Goal: Information Seeking & Learning: Find specific page/section

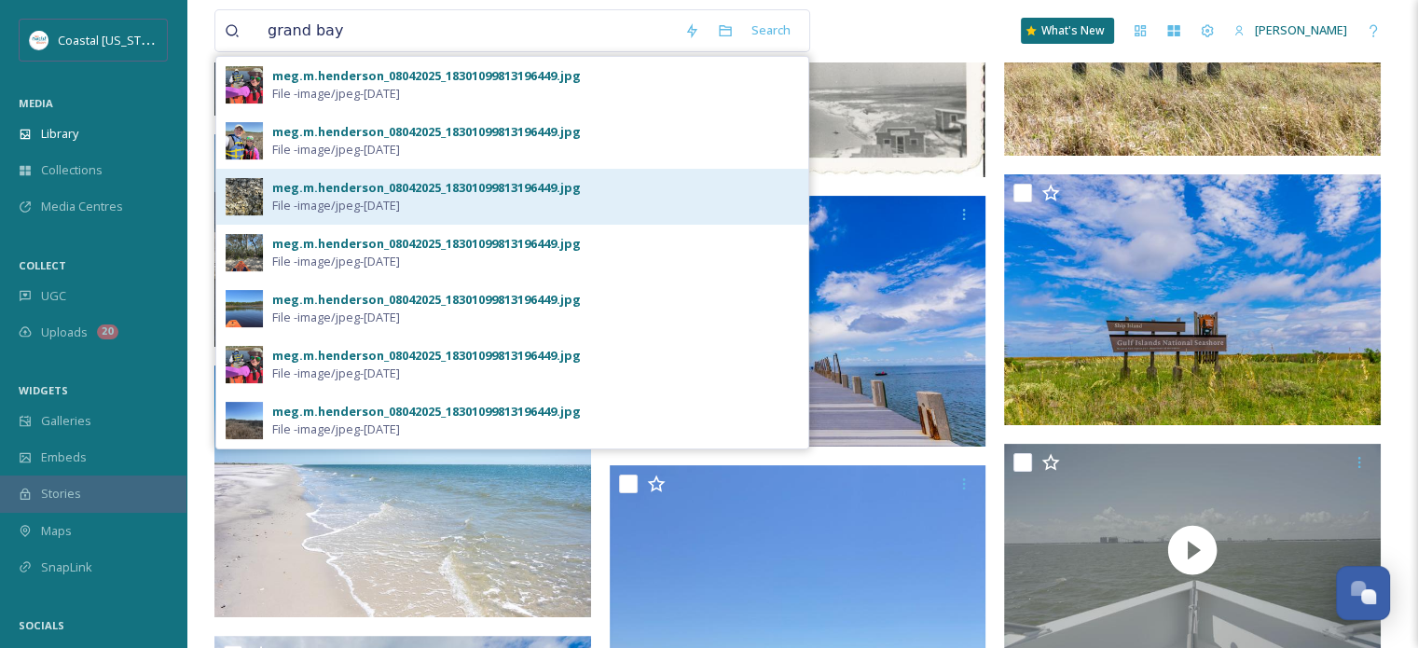
scroll to position [373, 0]
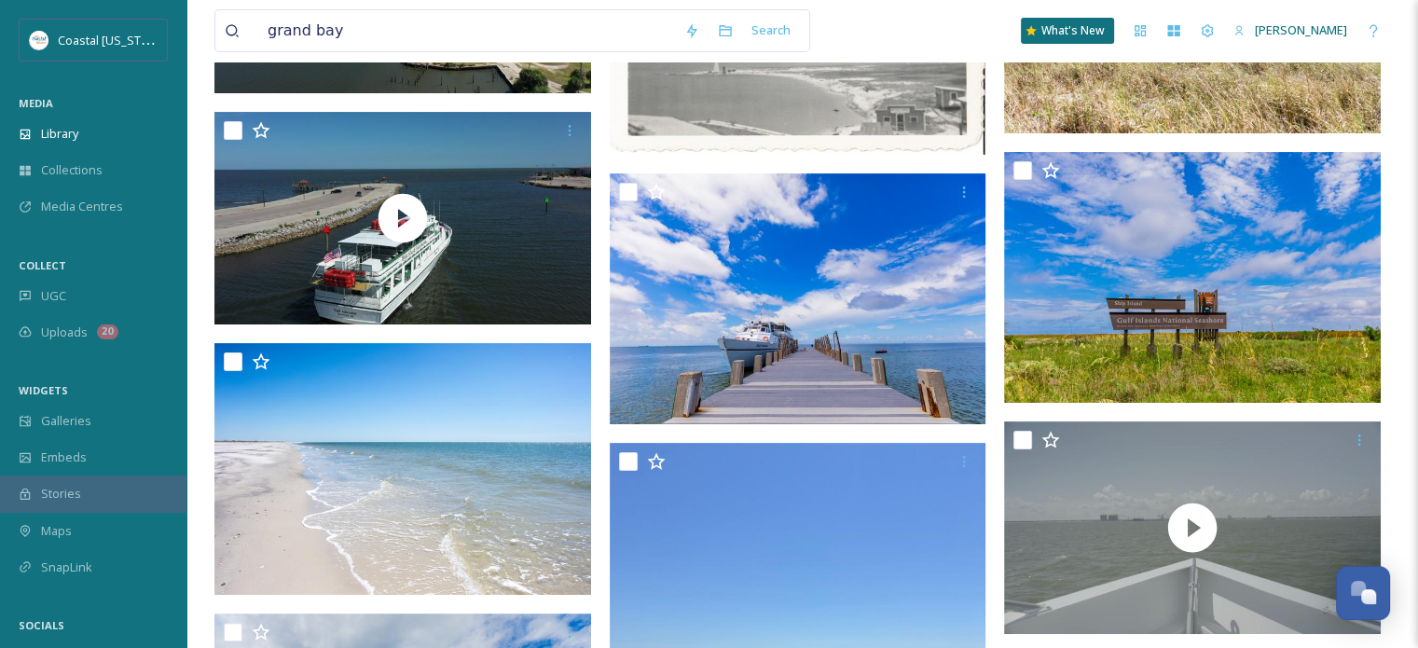
click at [843, 32] on div "grand bay Search What's New [PERSON_NAME]" at bounding box center [801, 31] width 1175 height 62
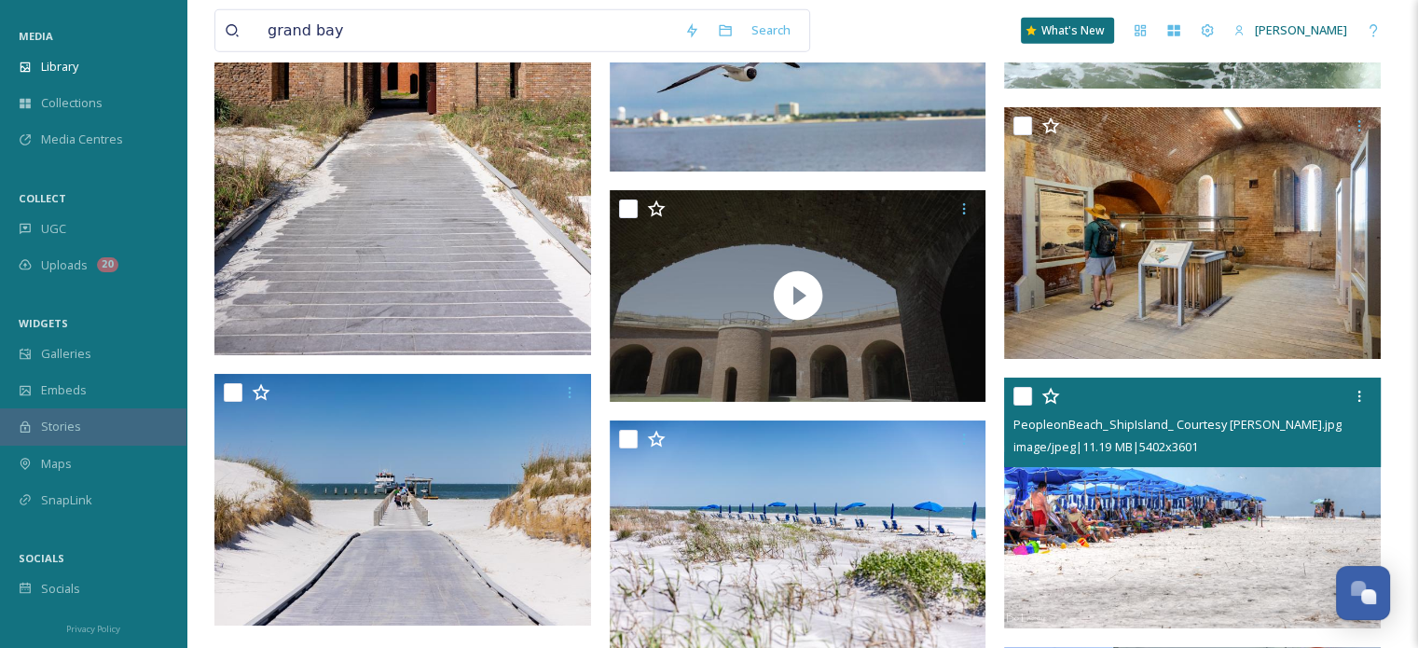
scroll to position [5600, 0]
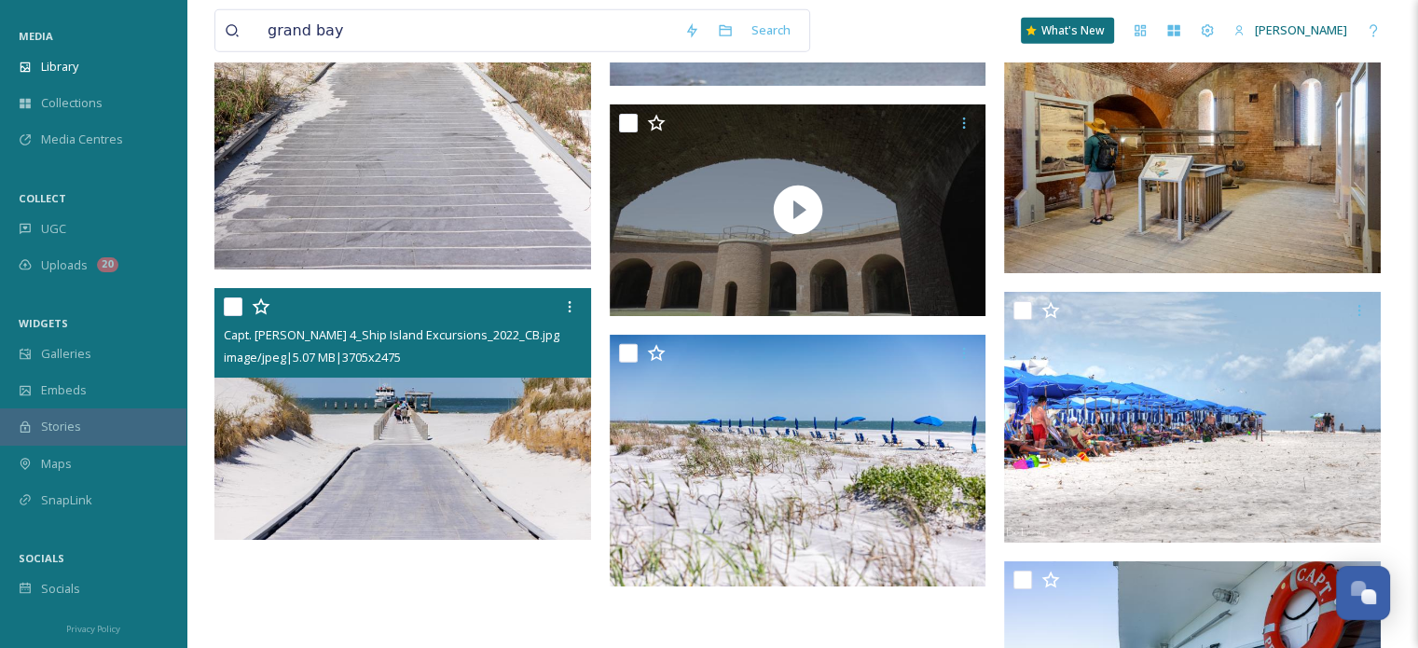
click at [242, 305] on div at bounding box center [405, 307] width 363 height 34
click at [224, 309] on input "checkbox" at bounding box center [233, 306] width 19 height 19
checkbox input "true"
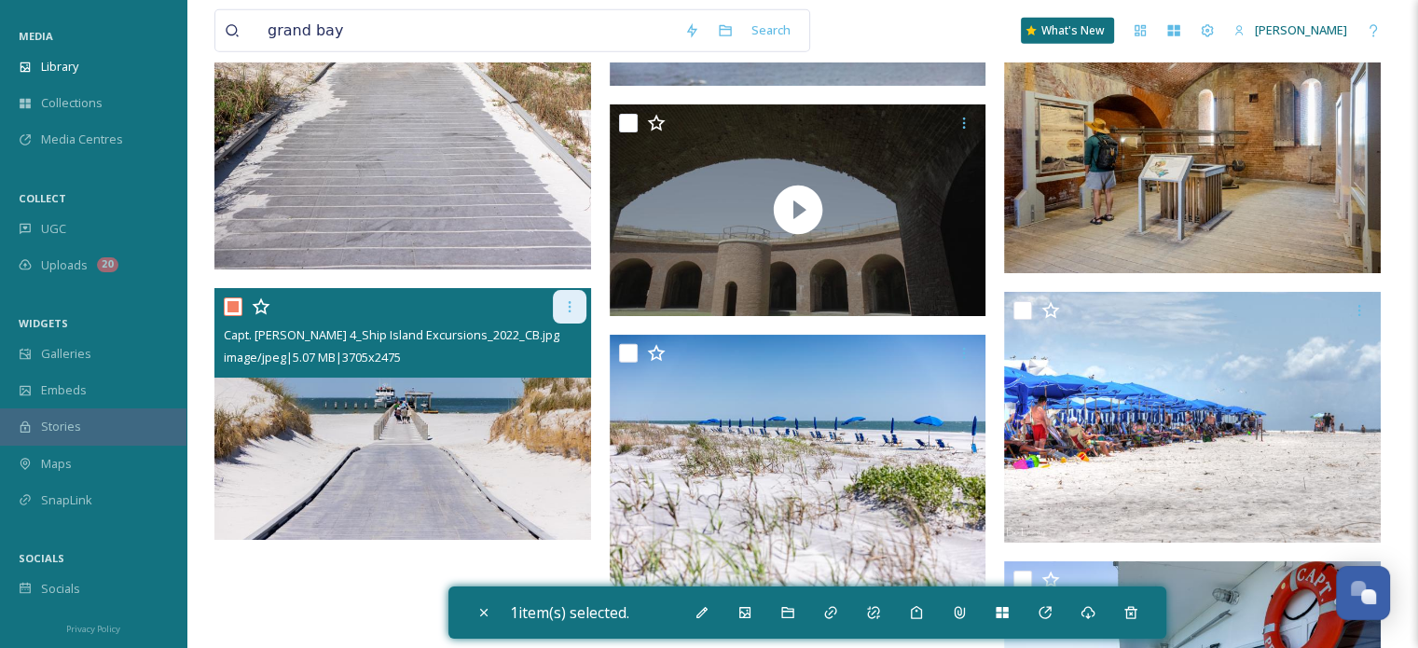
click at [572, 307] on icon at bounding box center [569, 306] width 15 height 15
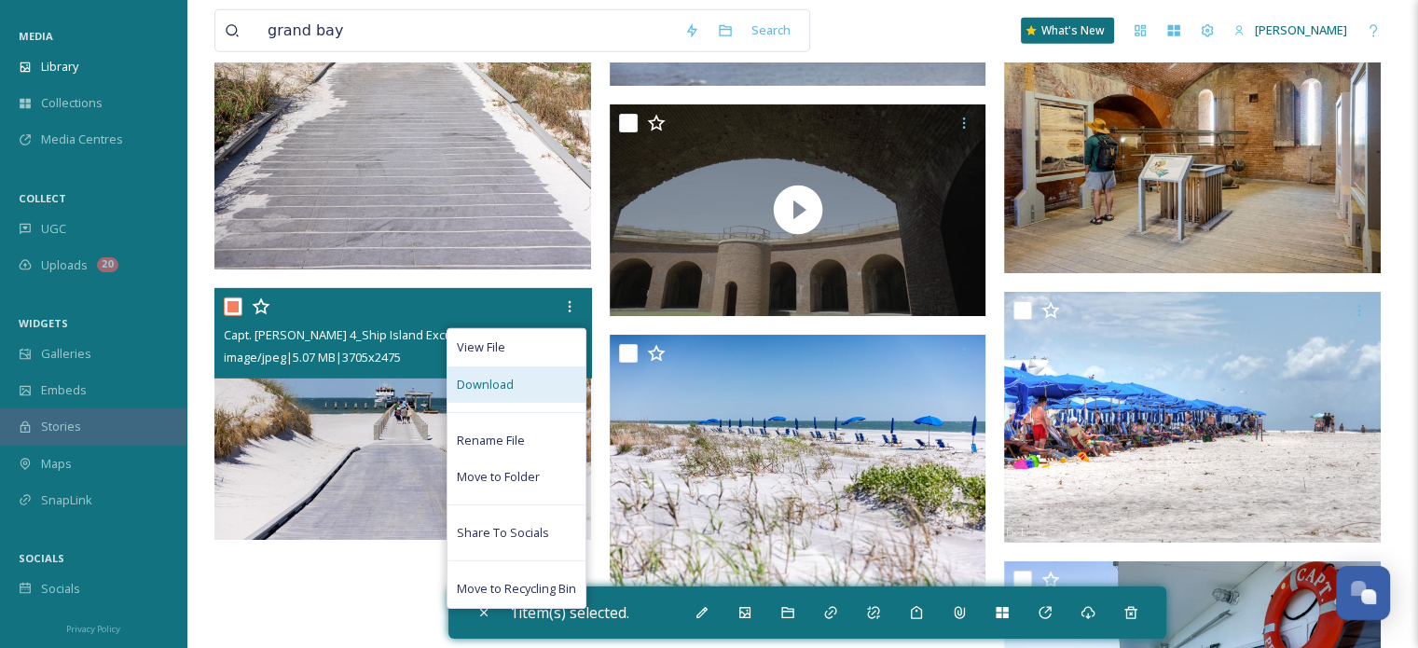
click at [498, 381] on span "Download" at bounding box center [485, 385] width 57 height 18
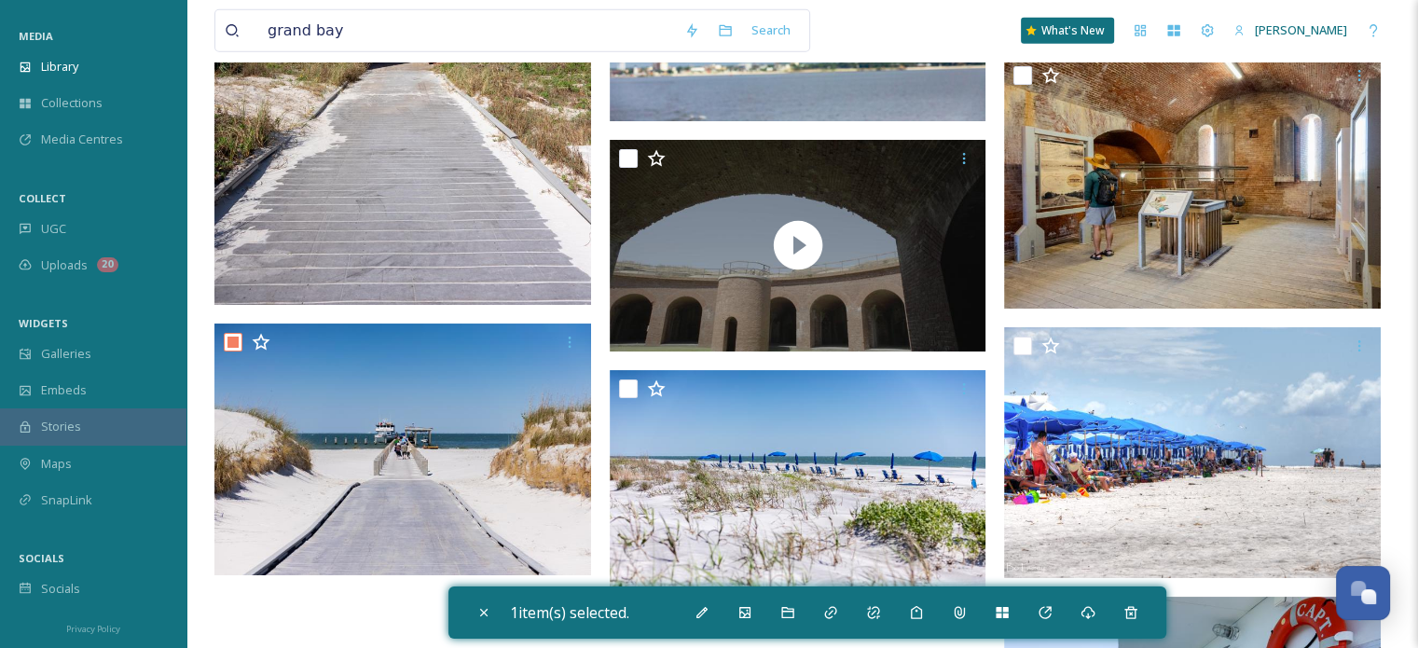
scroll to position [5320, 0]
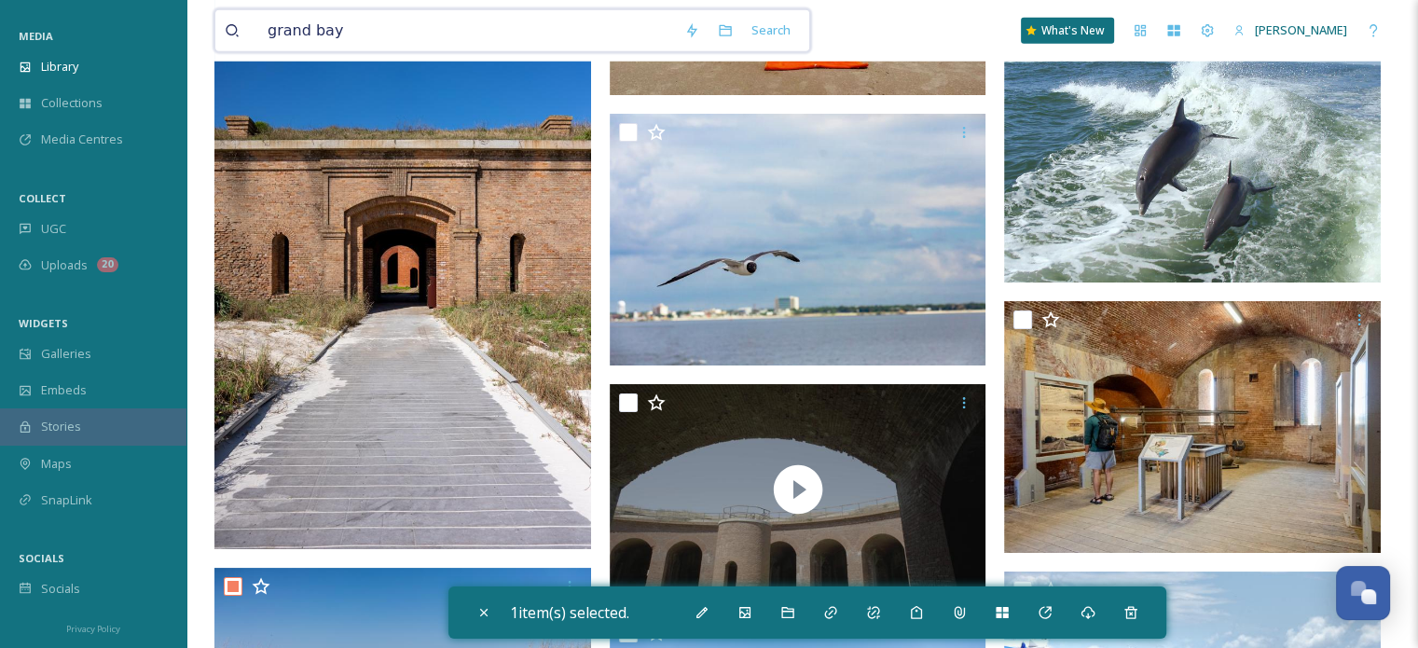
drag, startPoint x: 348, startPoint y: 36, endPoint x: 178, endPoint y: 26, distance: 169.9
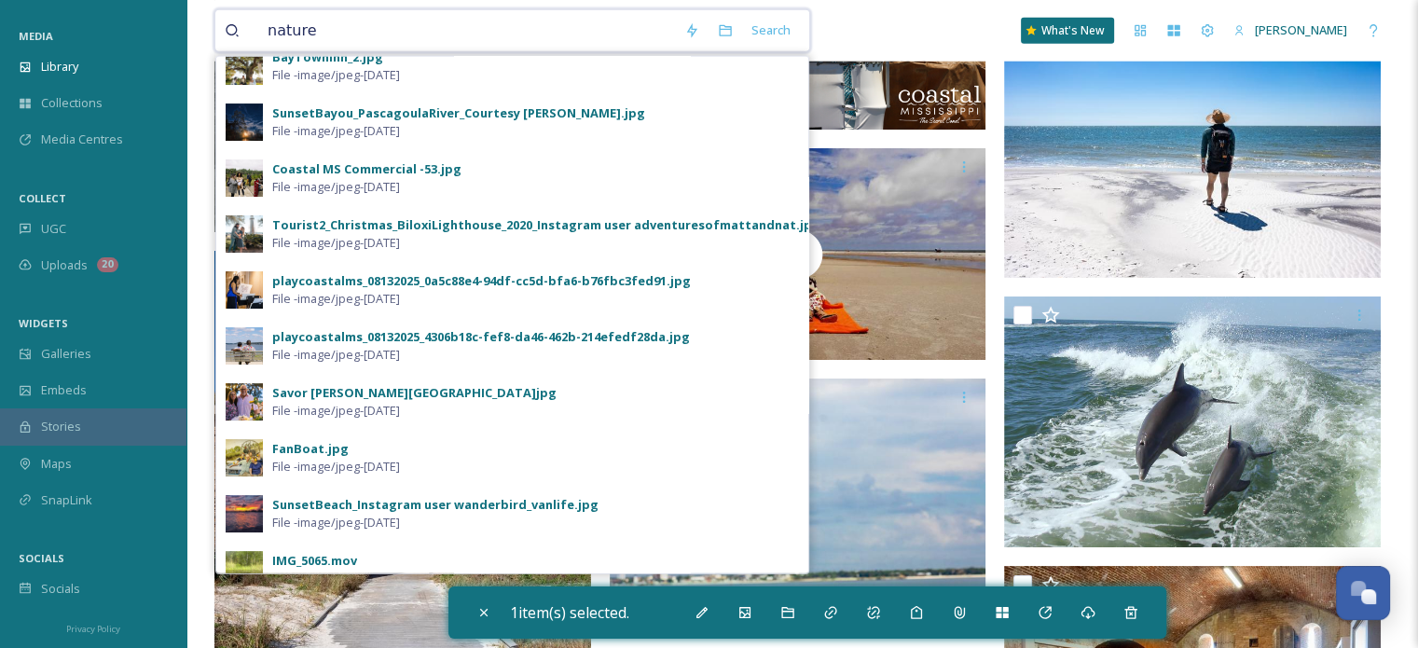
scroll to position [5040, 0]
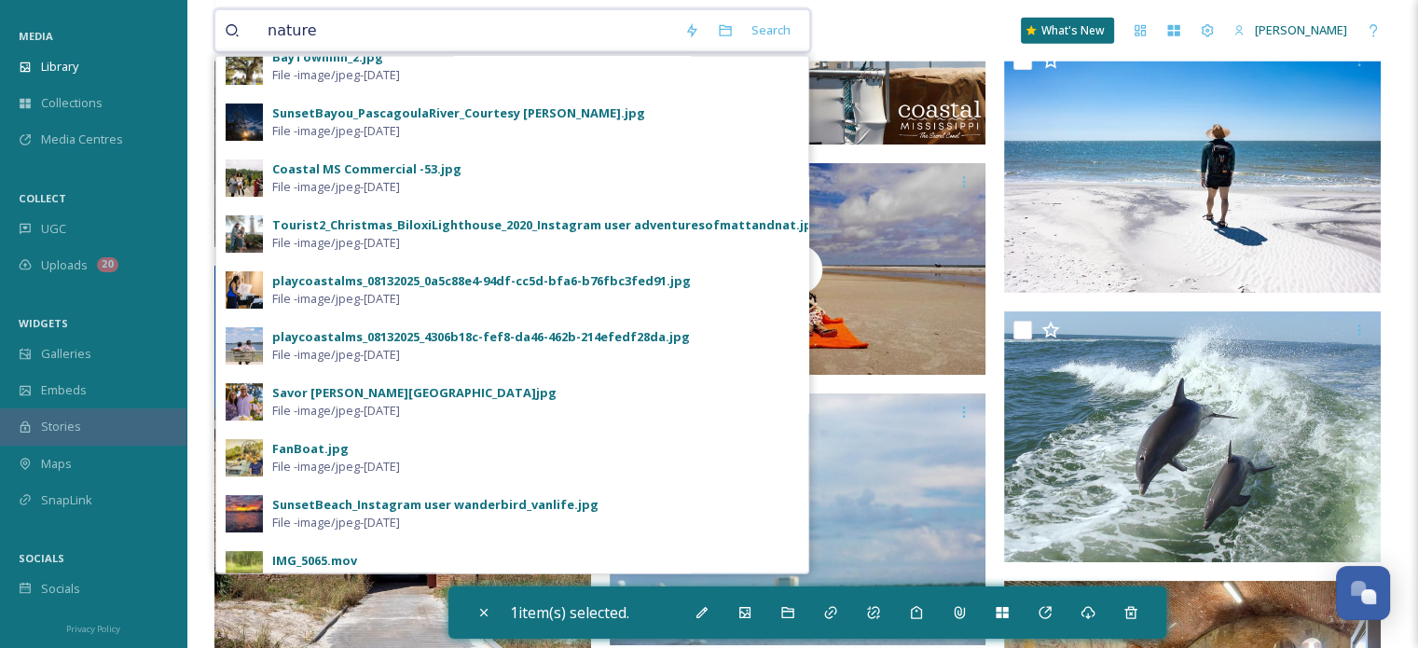
drag, startPoint x: 342, startPoint y: 33, endPoint x: 180, endPoint y: 33, distance: 162.2
type input "kayaking"
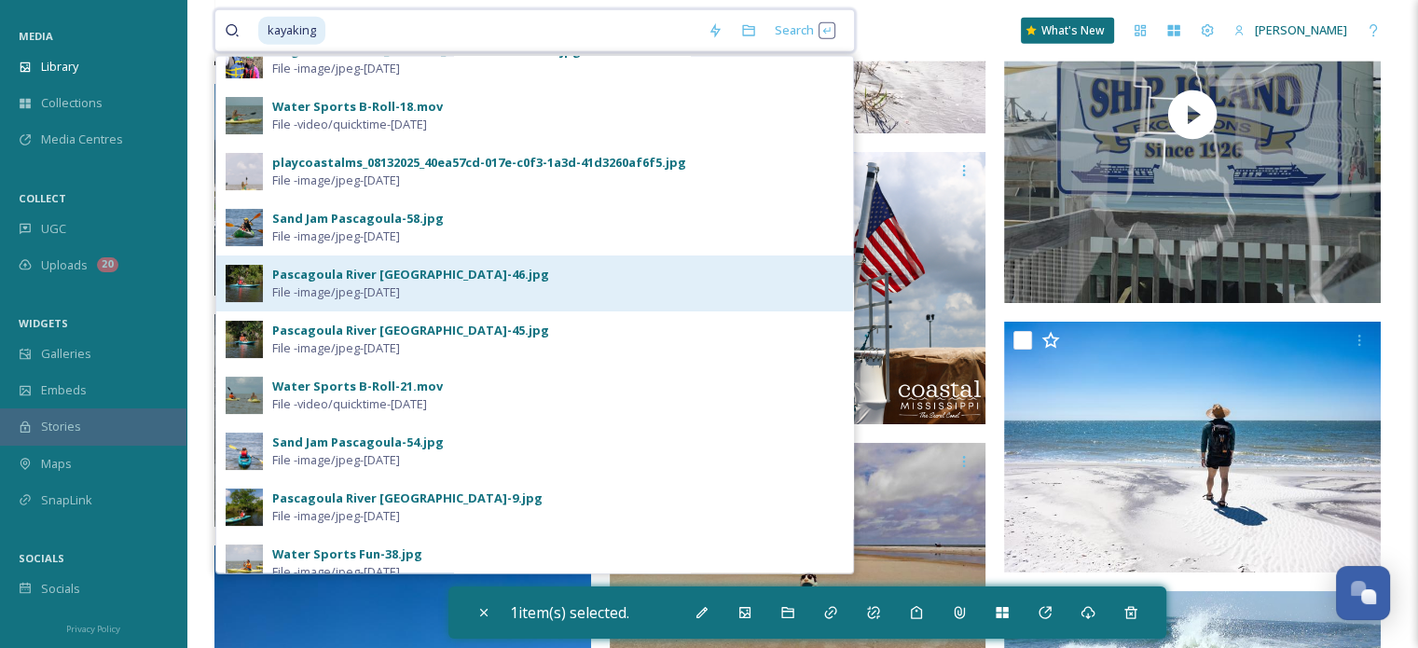
scroll to position [280, 0]
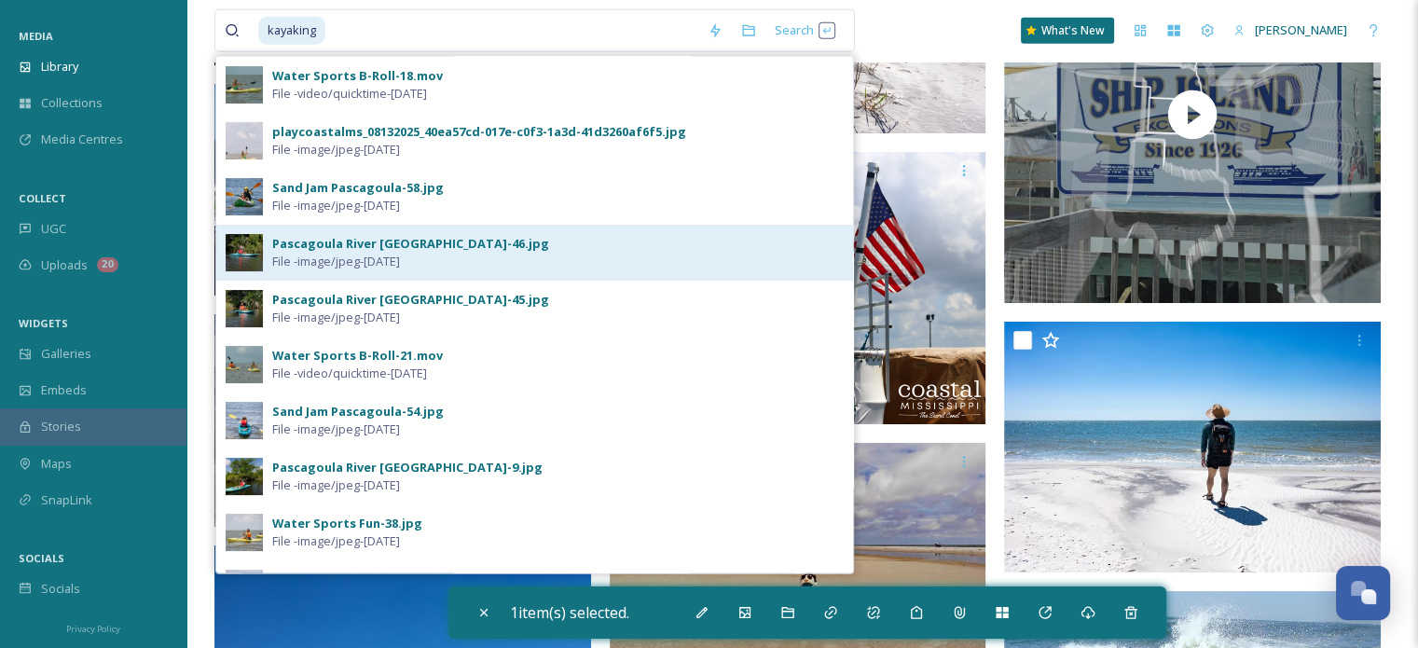
click at [386, 258] on span "File - image/jpeg - [DATE]" at bounding box center [336, 262] width 128 height 18
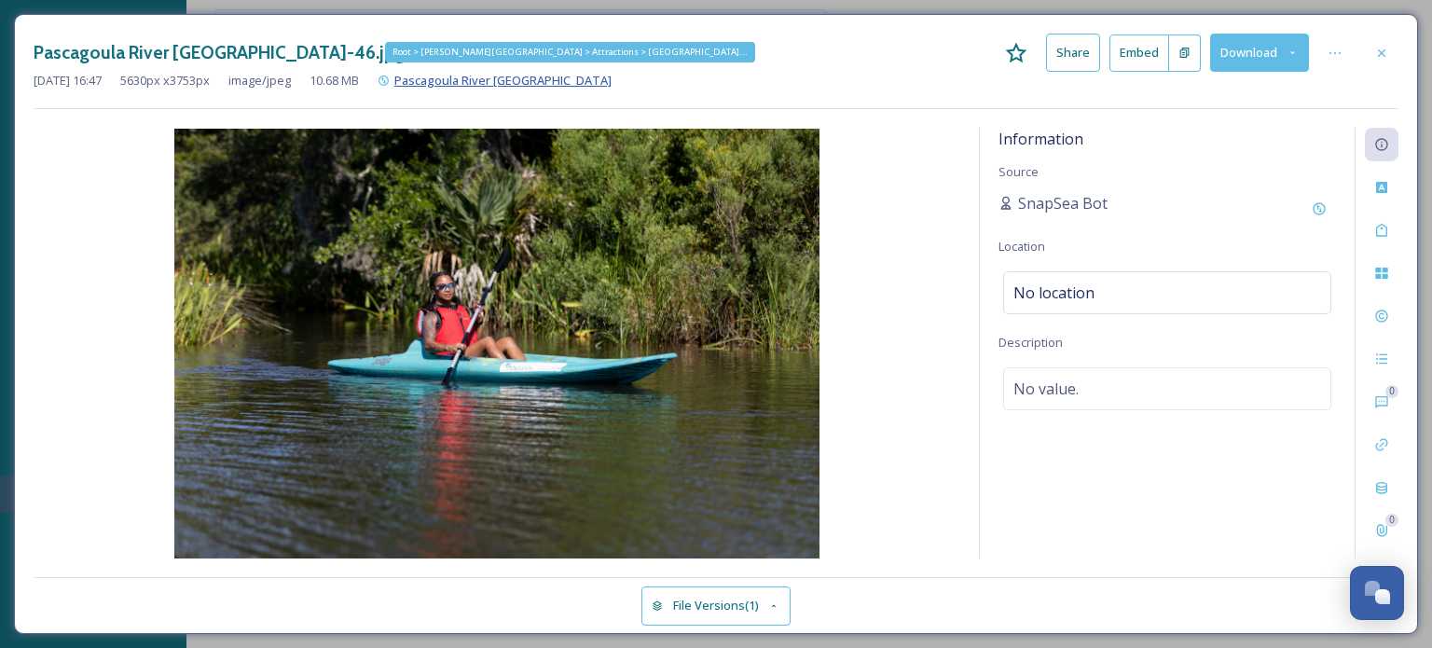
click at [510, 81] on span "Pascagoula River [GEOGRAPHIC_DATA]" at bounding box center [502, 80] width 217 height 17
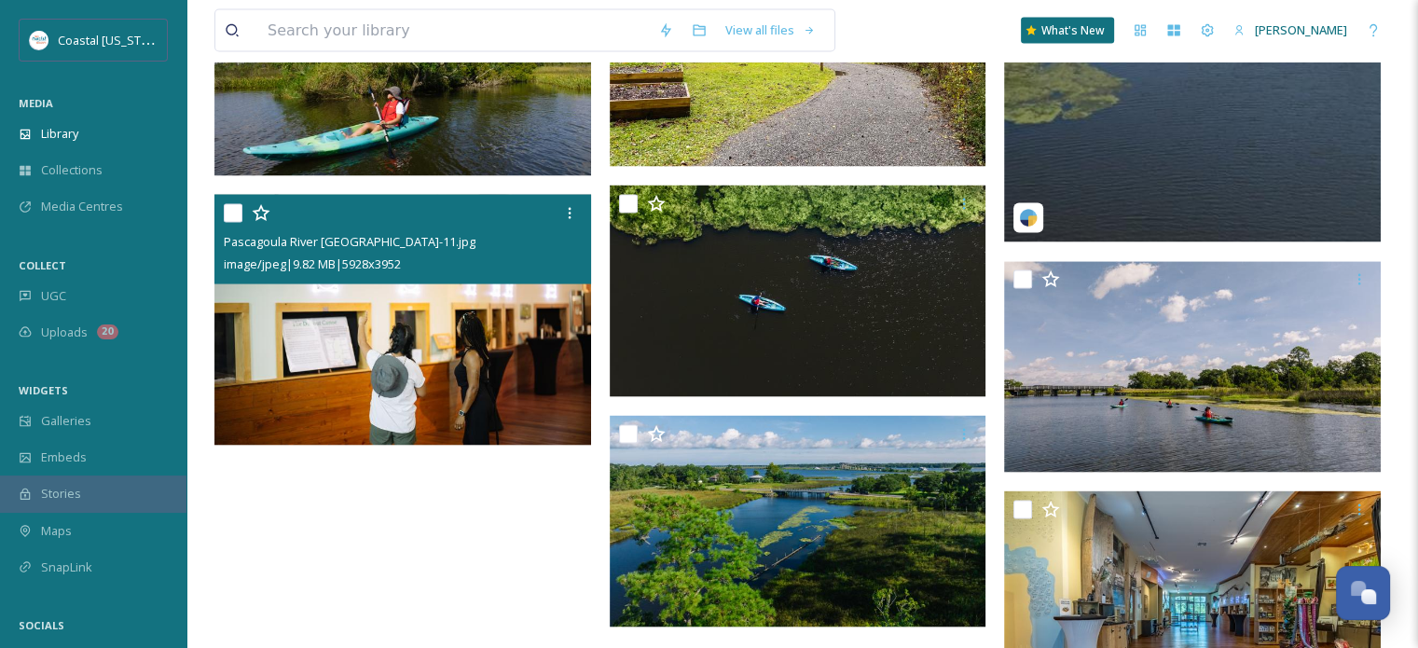
scroll to position [3840, 0]
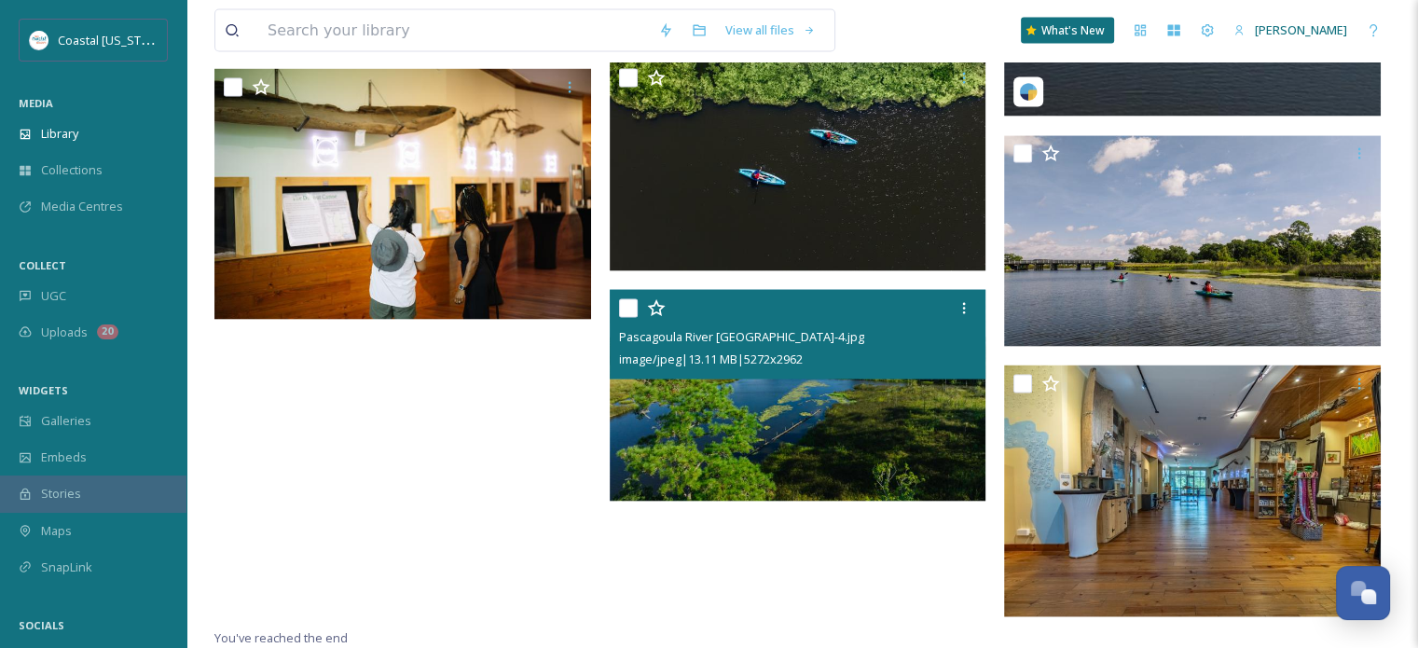
click at [626, 312] on input "checkbox" at bounding box center [628, 308] width 19 height 19
checkbox input "true"
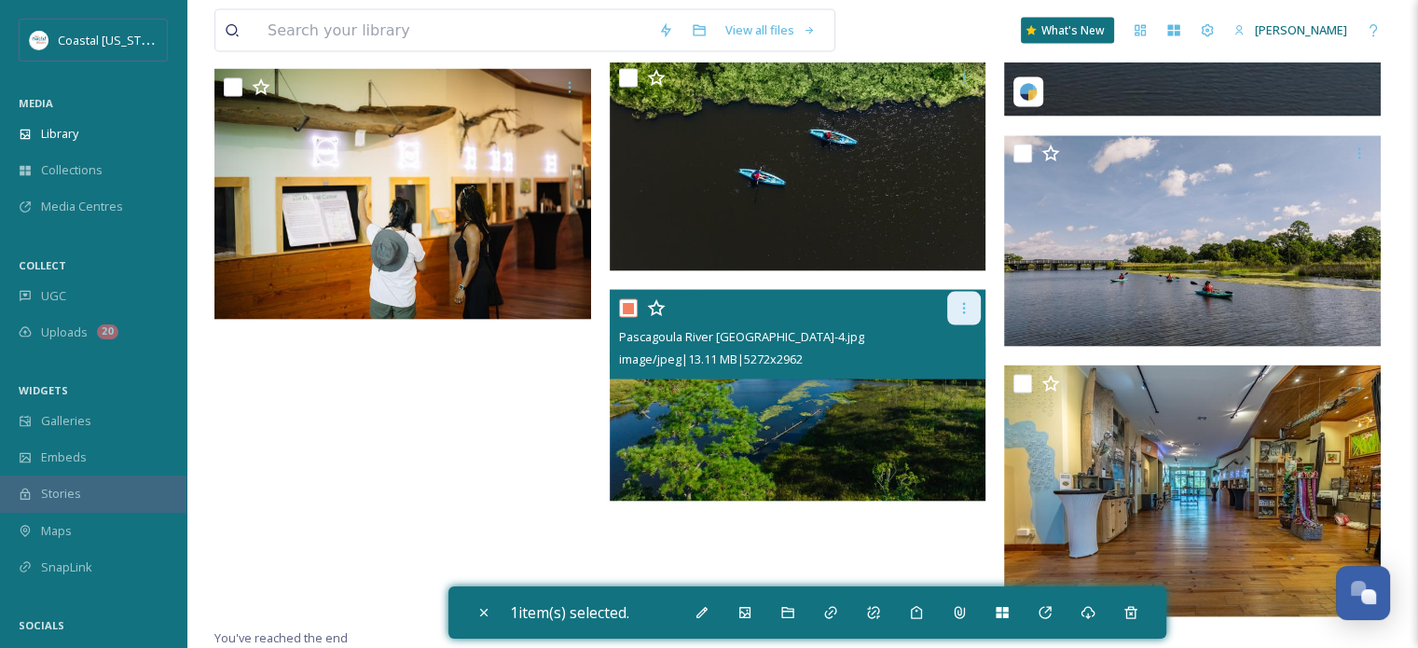
click at [962, 305] on icon at bounding box center [963, 308] width 15 height 15
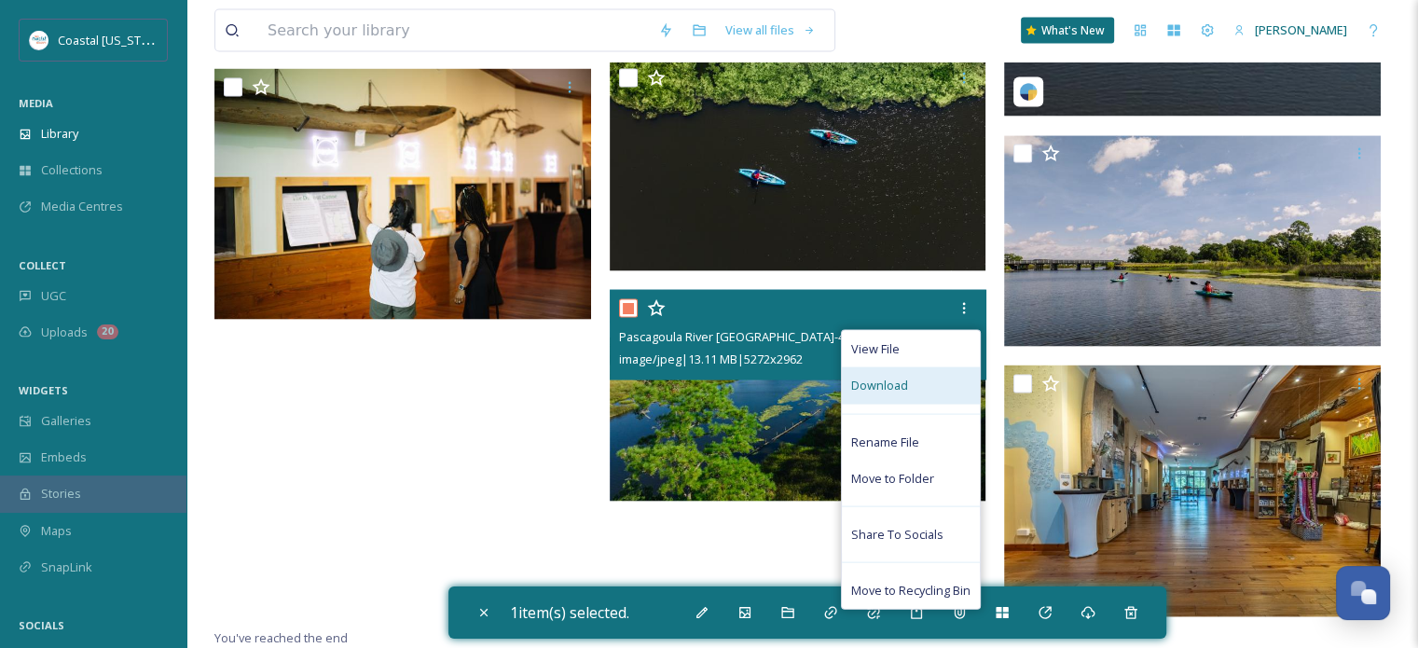
click at [896, 382] on span "Download" at bounding box center [879, 386] width 57 height 18
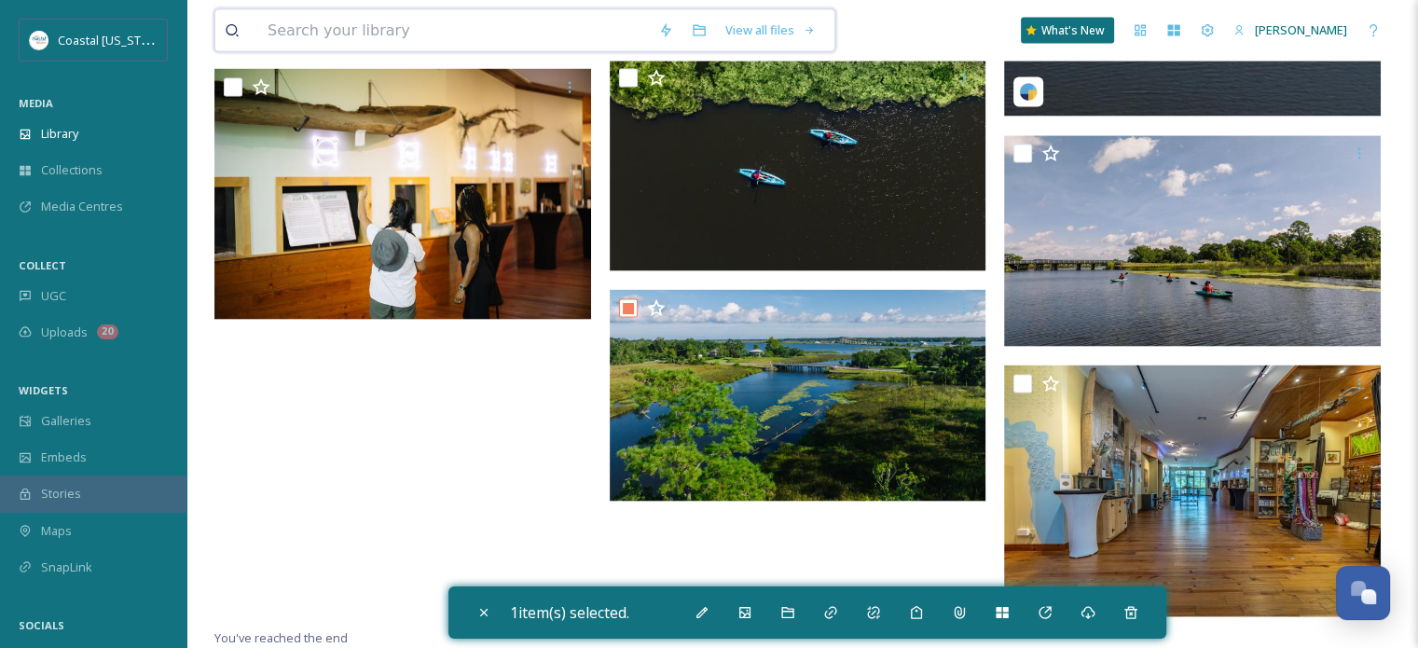
click at [391, 32] on input at bounding box center [453, 30] width 391 height 41
type input "white pillars"
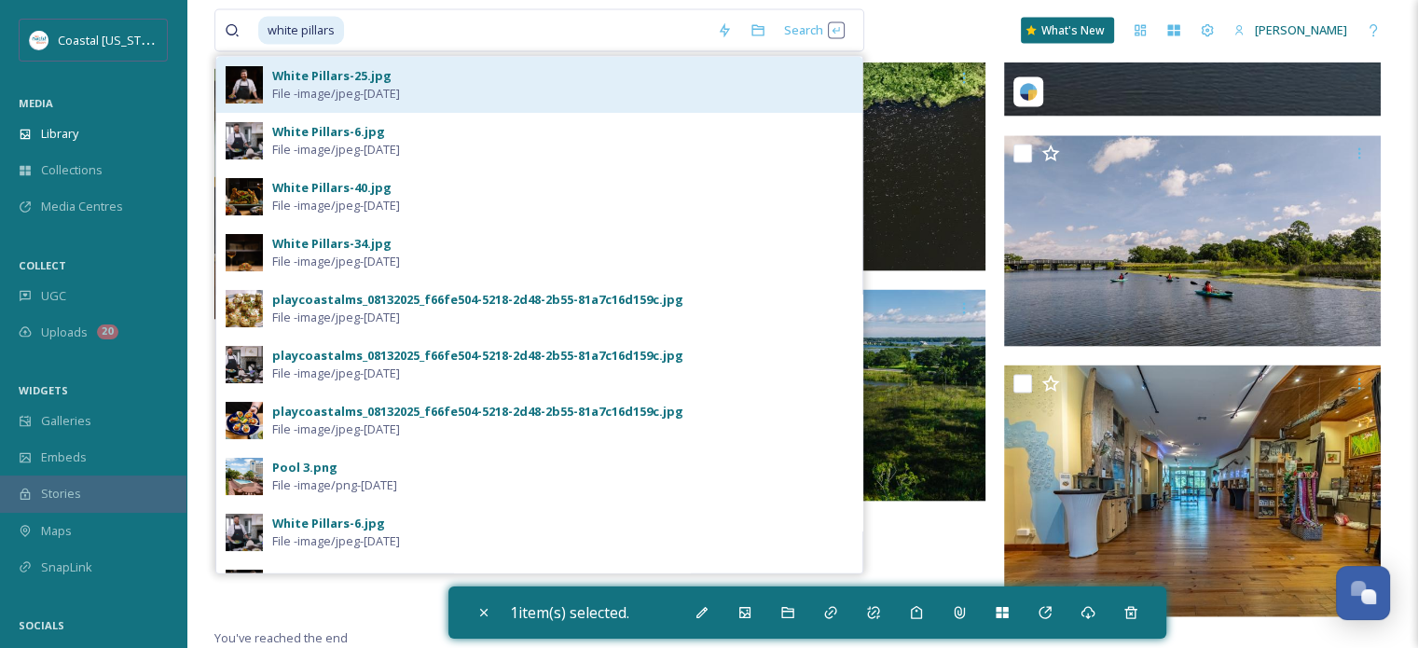
click at [332, 91] on span "File - image/jpeg - [DATE]" at bounding box center [336, 94] width 128 height 18
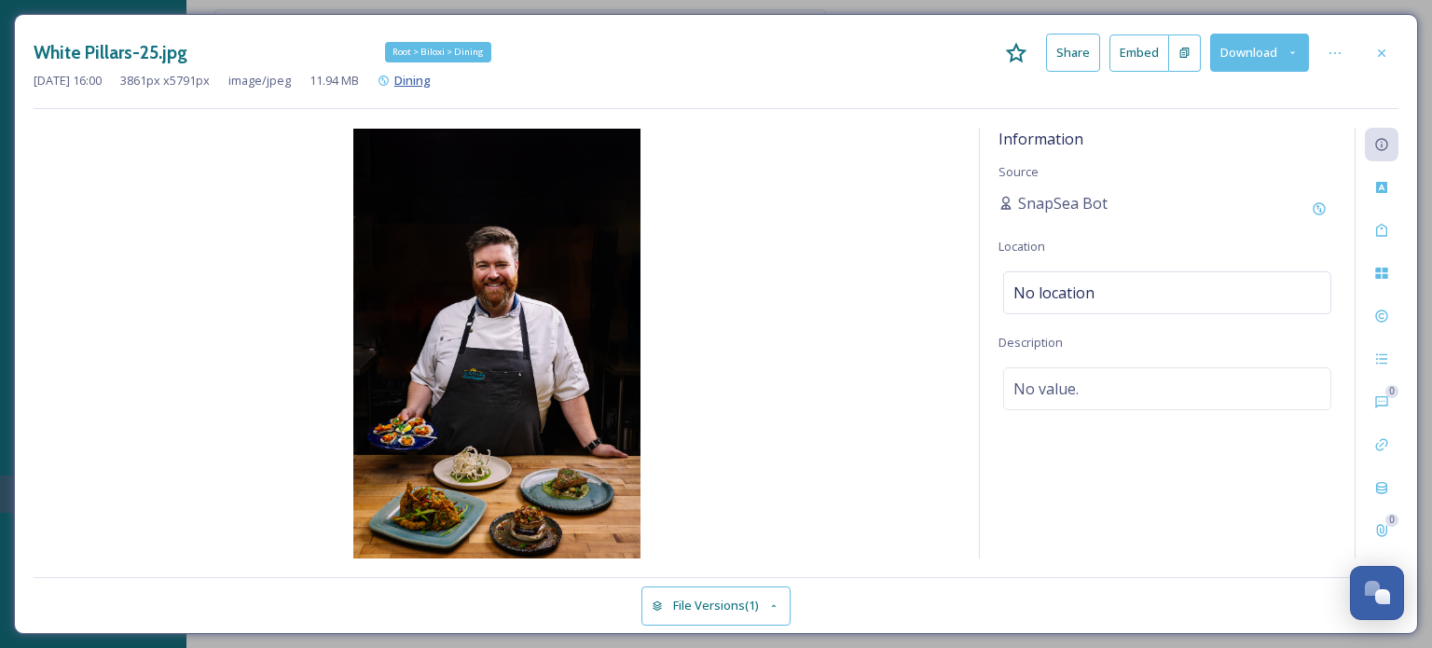
click at [431, 81] on span "Dining" at bounding box center [412, 80] width 36 height 17
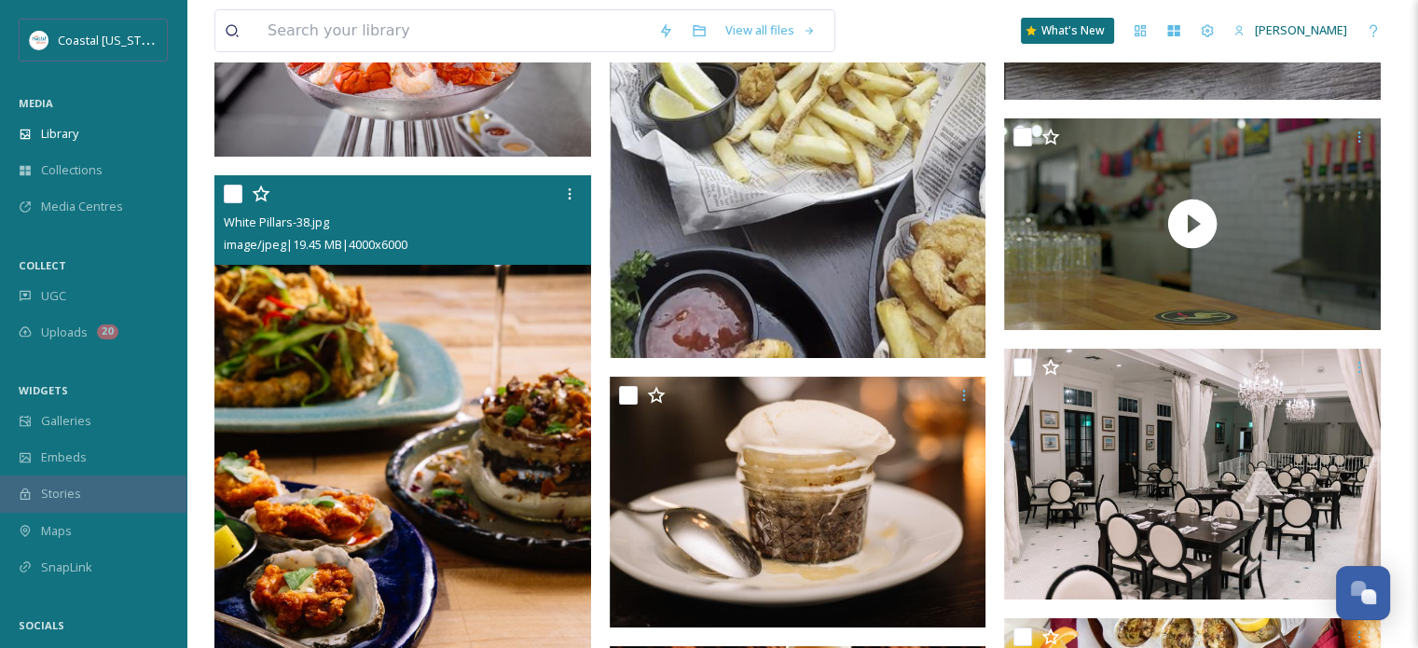
scroll to position [28754, 0]
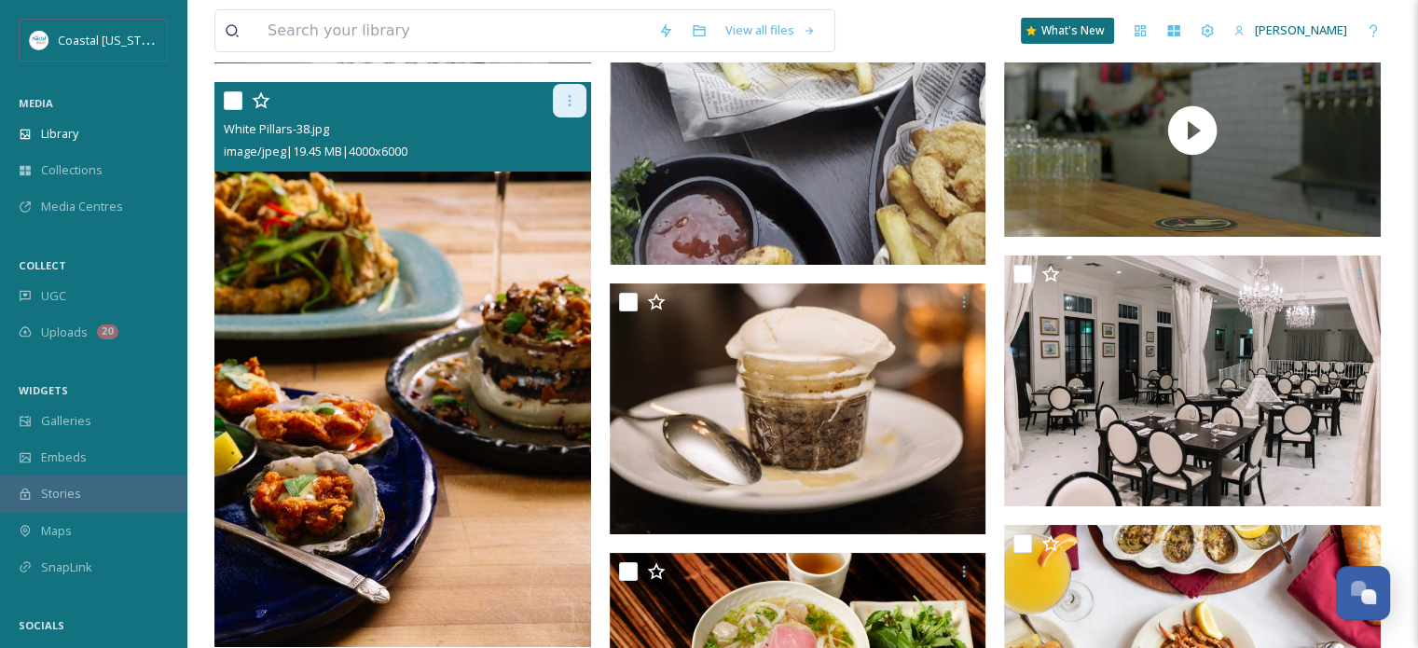
click at [564, 102] on icon at bounding box center [569, 100] width 15 height 15
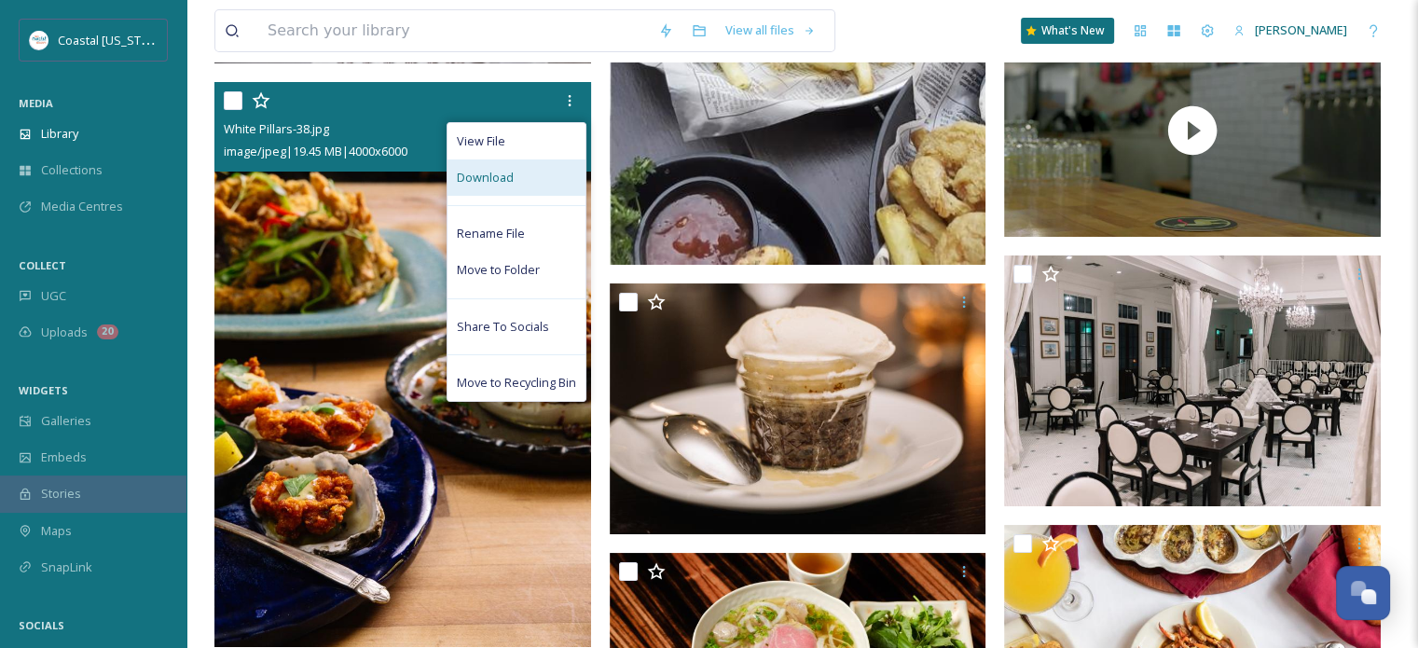
click at [517, 181] on div "Download" at bounding box center [516, 177] width 138 height 36
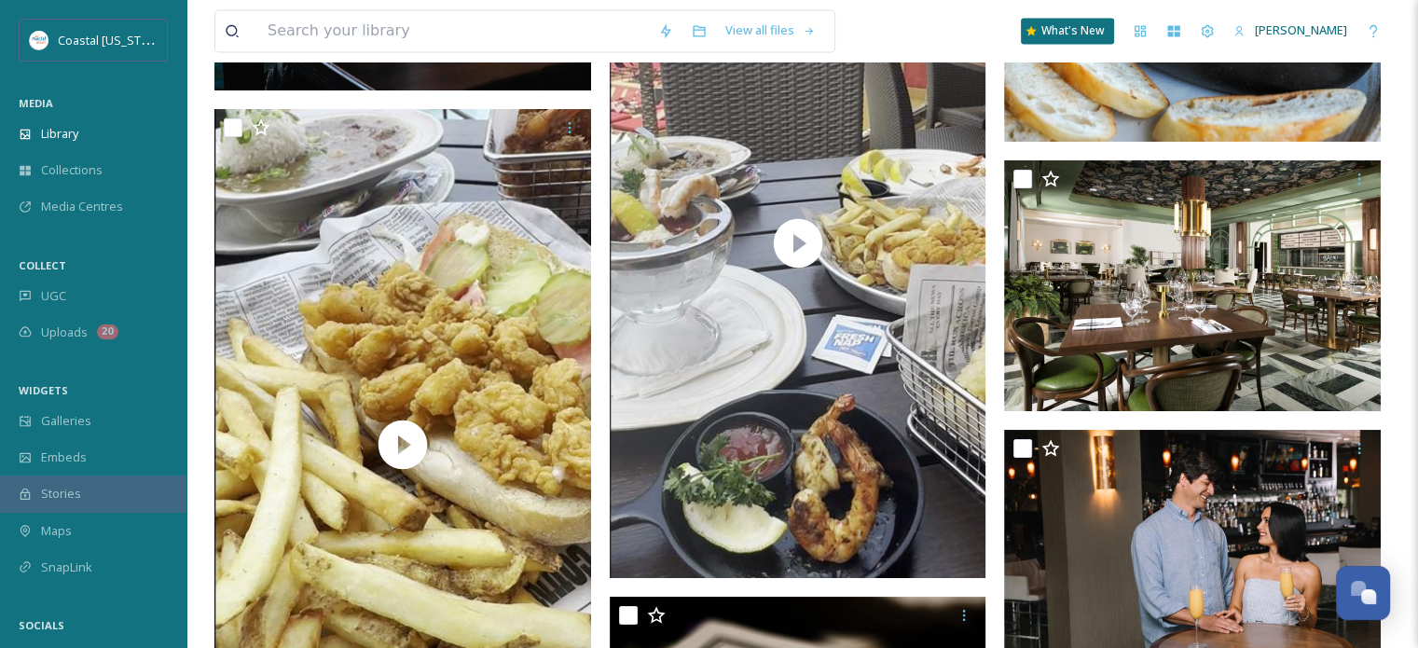
scroll to position [31736, 0]
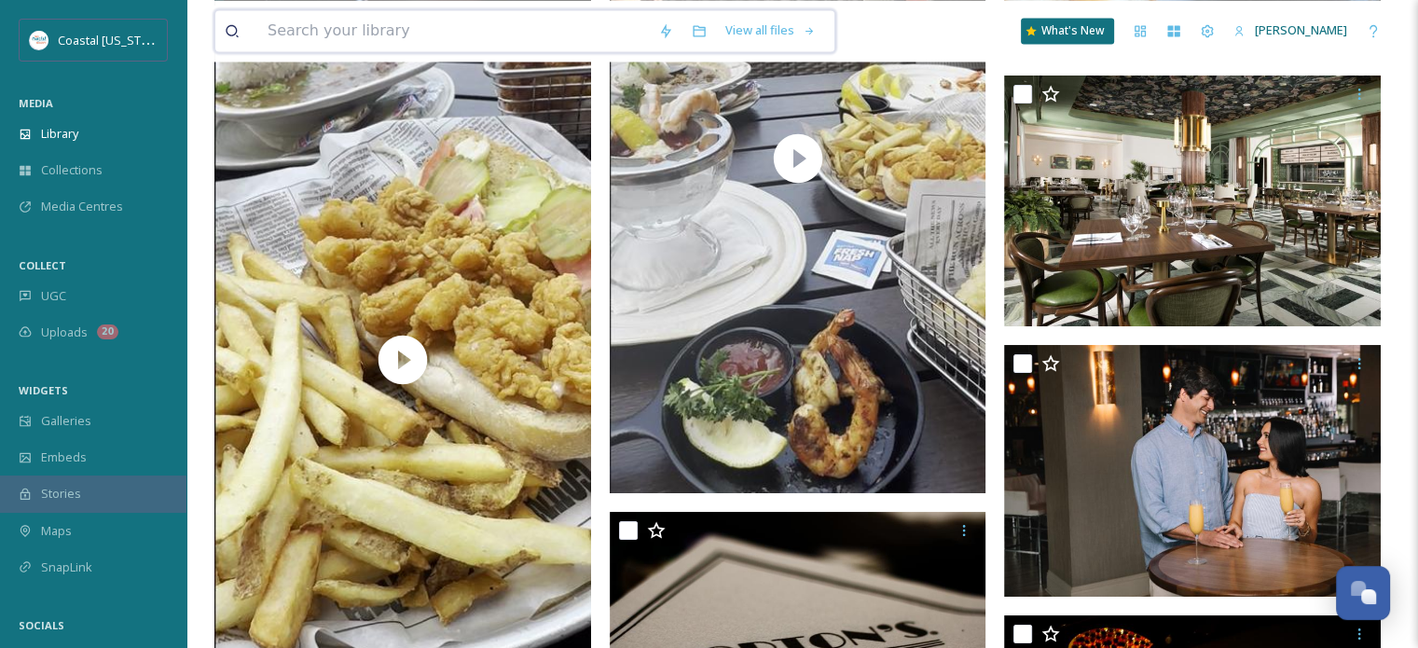
click at [374, 32] on input at bounding box center [453, 30] width 391 height 41
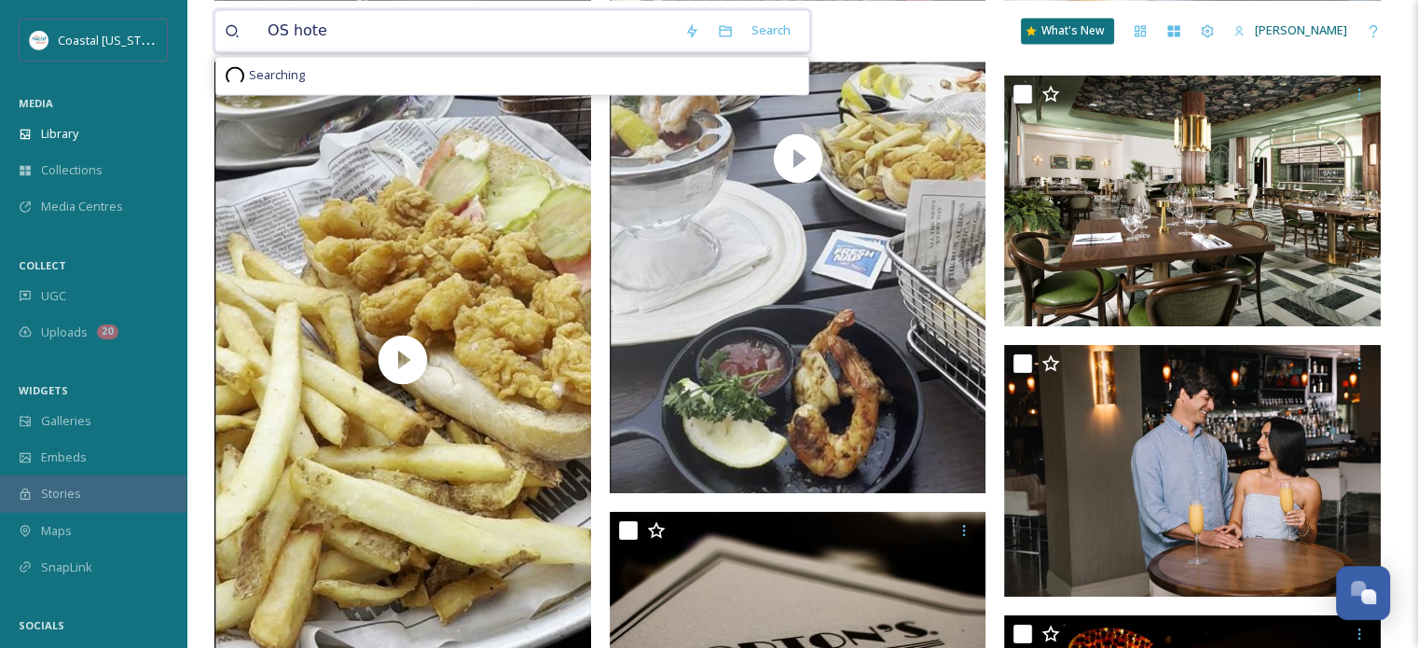
type input "OS hotel"
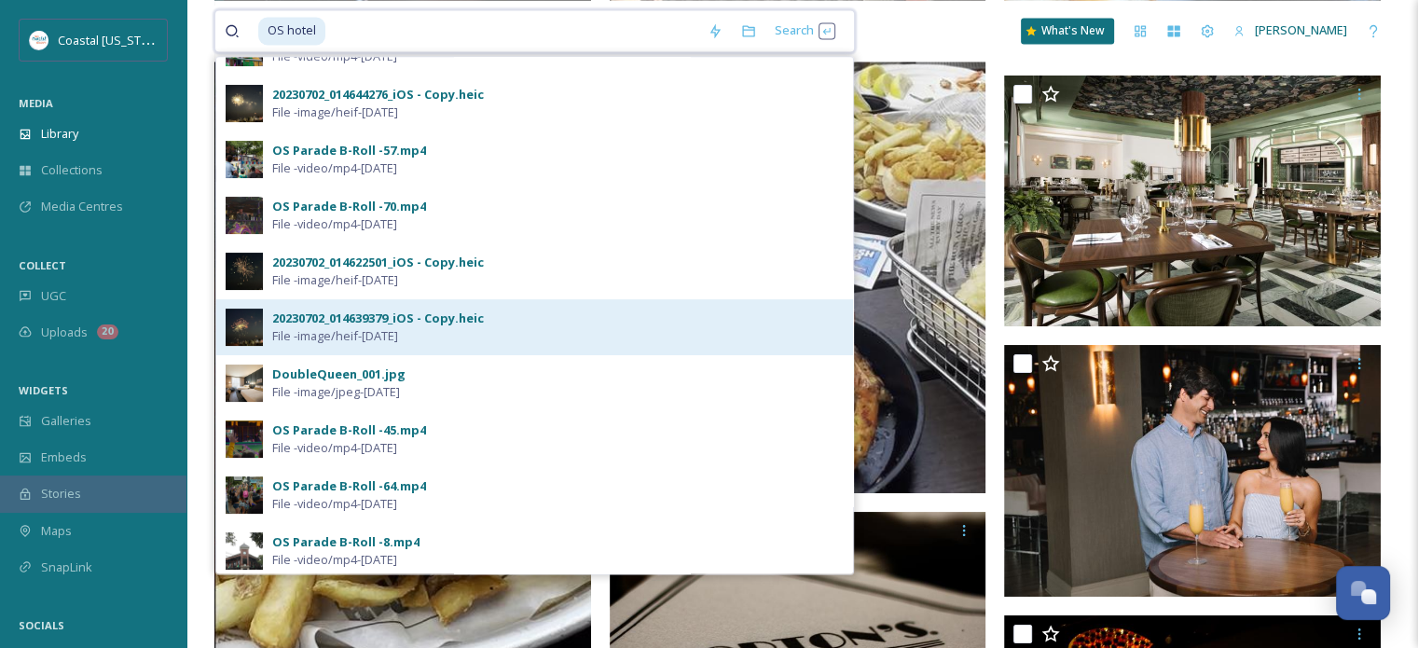
scroll to position [280, 0]
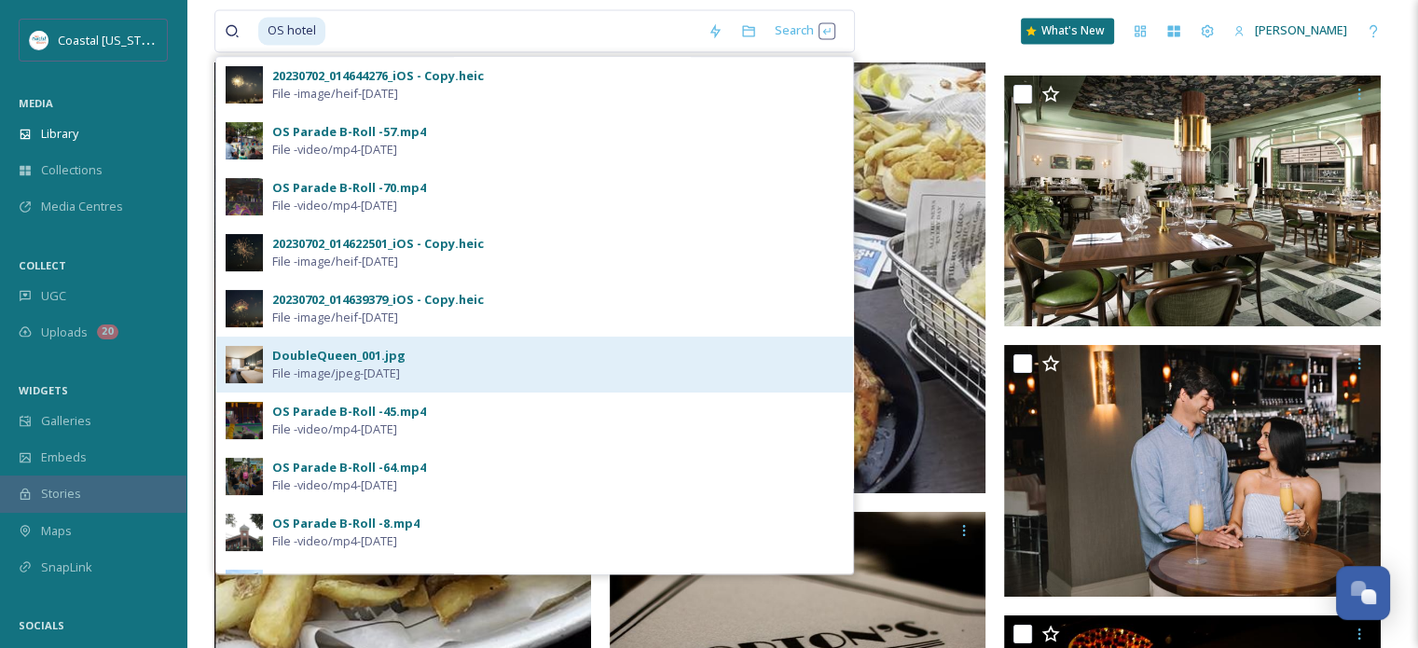
click at [328, 360] on div "DoubleQueen_001.jpg" at bounding box center [338, 356] width 133 height 18
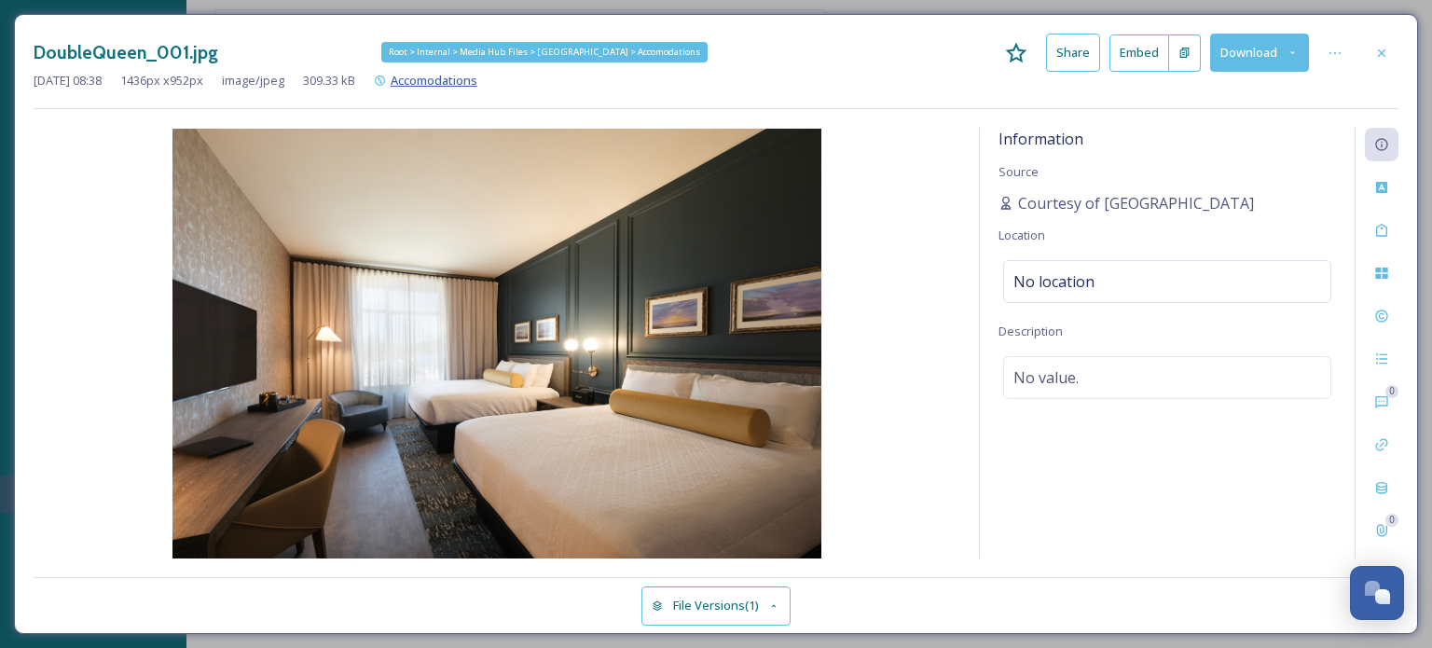
click at [477, 77] on span "Accomodations" at bounding box center [434, 80] width 87 height 17
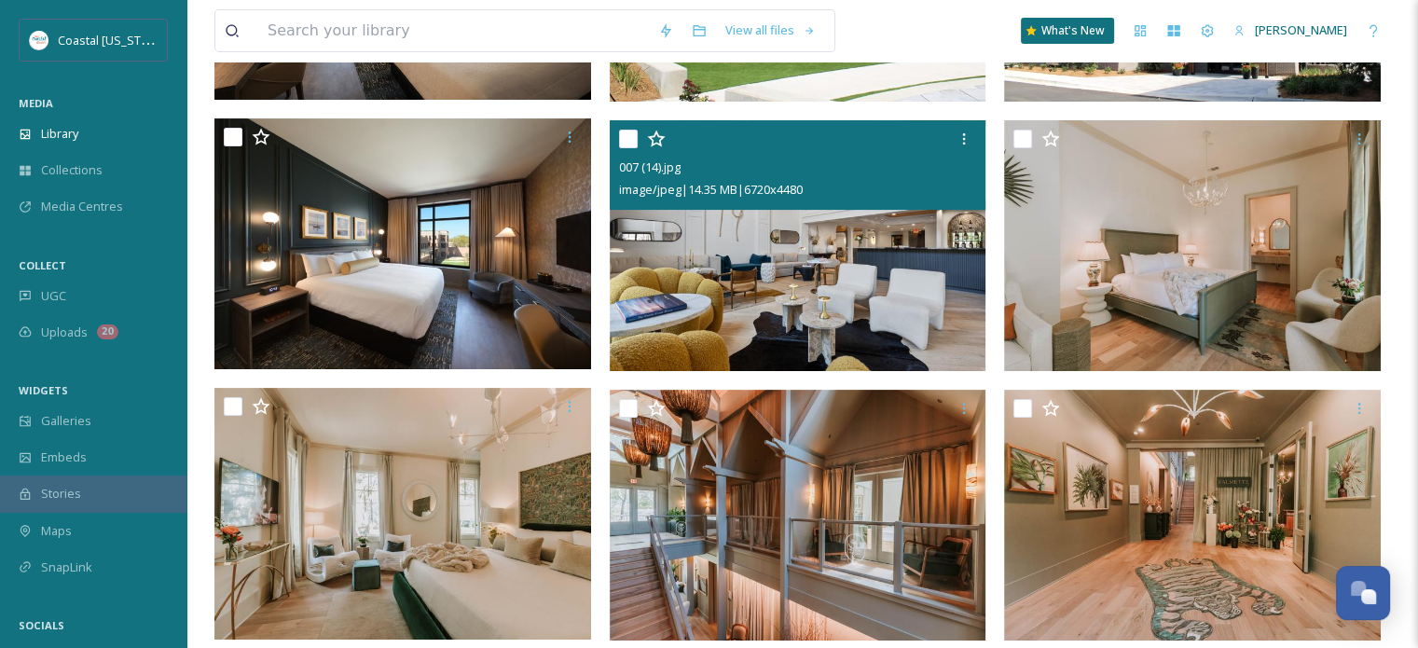
scroll to position [373, 0]
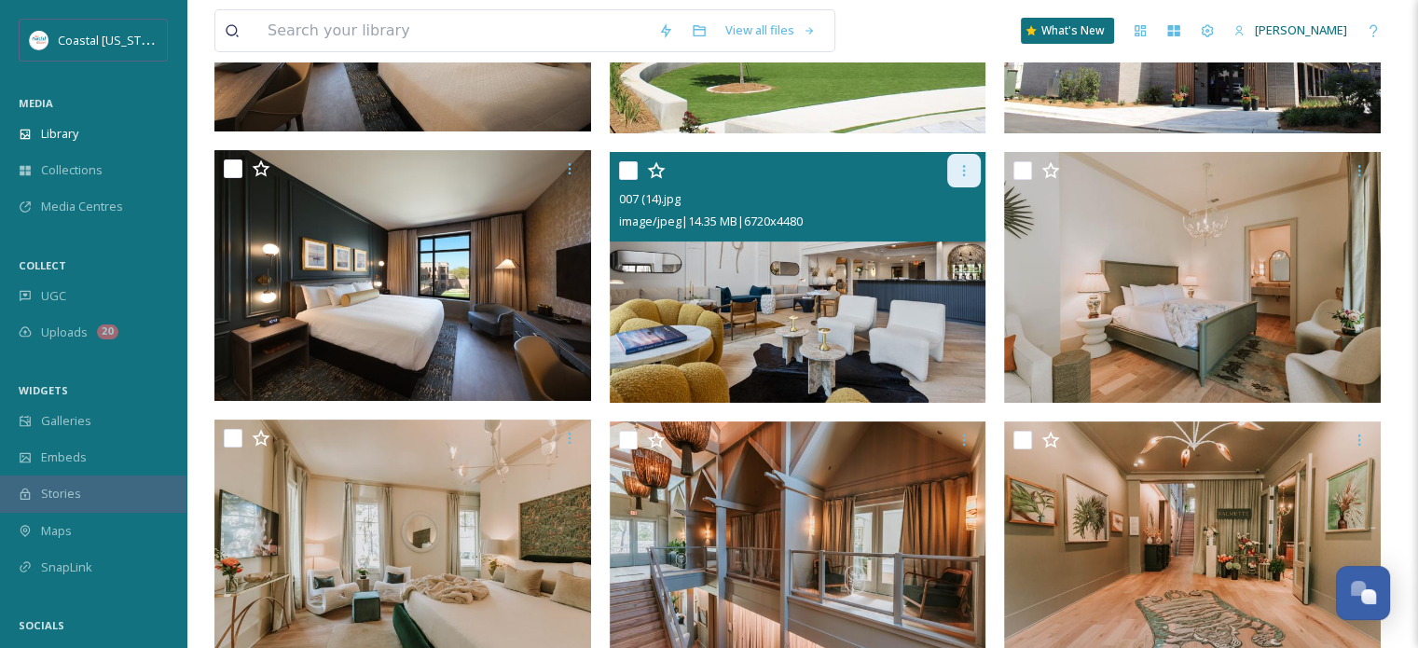
click at [965, 163] on icon at bounding box center [963, 170] width 15 height 15
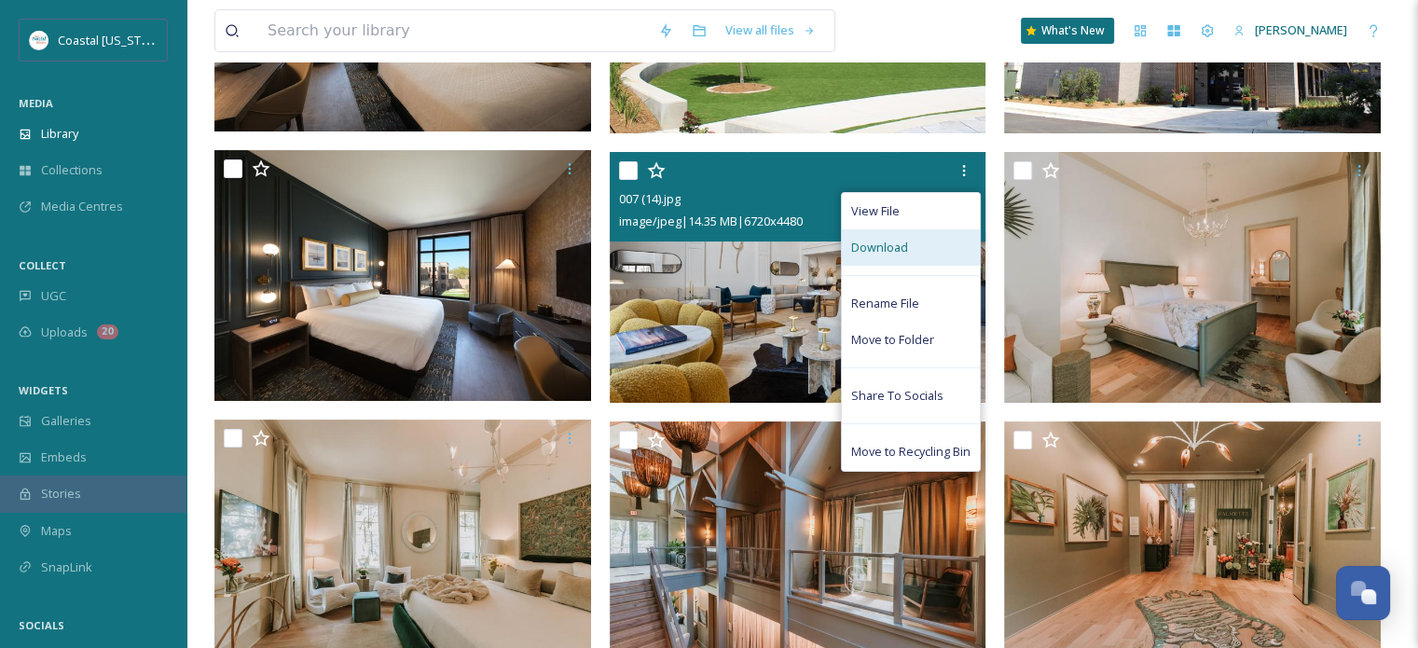
click at [881, 247] on span "Download" at bounding box center [879, 248] width 57 height 18
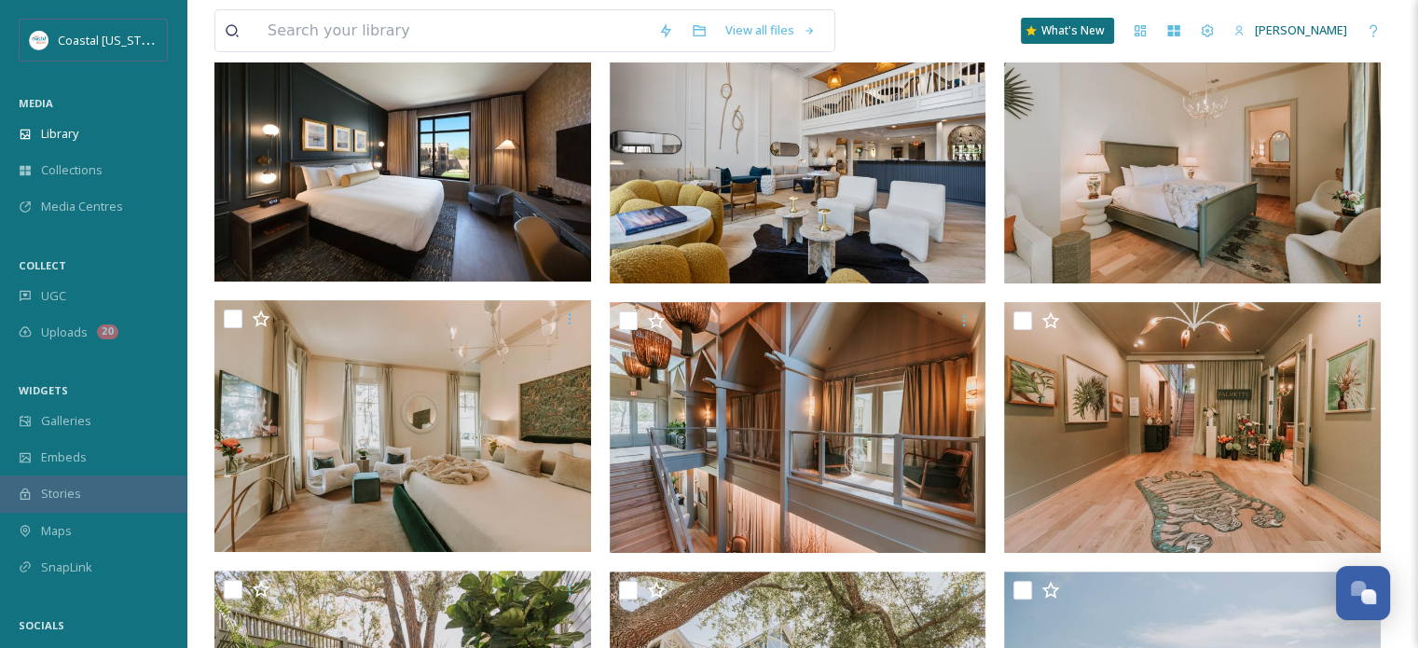
scroll to position [490, 0]
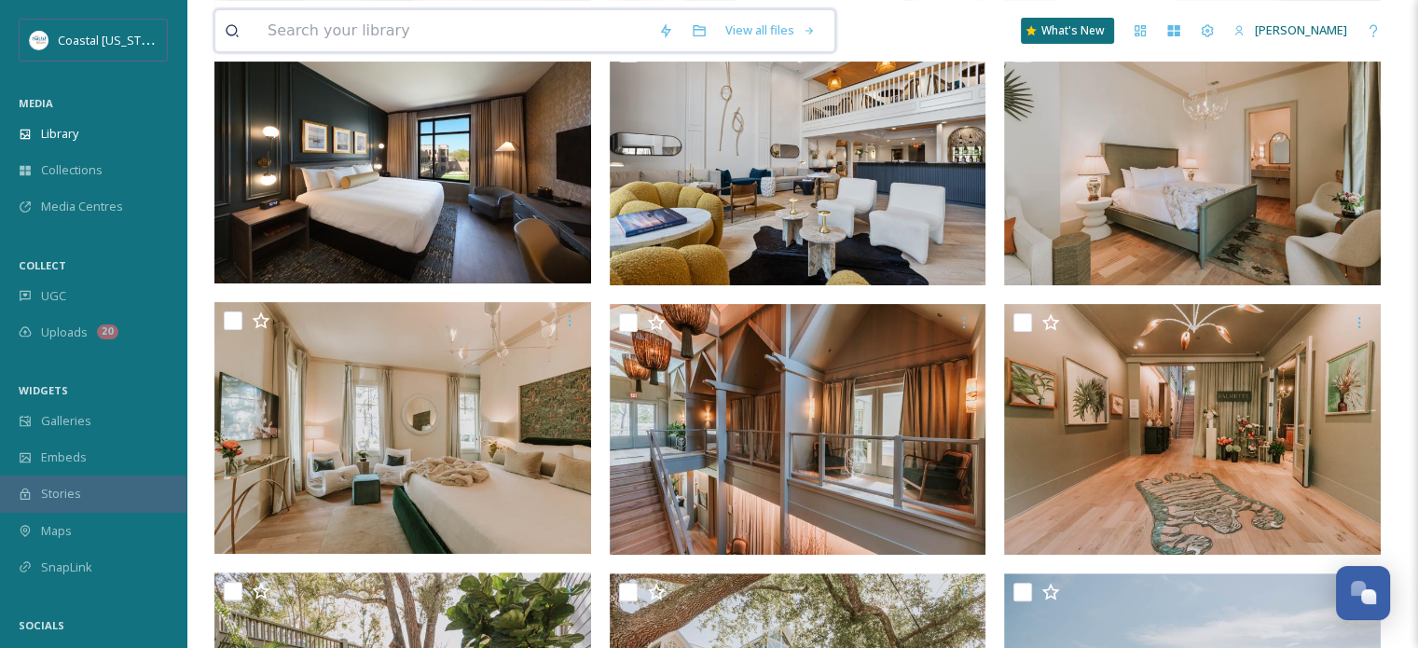
click at [419, 33] on input at bounding box center [453, 30] width 391 height 41
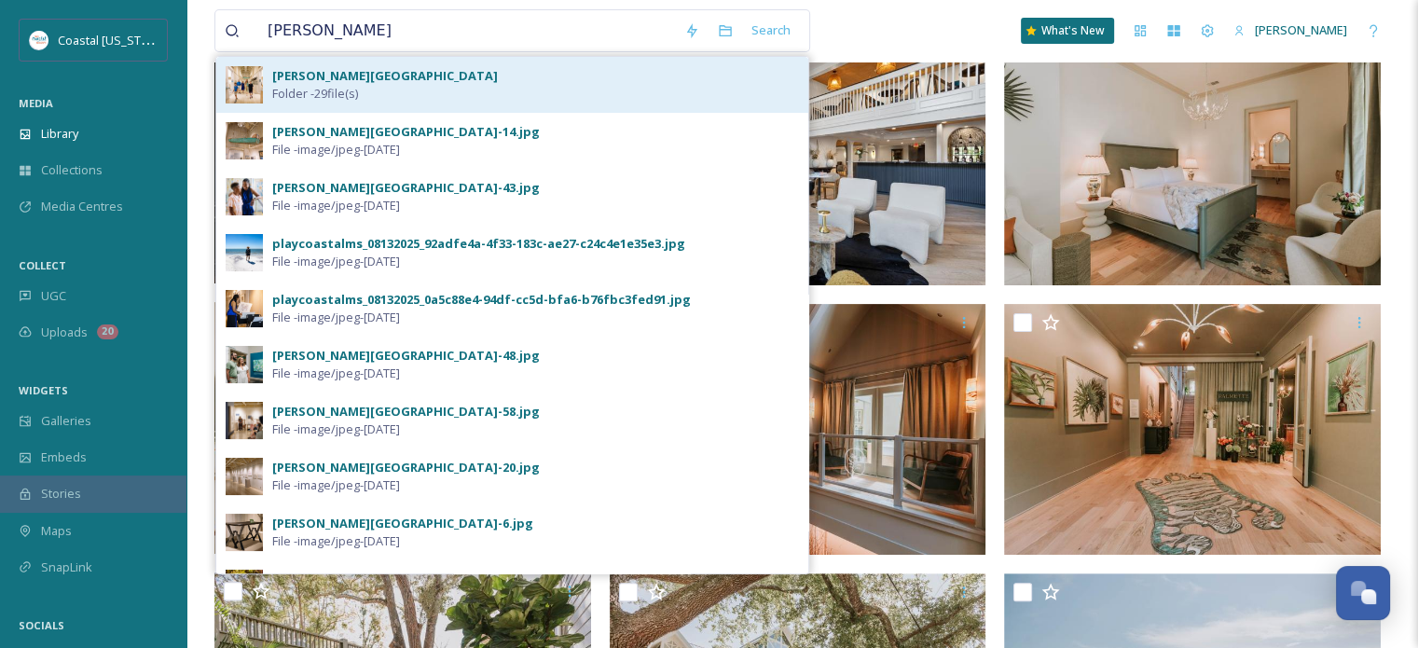
click at [410, 72] on strong "[PERSON_NAME][GEOGRAPHIC_DATA]" at bounding box center [385, 75] width 226 height 17
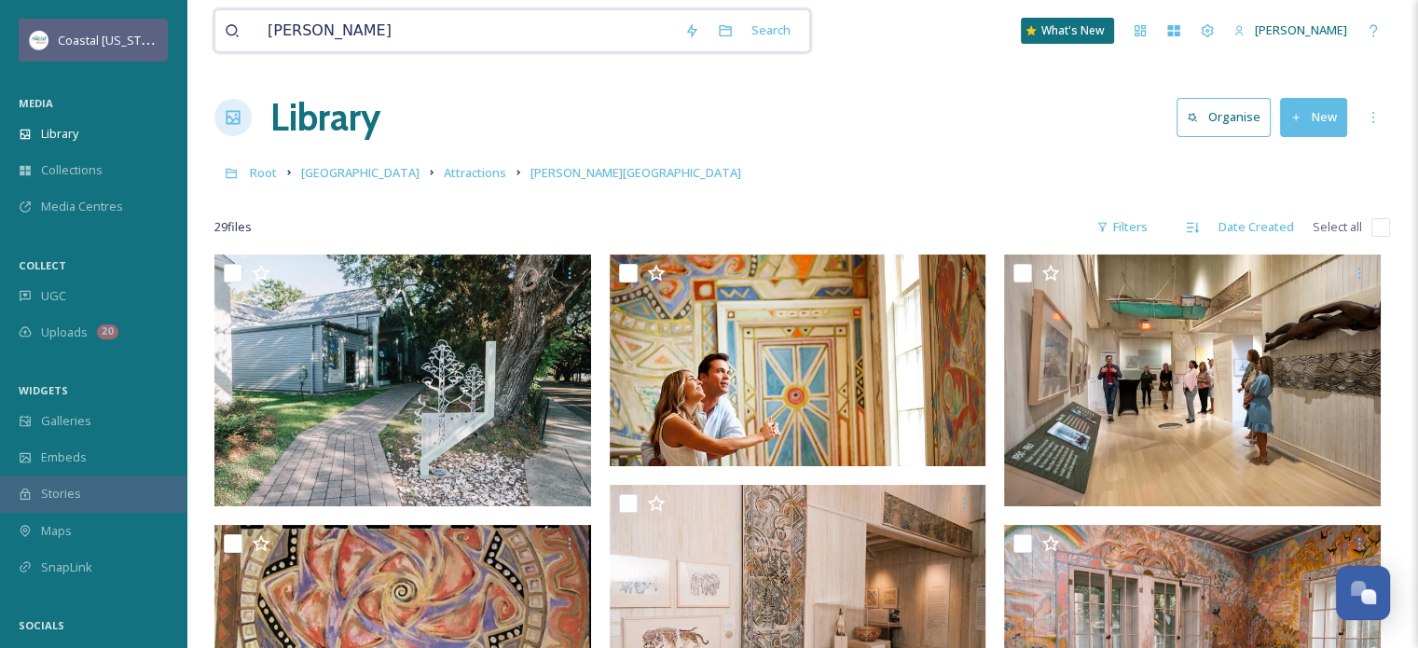
drag, startPoint x: 391, startPoint y: 34, endPoint x: 130, endPoint y: 23, distance: 261.2
type input "The Traveler"
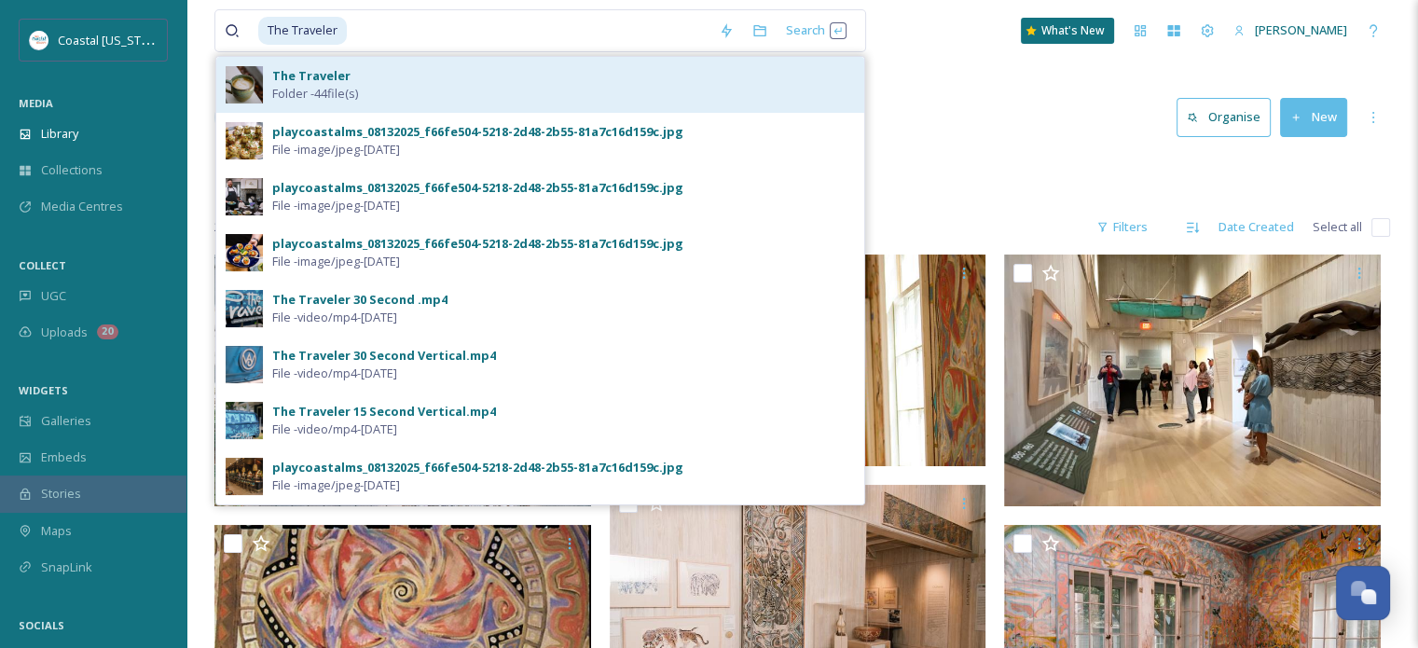
click at [299, 85] on span "Folder - 44 file(s)" at bounding box center [315, 94] width 86 height 18
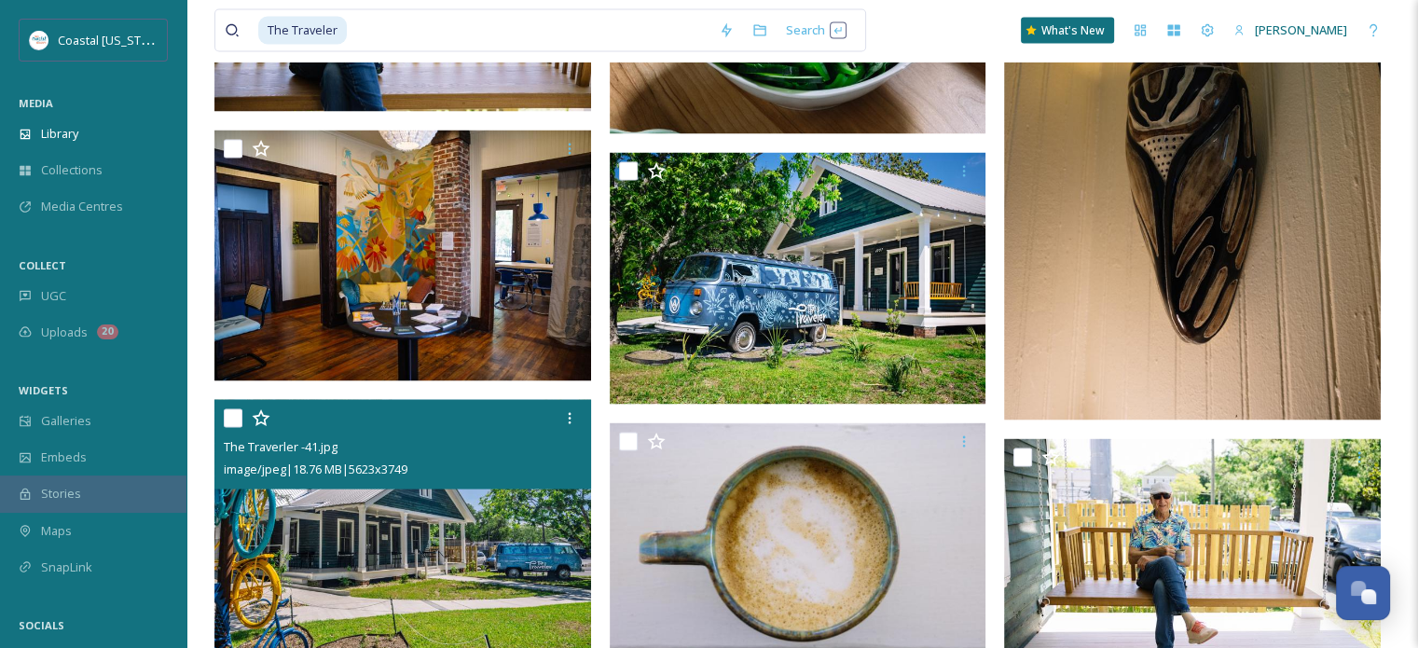
scroll to position [3635, 0]
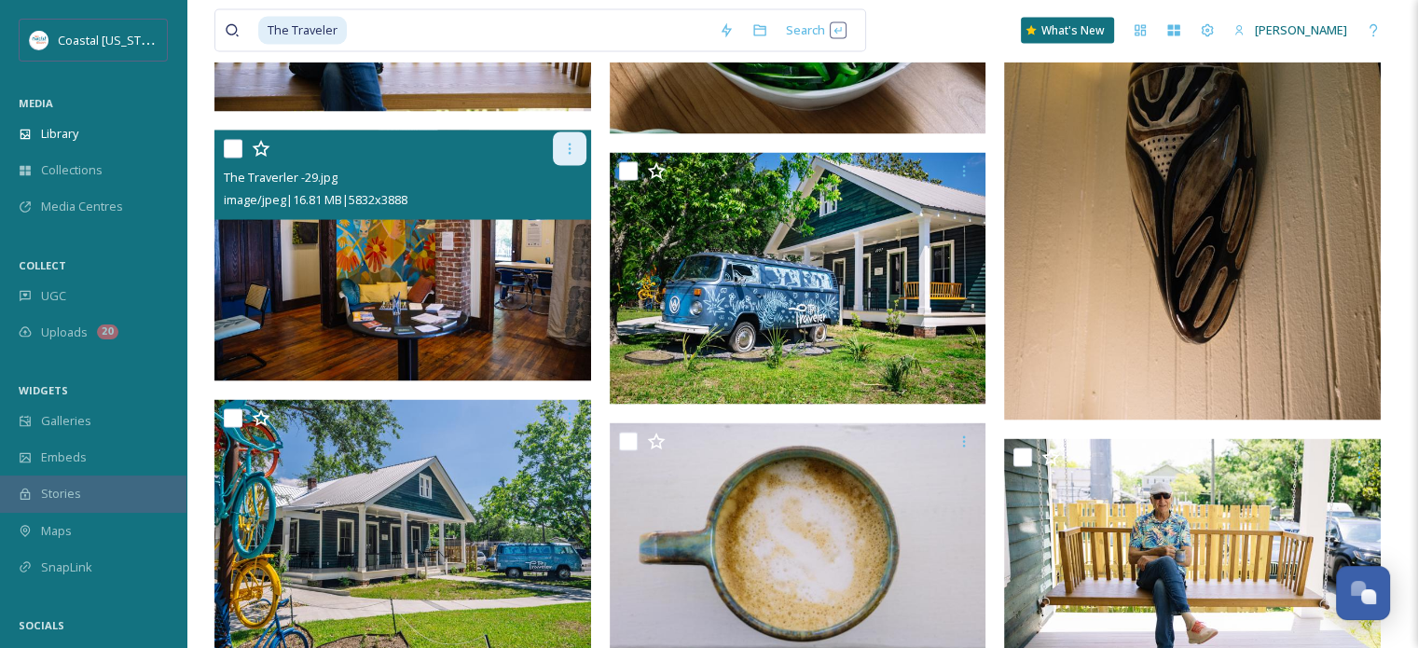
click at [567, 145] on icon at bounding box center [569, 149] width 15 height 15
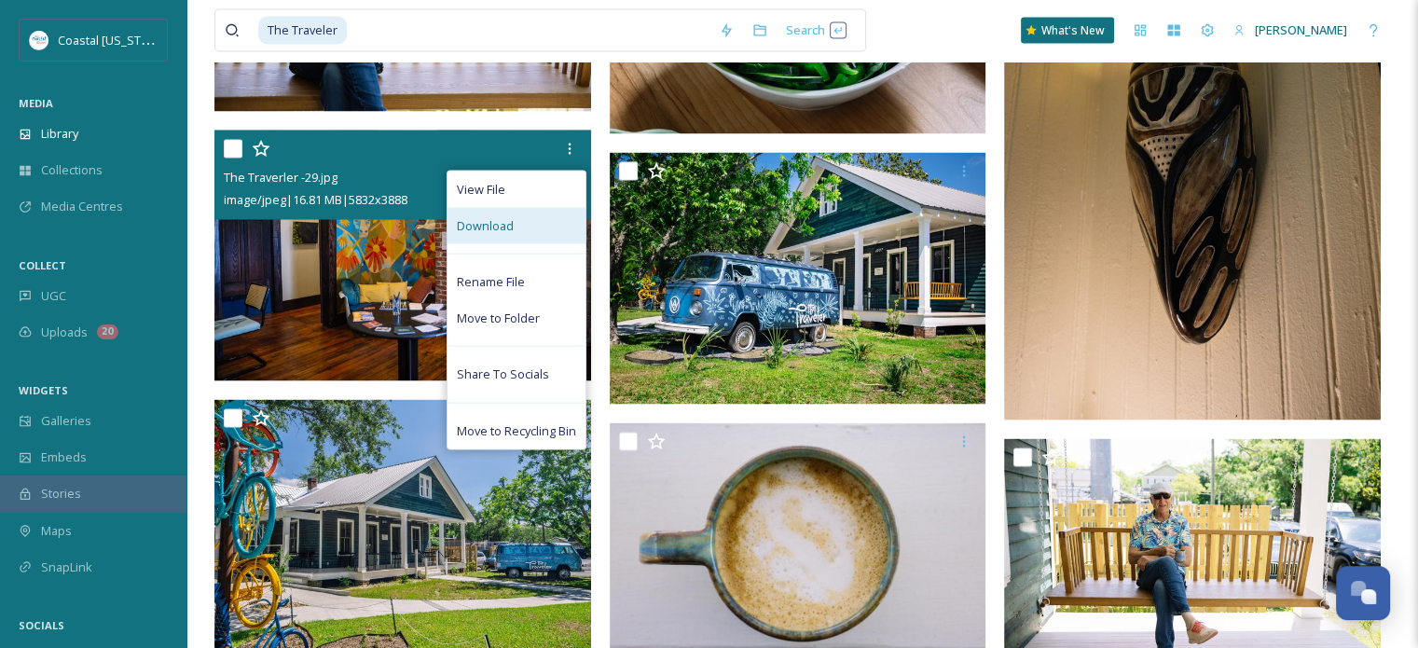
click at [526, 222] on div "Download" at bounding box center [516, 226] width 138 height 36
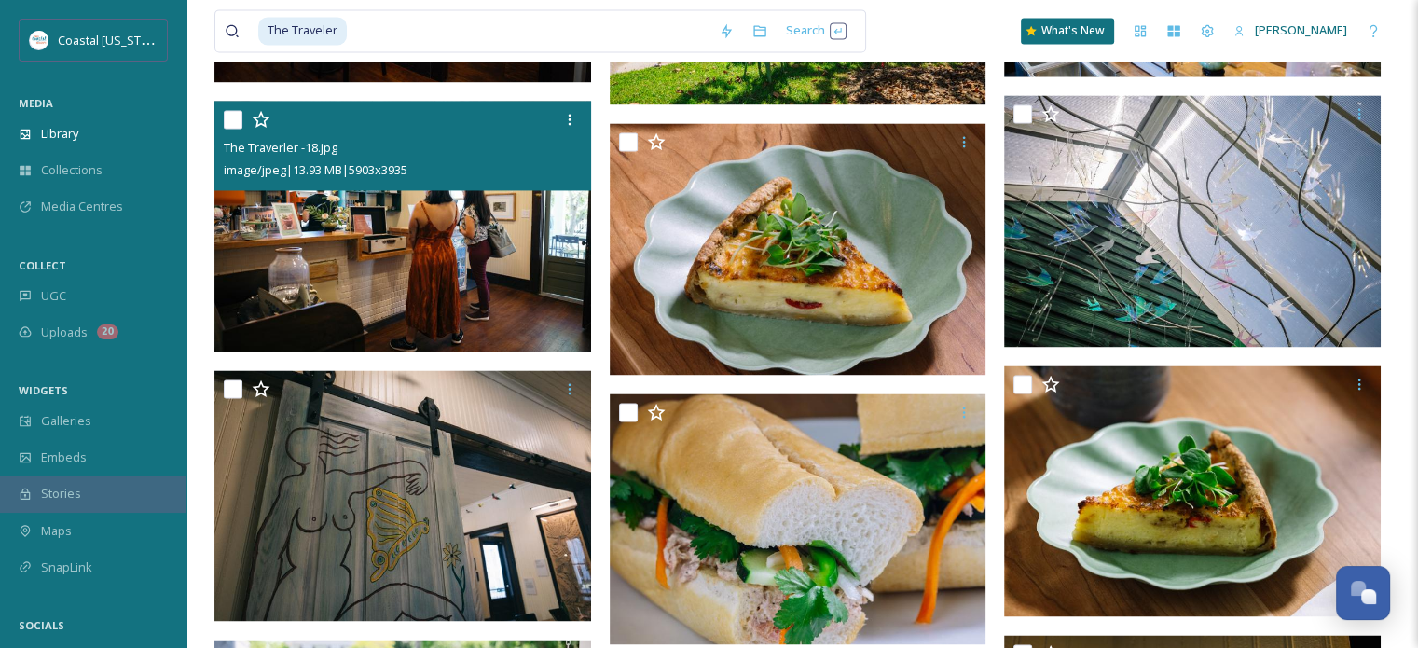
scroll to position [2610, 0]
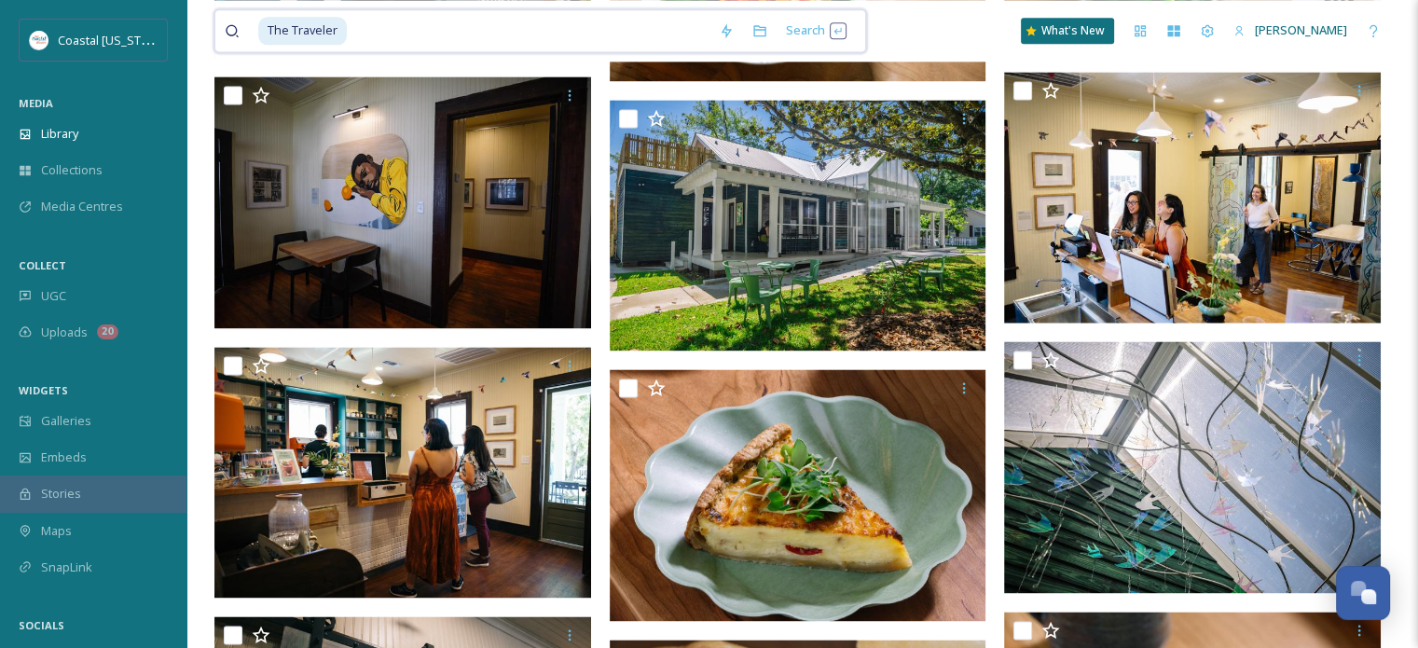
click at [399, 29] on input at bounding box center [529, 30] width 361 height 41
drag, startPoint x: 429, startPoint y: 45, endPoint x: 178, endPoint y: 15, distance: 252.5
click at [178, 15] on div "Coastal [US_STATE] MEDIA Library Collections Media Centres COLLECT UGC Uploads …" at bounding box center [709, 122] width 1418 height 5464
type input "T"
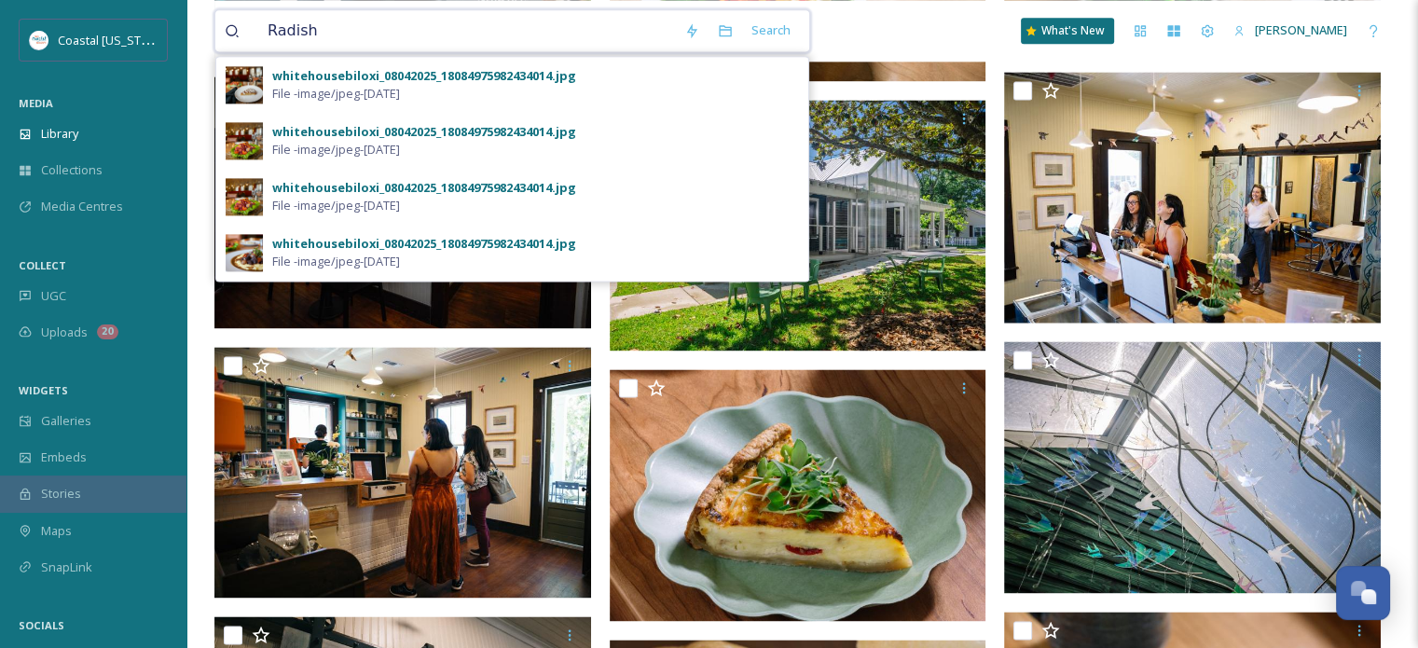
drag, startPoint x: 316, startPoint y: 33, endPoint x: 219, endPoint y: 33, distance: 96.9
click at [219, 33] on div "Radish Search whitehousebiloxi_08042025_18084975982434014.jpg File - image/jpeg…" at bounding box center [512, 30] width 596 height 43
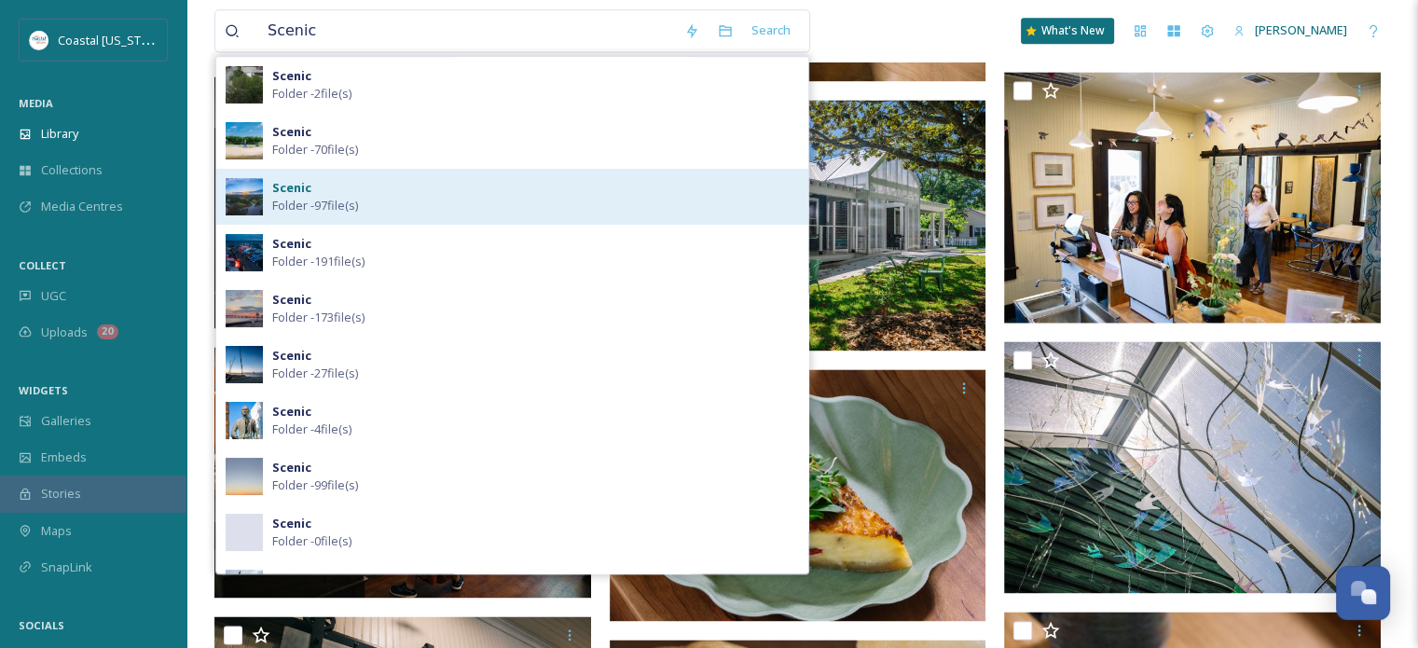
click at [309, 200] on span "Folder - 97 file(s)" at bounding box center [315, 206] width 86 height 18
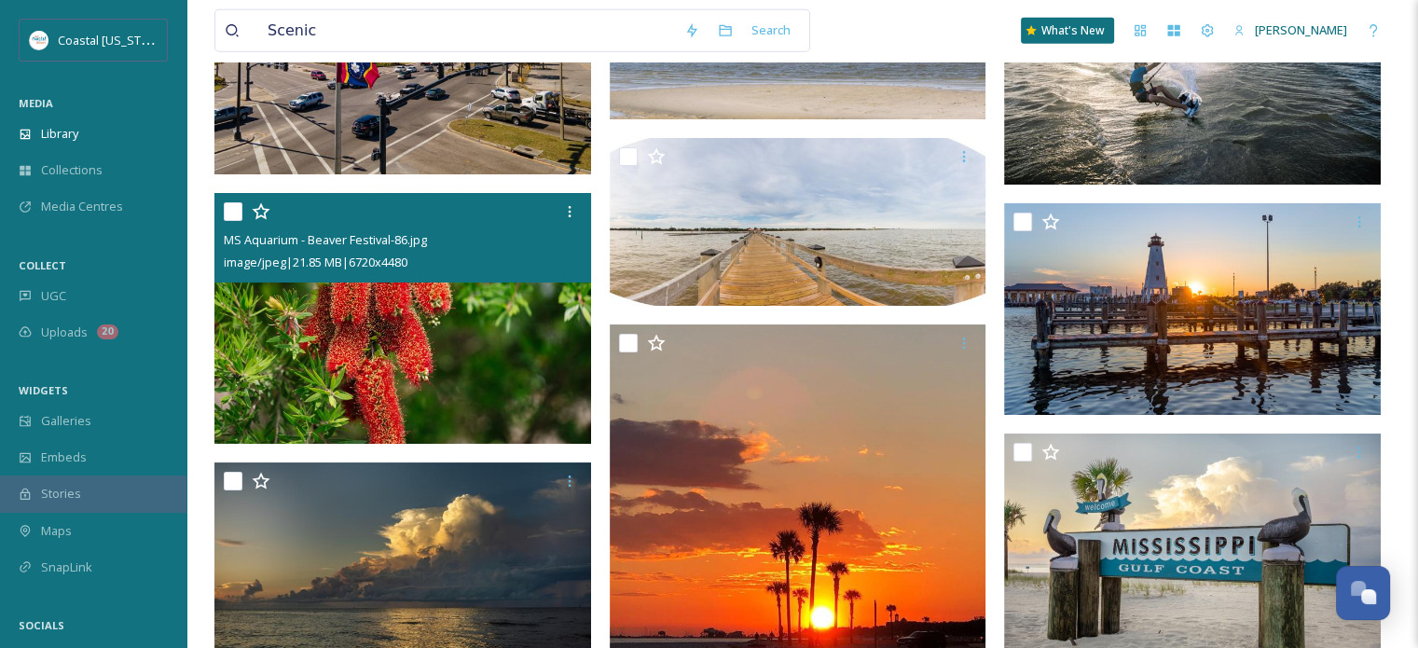
scroll to position [5176, 0]
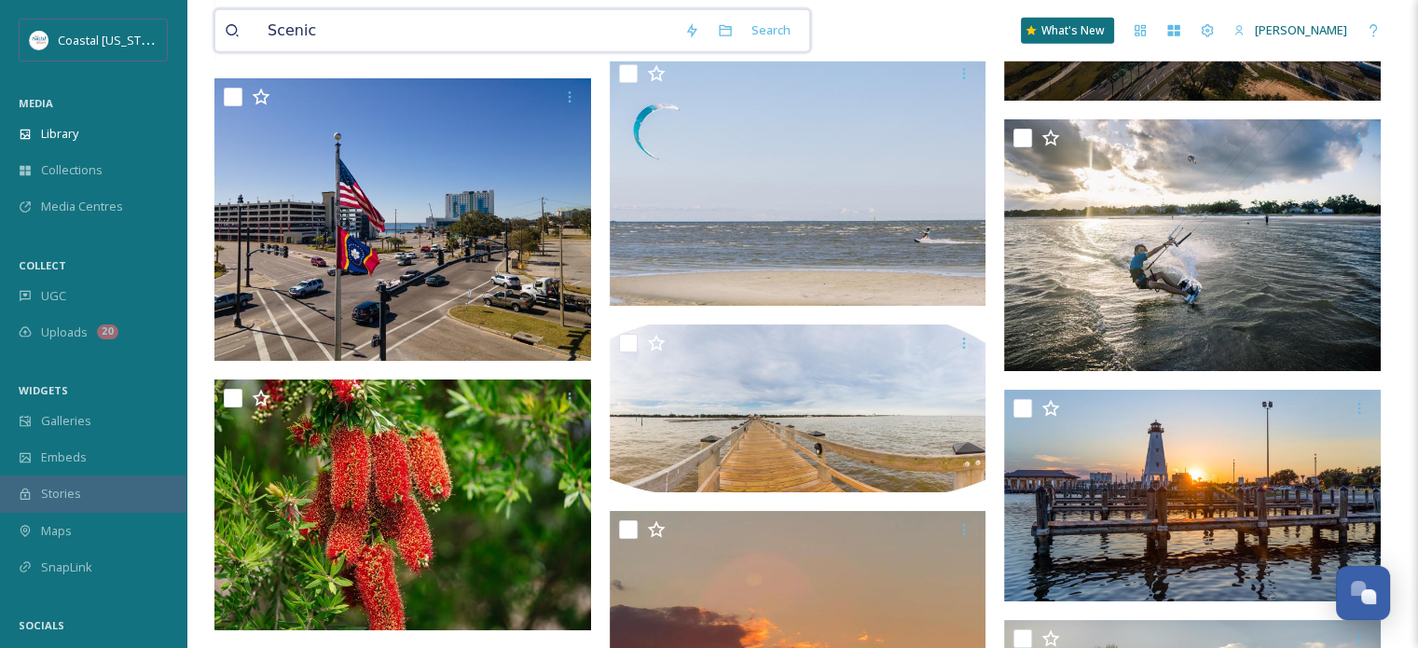
drag, startPoint x: 336, startPoint y: 26, endPoint x: 160, endPoint y: 15, distance: 175.6
click at [160, 23] on div "Coastal [US_STATE] MEDIA Library Collections Media Centres COLLECT UGC Uploads …" at bounding box center [709, 346] width 1418 height 11045
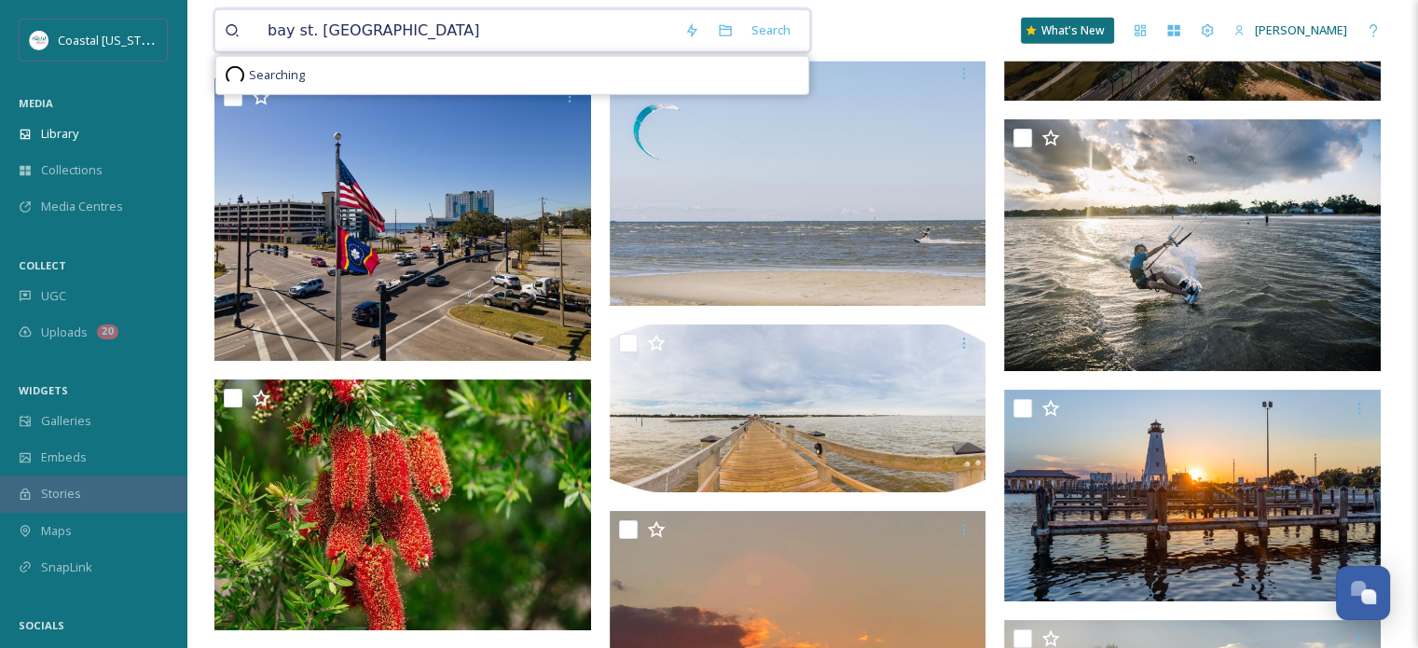
type input "bay st. louis"
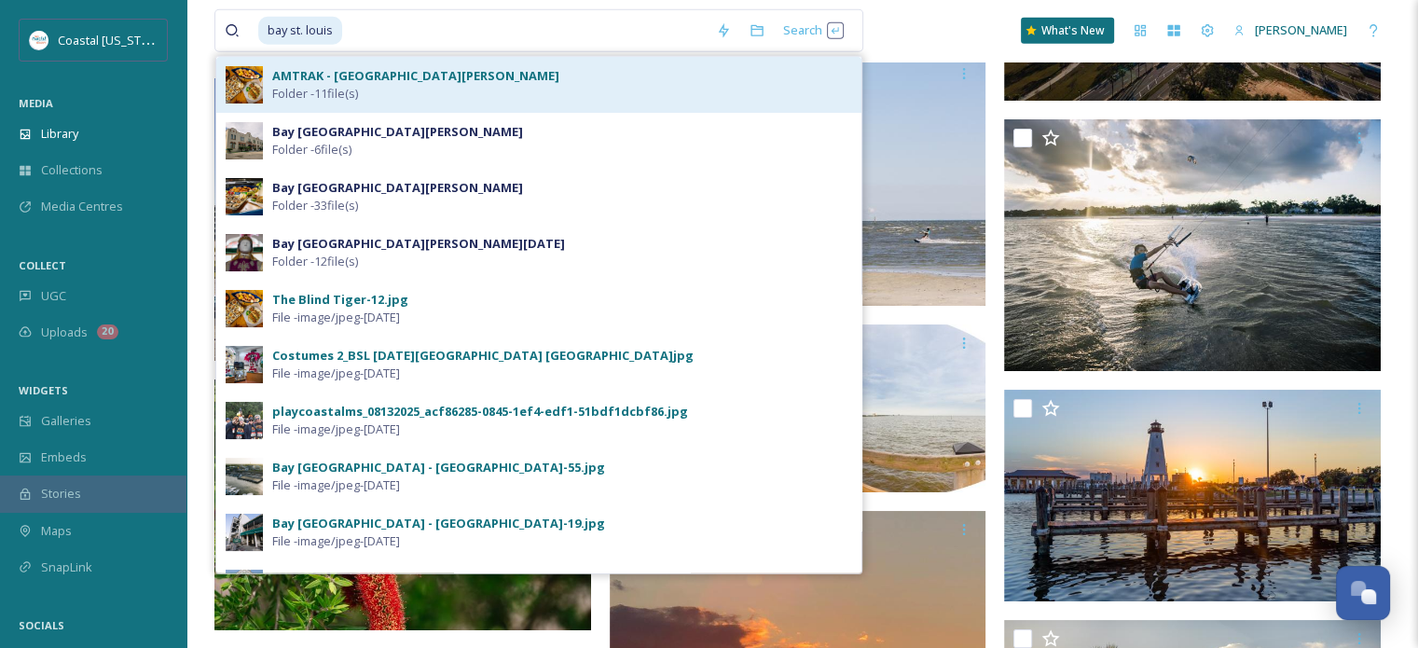
click at [375, 82] on strong "AMTRAK - [GEOGRAPHIC_DATA][PERSON_NAME]" at bounding box center [415, 75] width 287 height 17
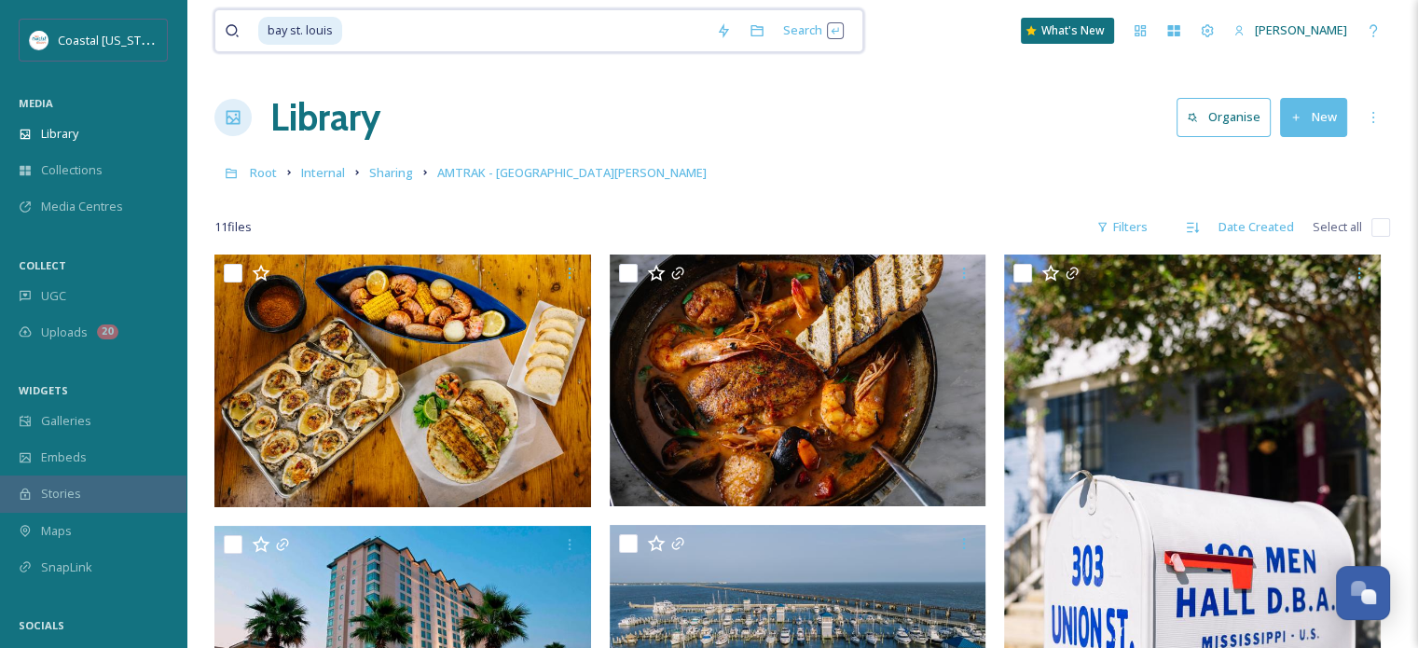
click at [384, 24] on input at bounding box center [525, 30] width 363 height 41
type input "b"
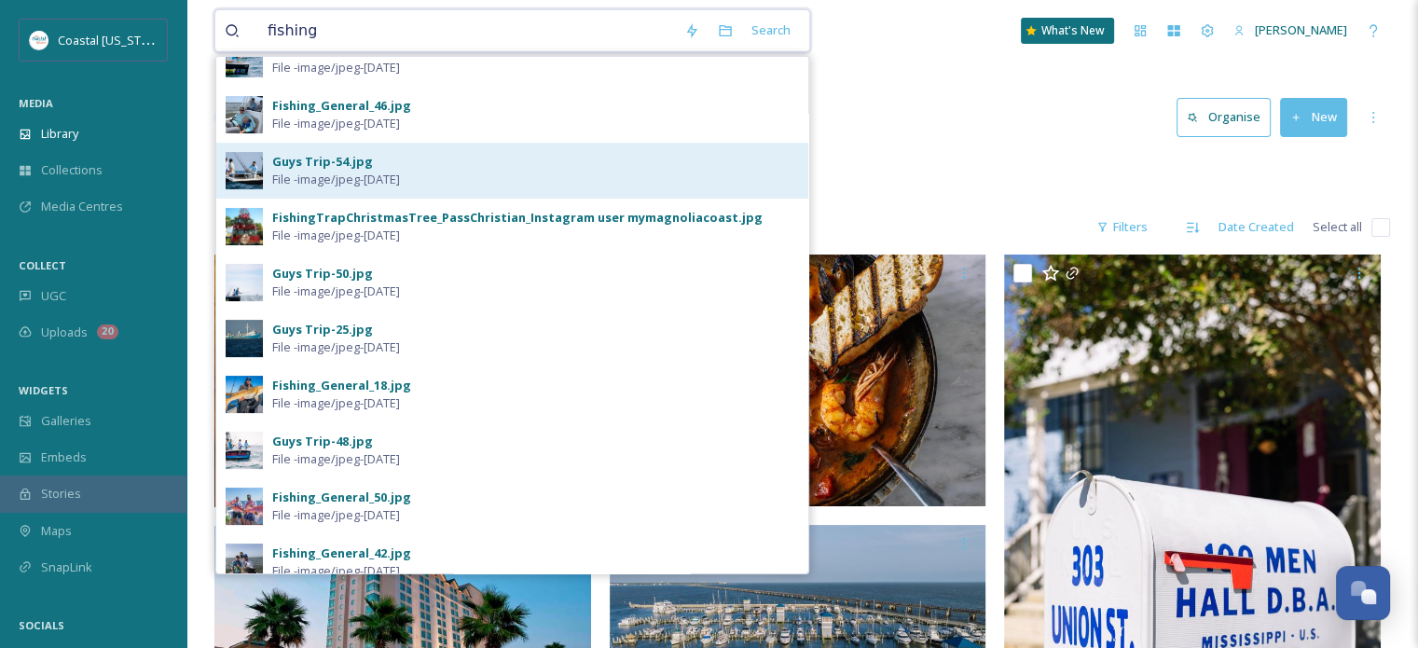
scroll to position [466, 0]
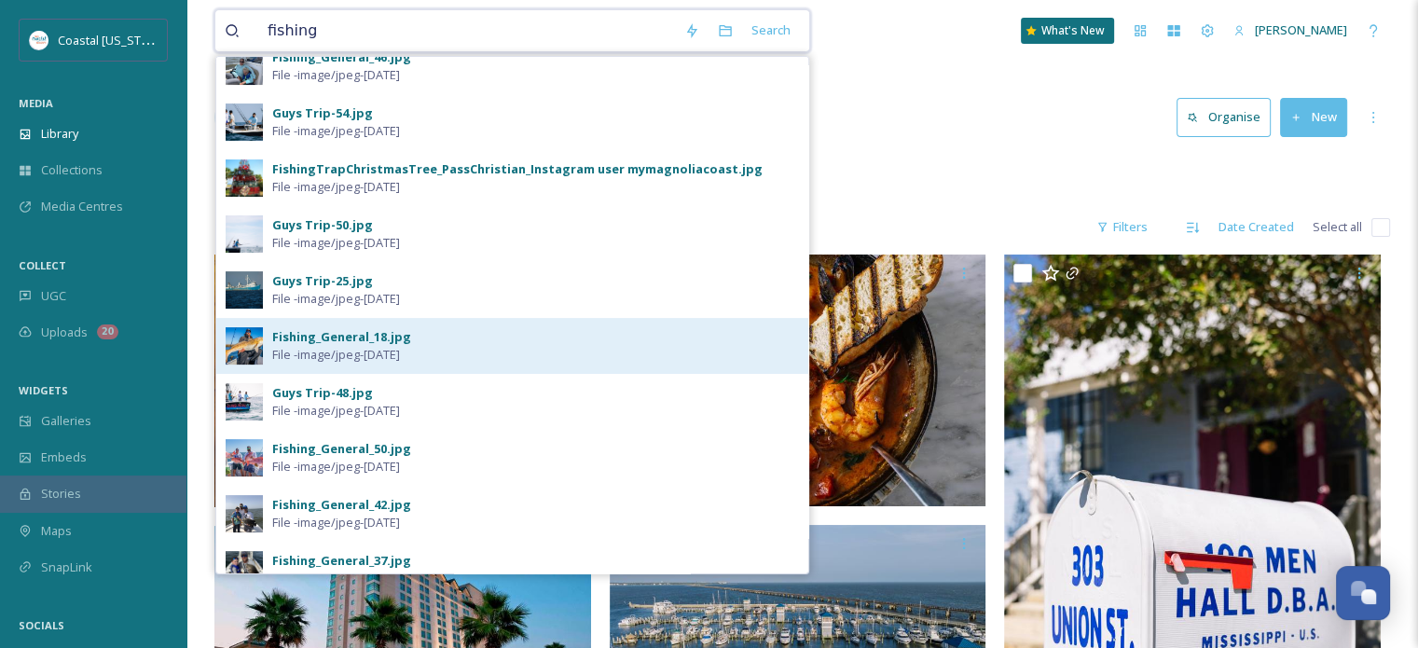
type input "fishing"
click at [350, 337] on div "Fishing_General_18.jpg" at bounding box center [341, 337] width 139 height 18
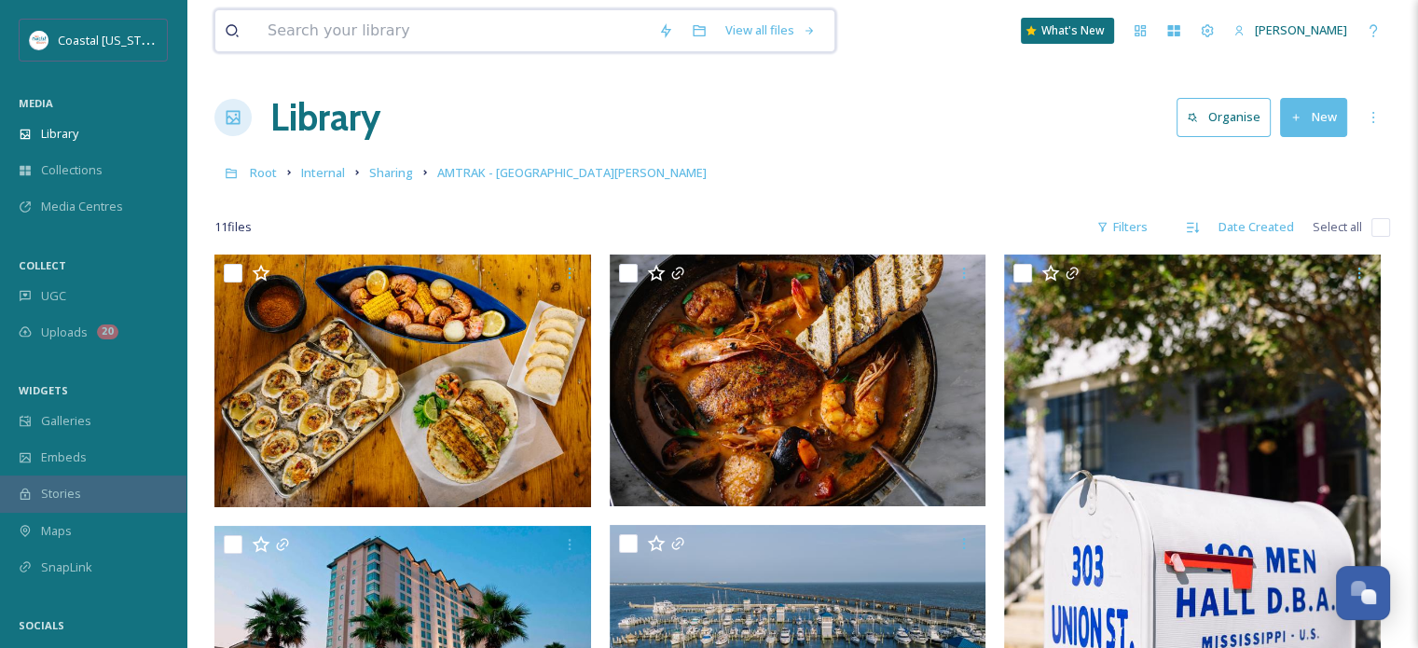
click at [418, 31] on input at bounding box center [453, 30] width 391 height 41
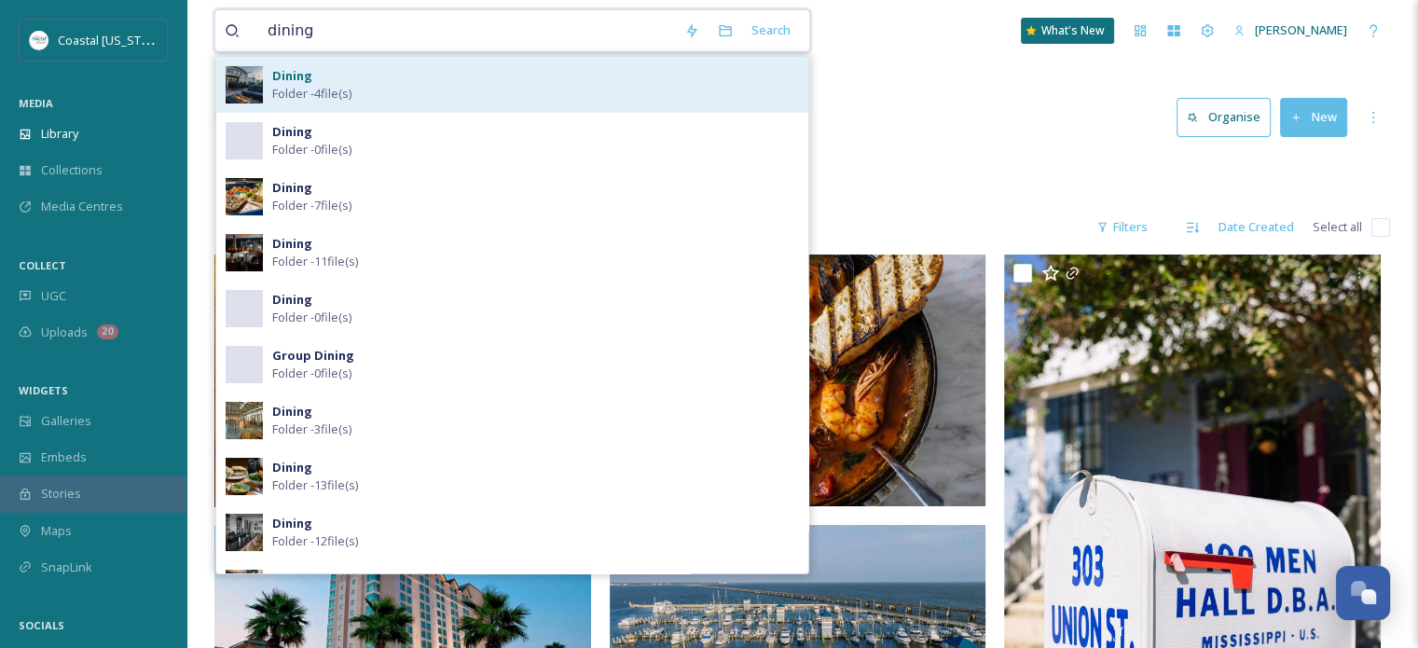
type input "dining"
click at [296, 81] on strong "Dining" at bounding box center [292, 75] width 40 height 17
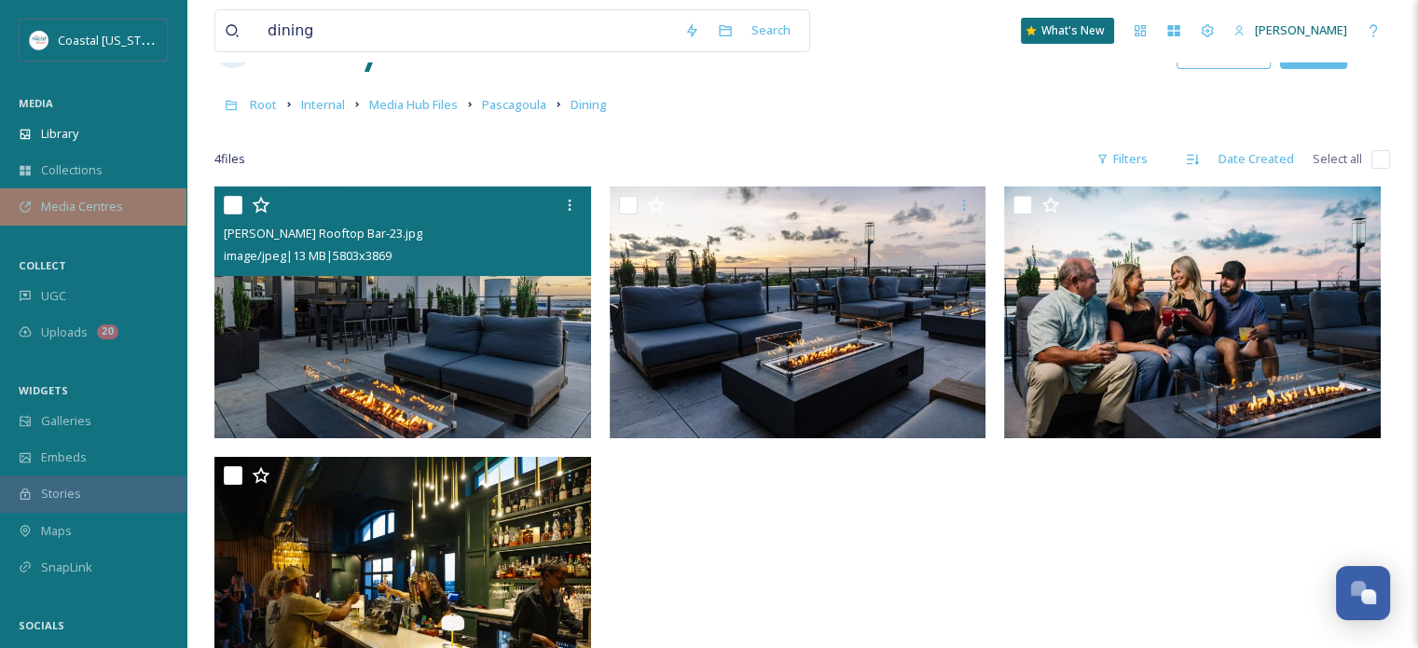
scroll to position [67, 0]
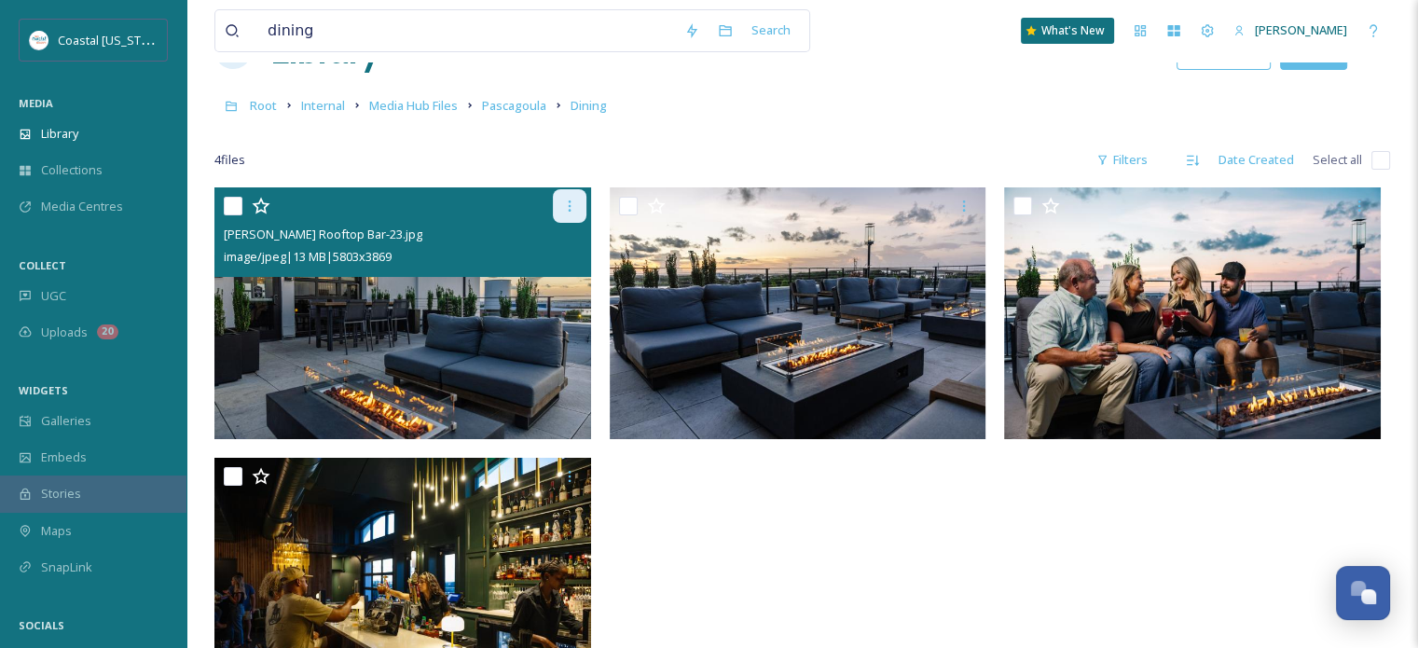
click at [567, 205] on icon at bounding box center [569, 206] width 15 height 15
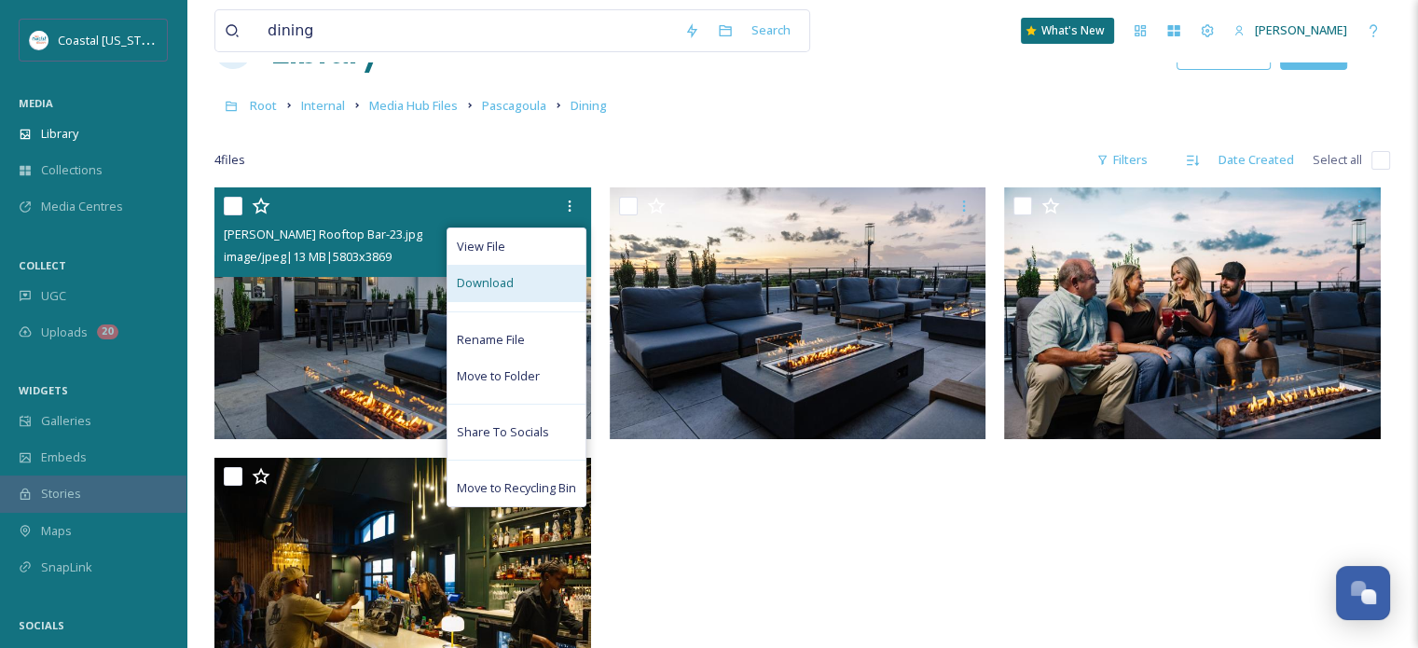
click at [511, 278] on span "Download" at bounding box center [485, 283] width 57 height 18
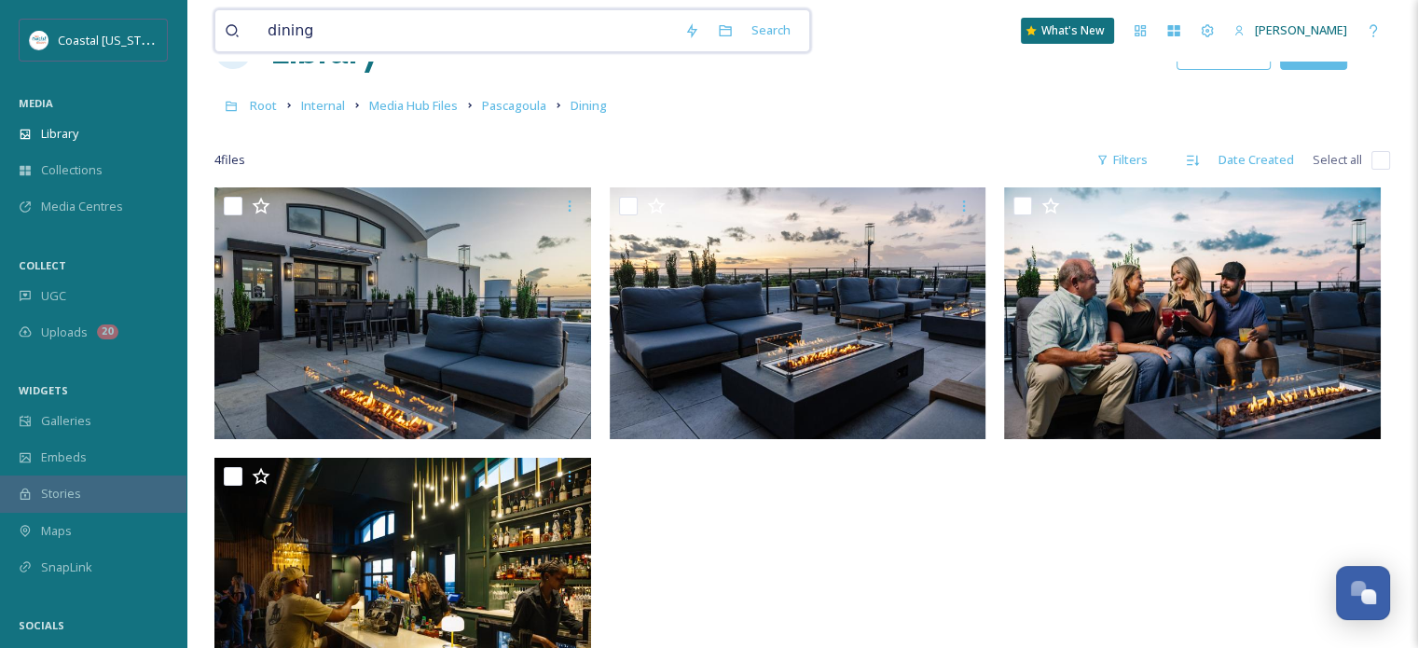
click at [317, 25] on input "dining" at bounding box center [466, 30] width 417 height 41
click at [444, 103] on span "Media Hub Files" at bounding box center [413, 105] width 89 height 17
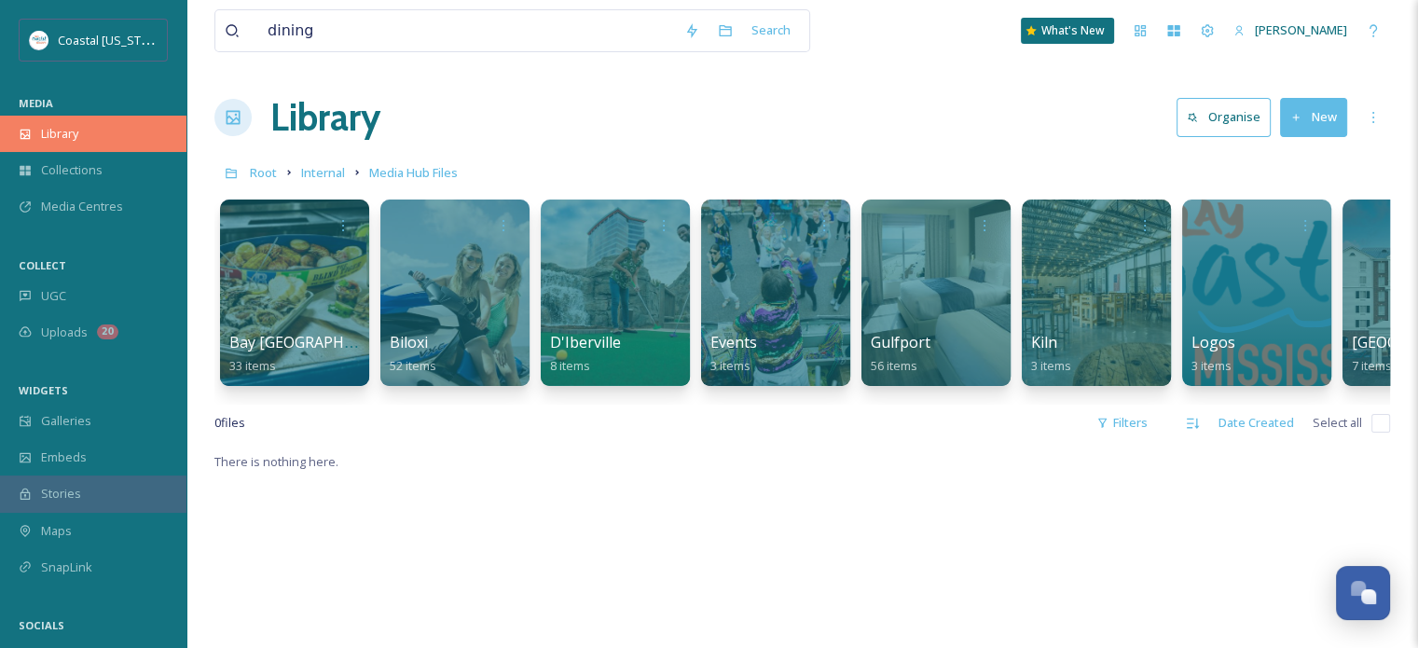
click at [66, 130] on span "Library" at bounding box center [59, 134] width 37 height 18
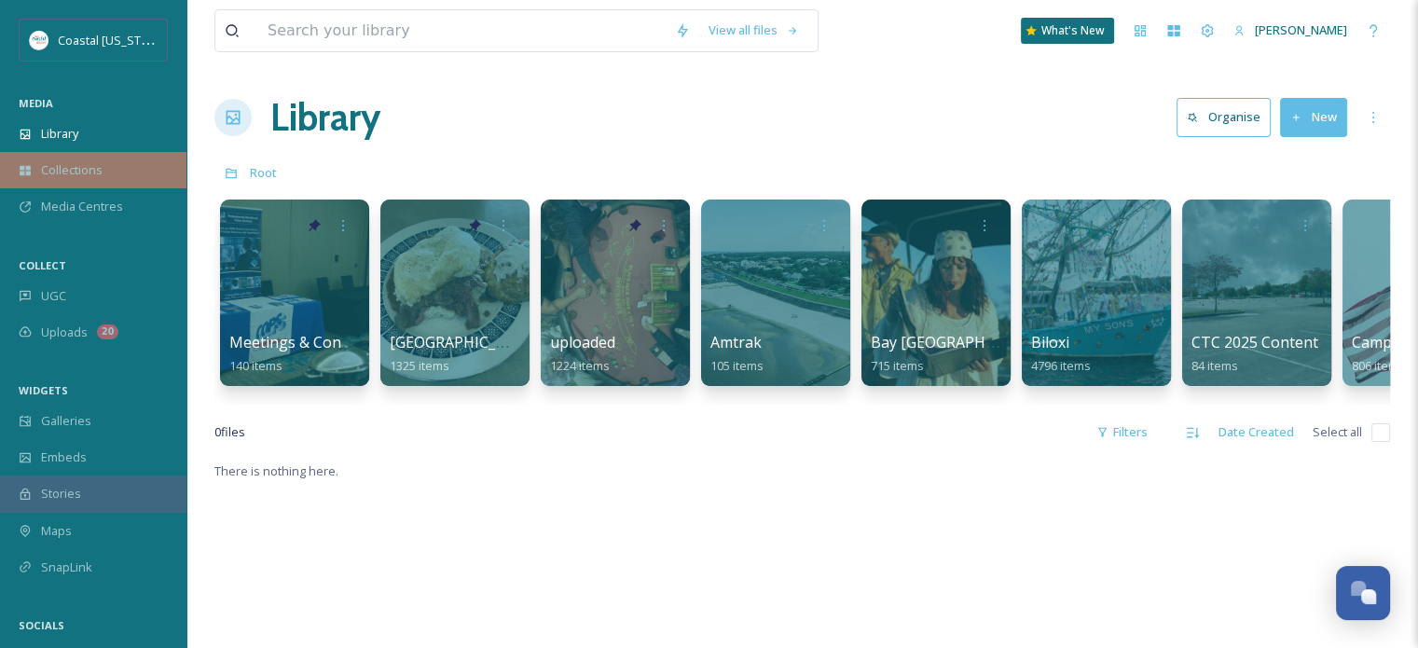
click at [98, 163] on span "Collections" at bounding box center [72, 170] width 62 height 18
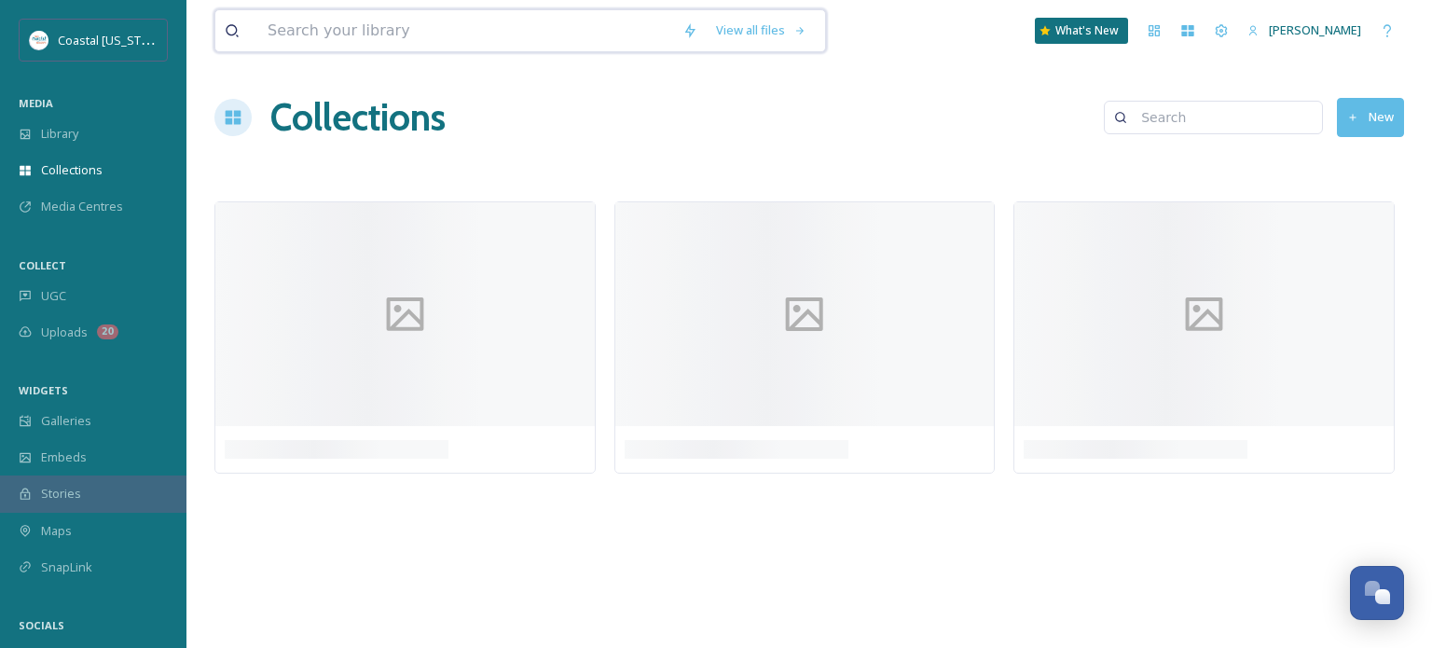
drag, startPoint x: 408, startPoint y: 39, endPoint x: 405, endPoint y: 7, distance: 31.8
click at [408, 35] on input at bounding box center [465, 30] width 415 height 41
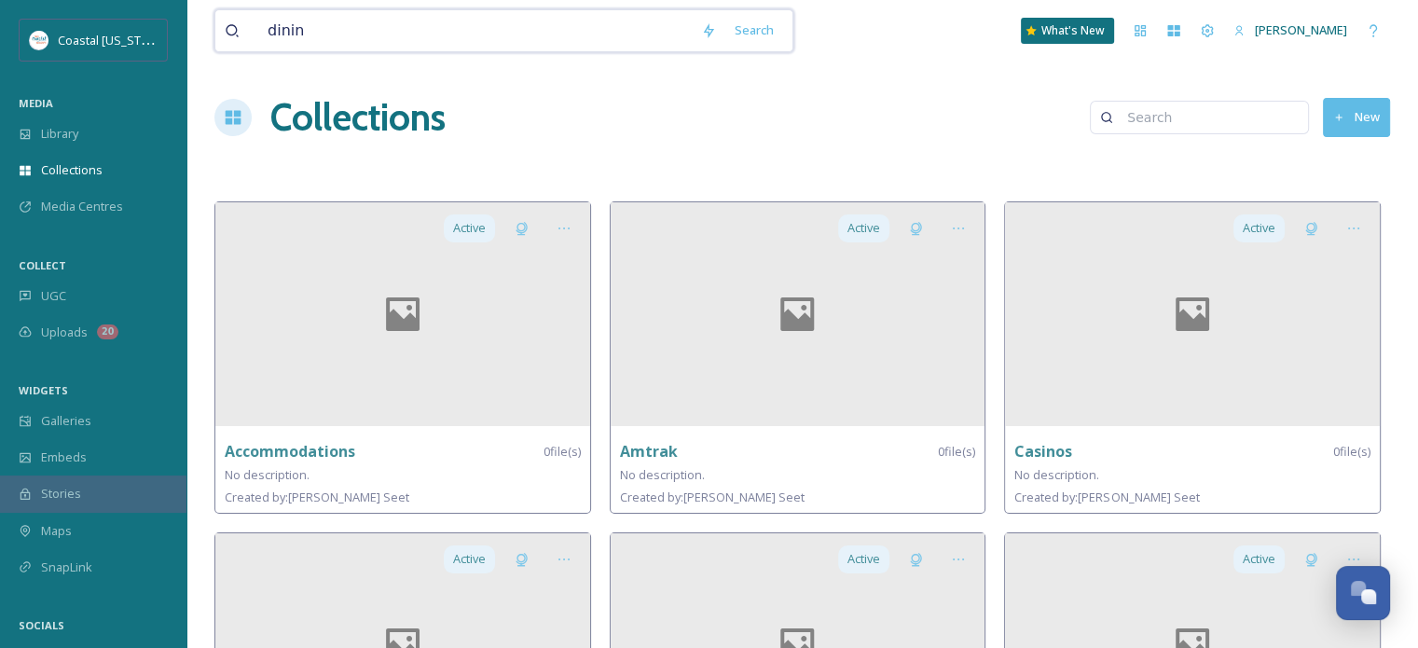
type input "dining"
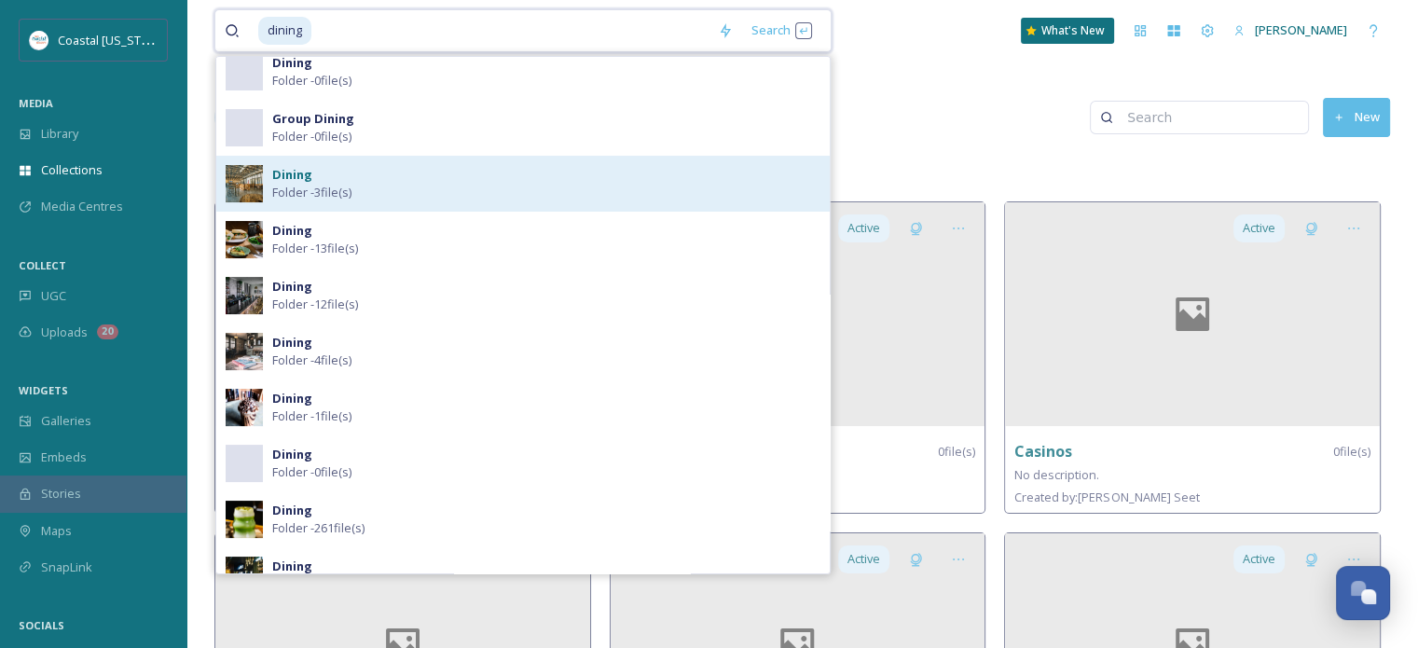
scroll to position [280, 0]
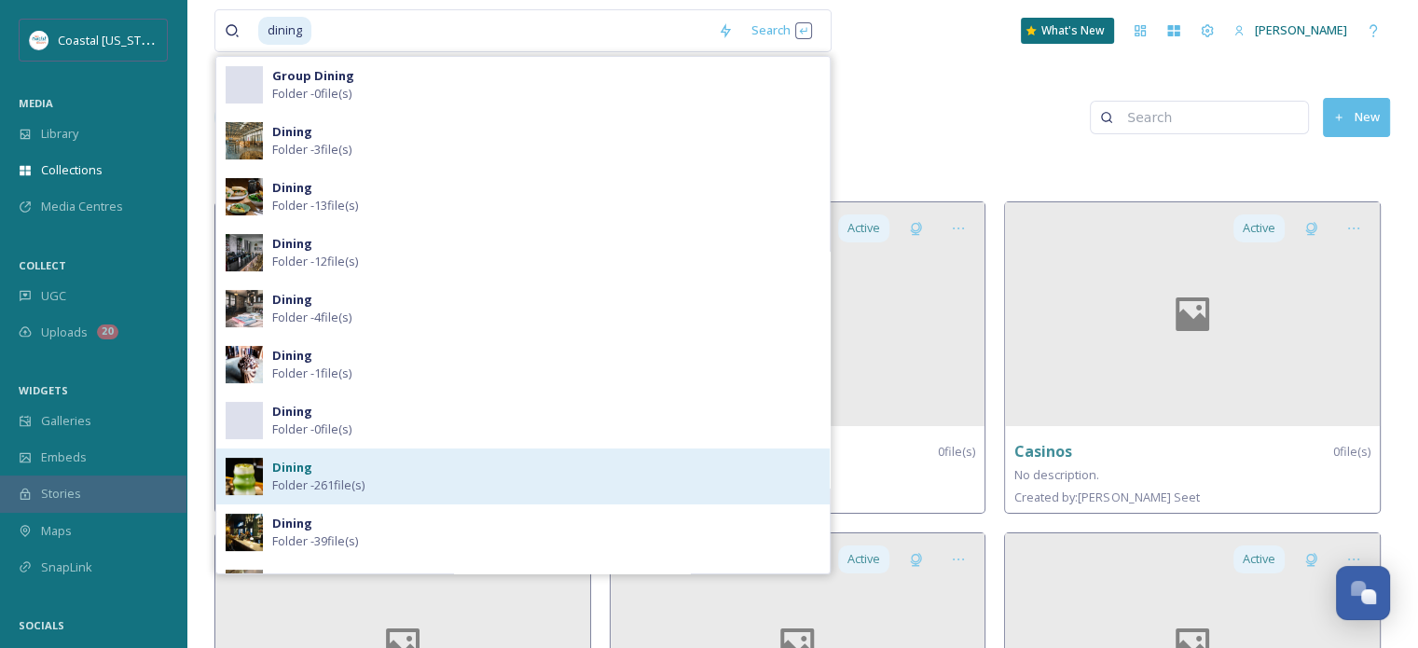
click at [303, 473] on strong "Dining" at bounding box center [292, 467] width 40 height 17
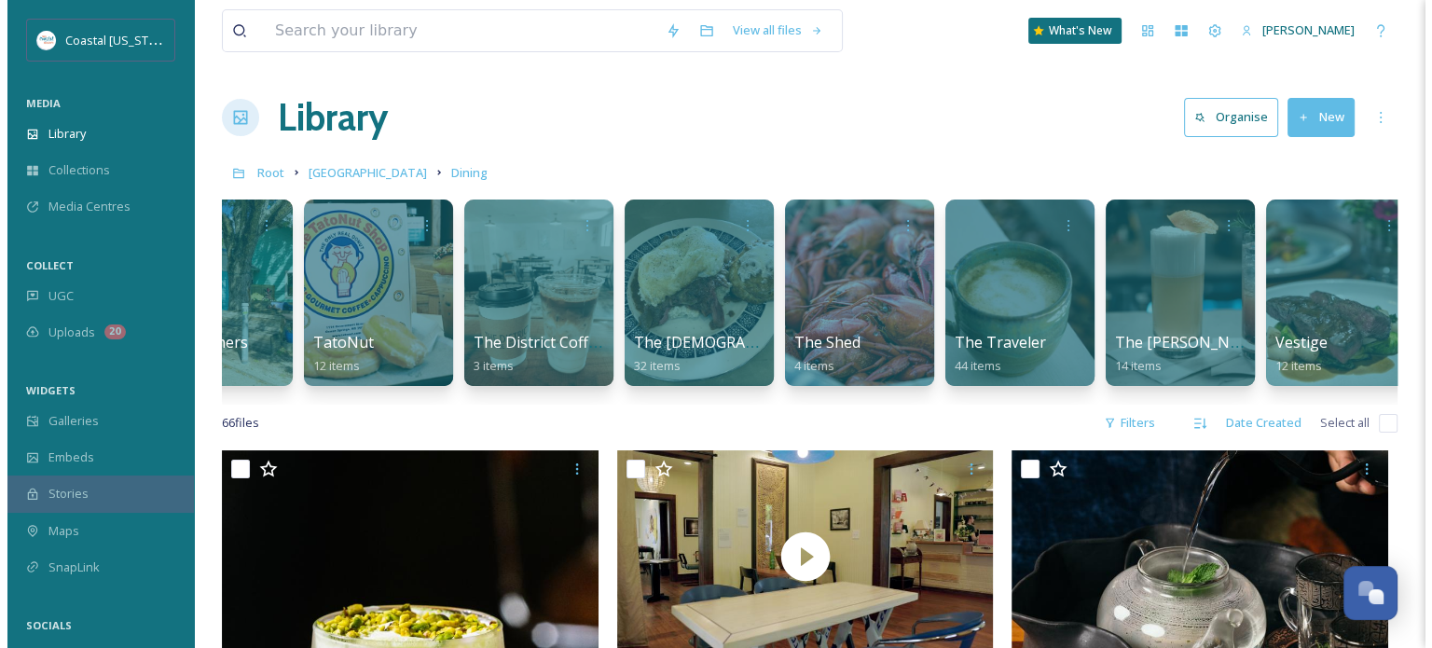
scroll to position [0, 1067]
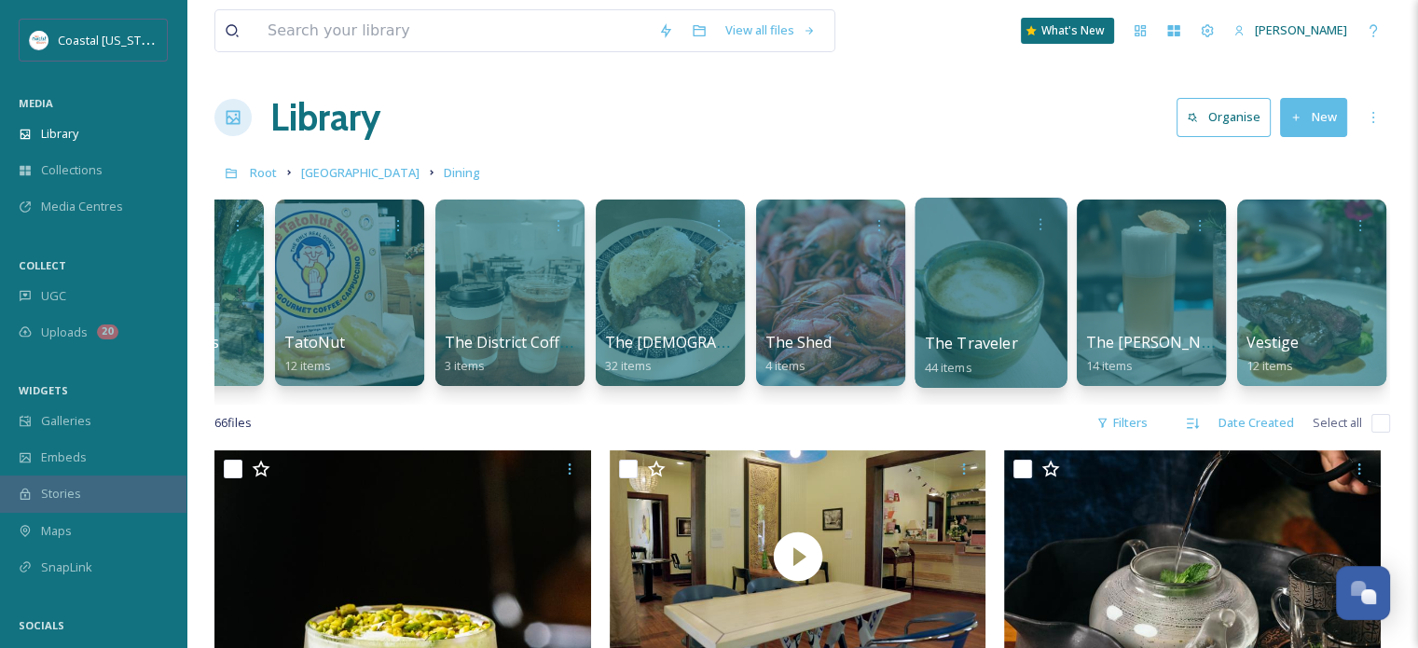
click at [950, 239] on div at bounding box center [991, 224] width 133 height 34
click at [1028, 296] on div at bounding box center [990, 293] width 152 height 190
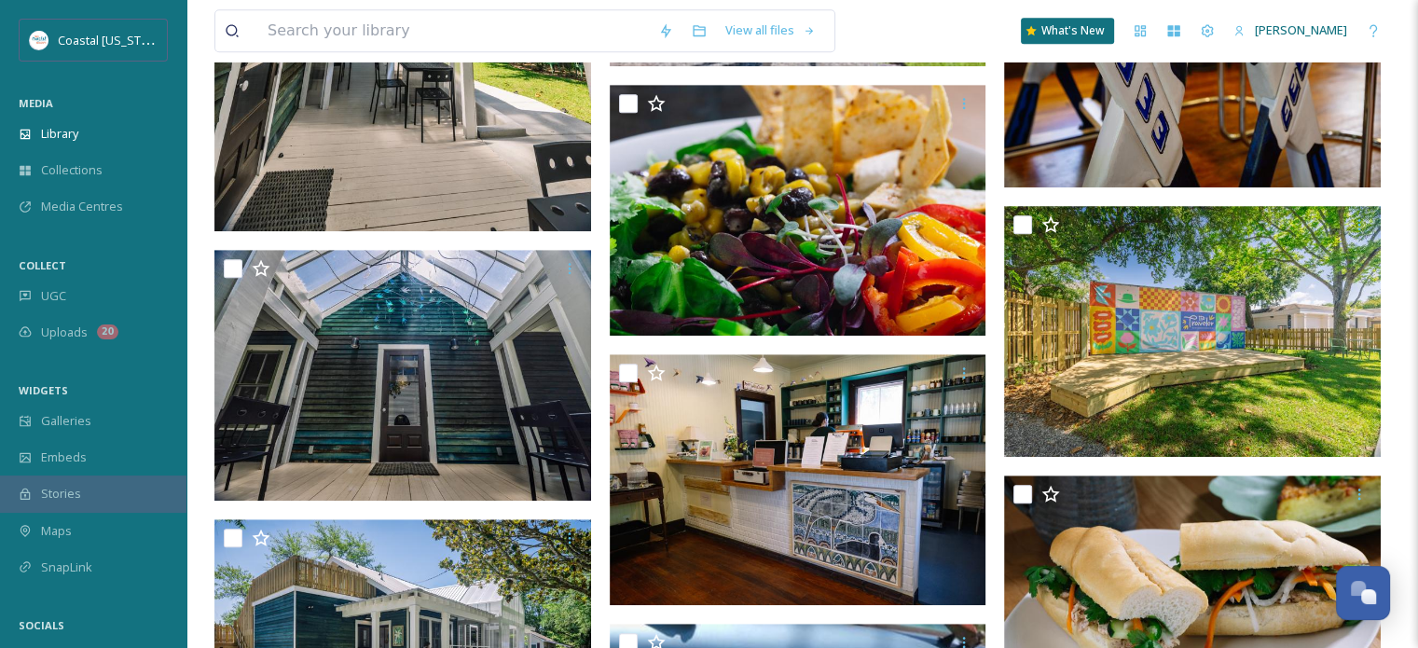
scroll to position [993, 0]
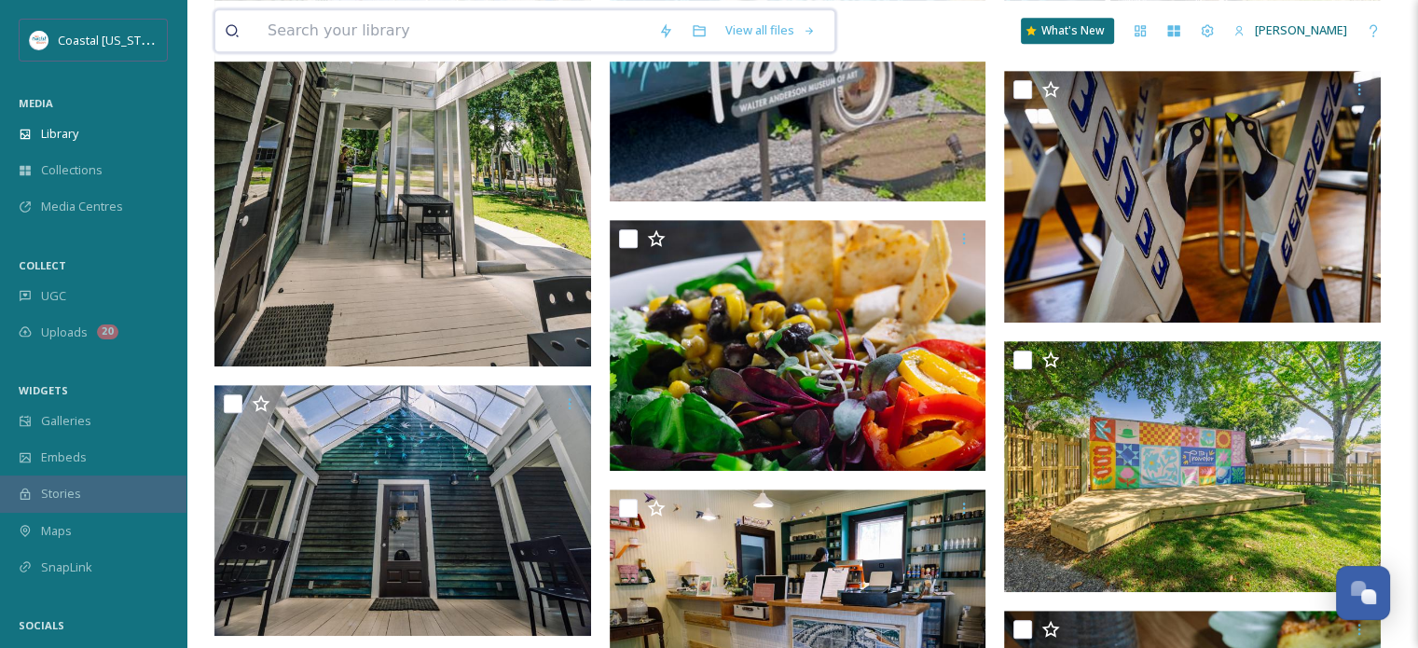
click at [422, 24] on input at bounding box center [453, 30] width 391 height 41
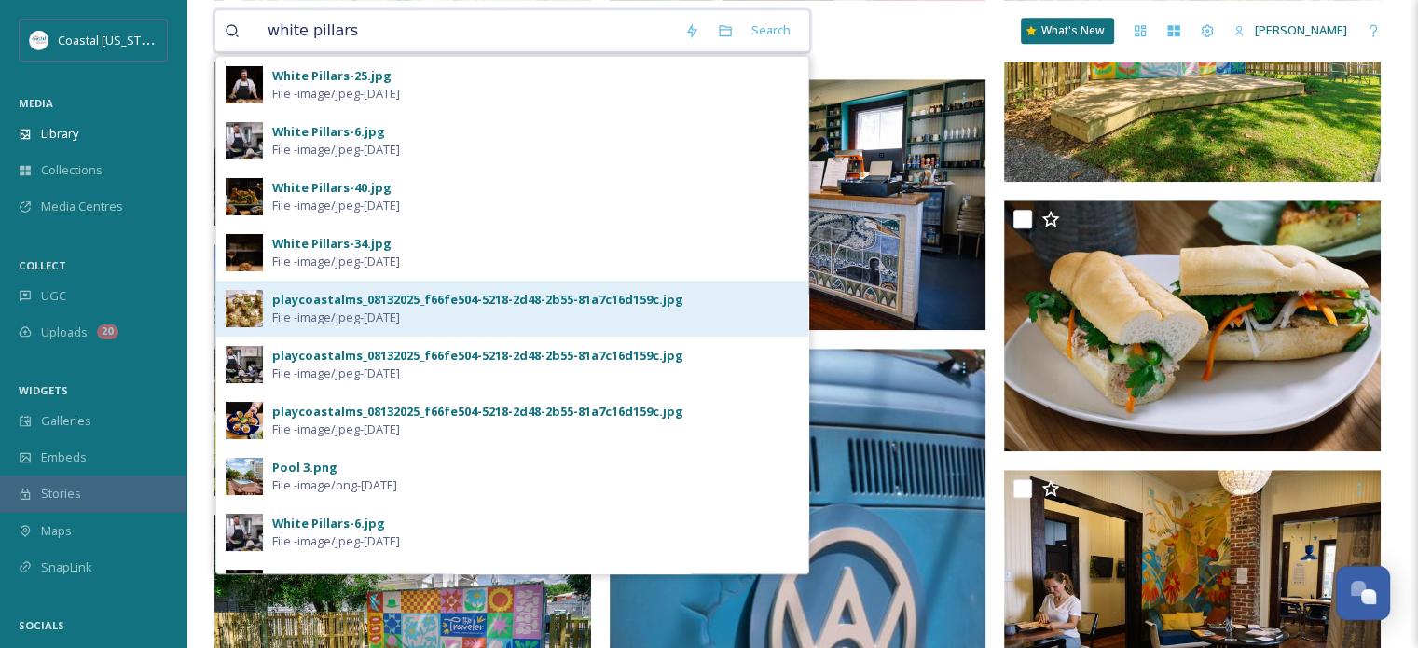
scroll to position [1365, 0]
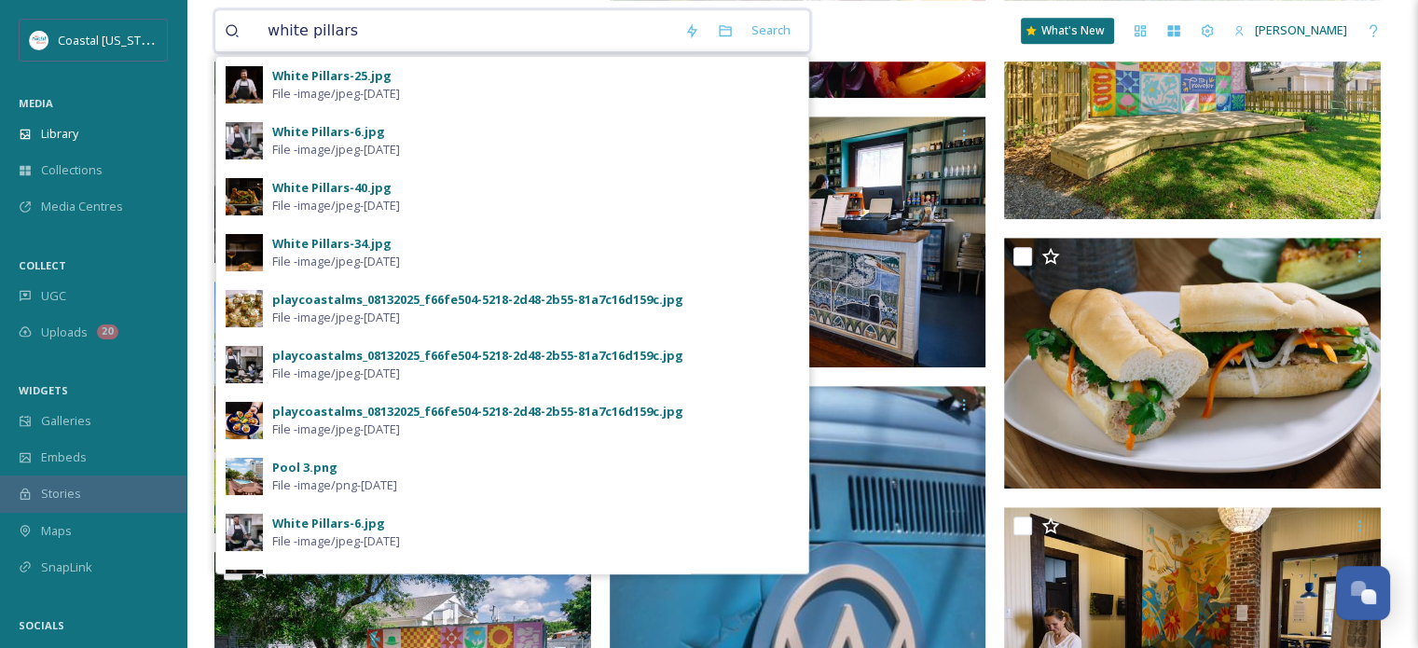
drag, startPoint x: 373, startPoint y: 32, endPoint x: 174, endPoint y: 21, distance: 198.8
type input "siren social club"
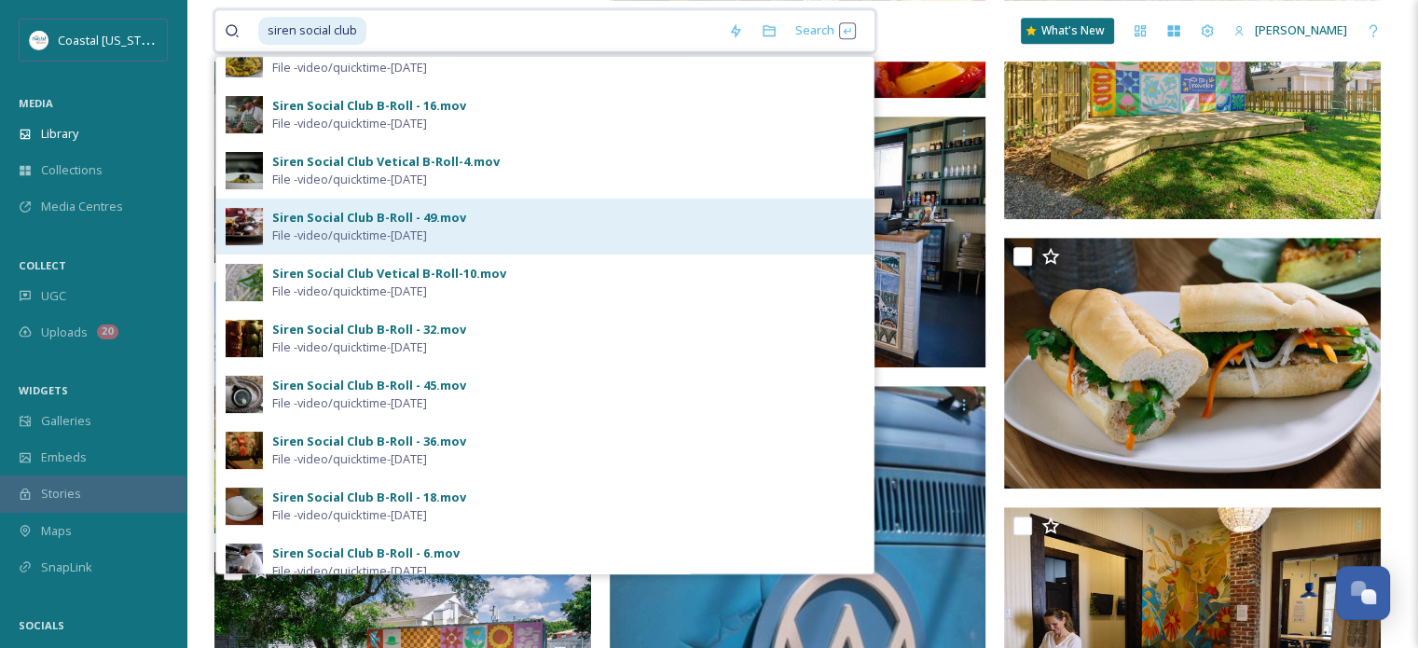
scroll to position [373, 0]
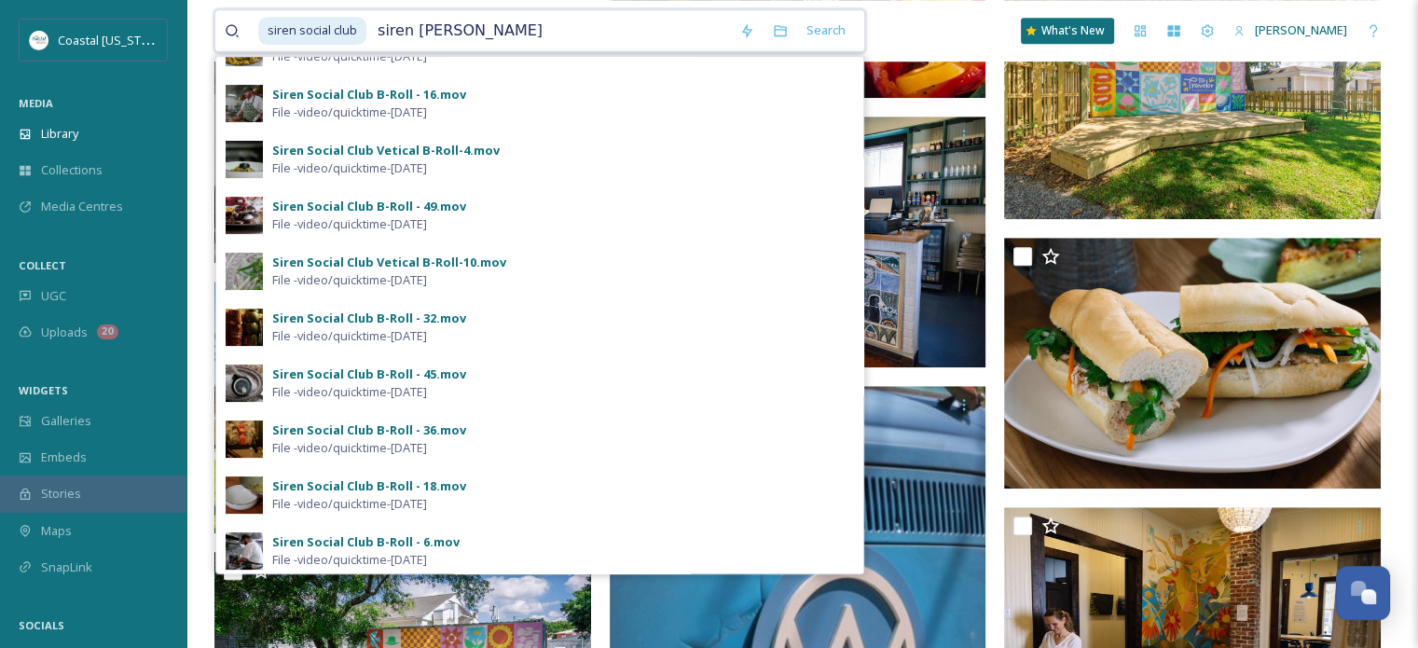
type input "siren social"
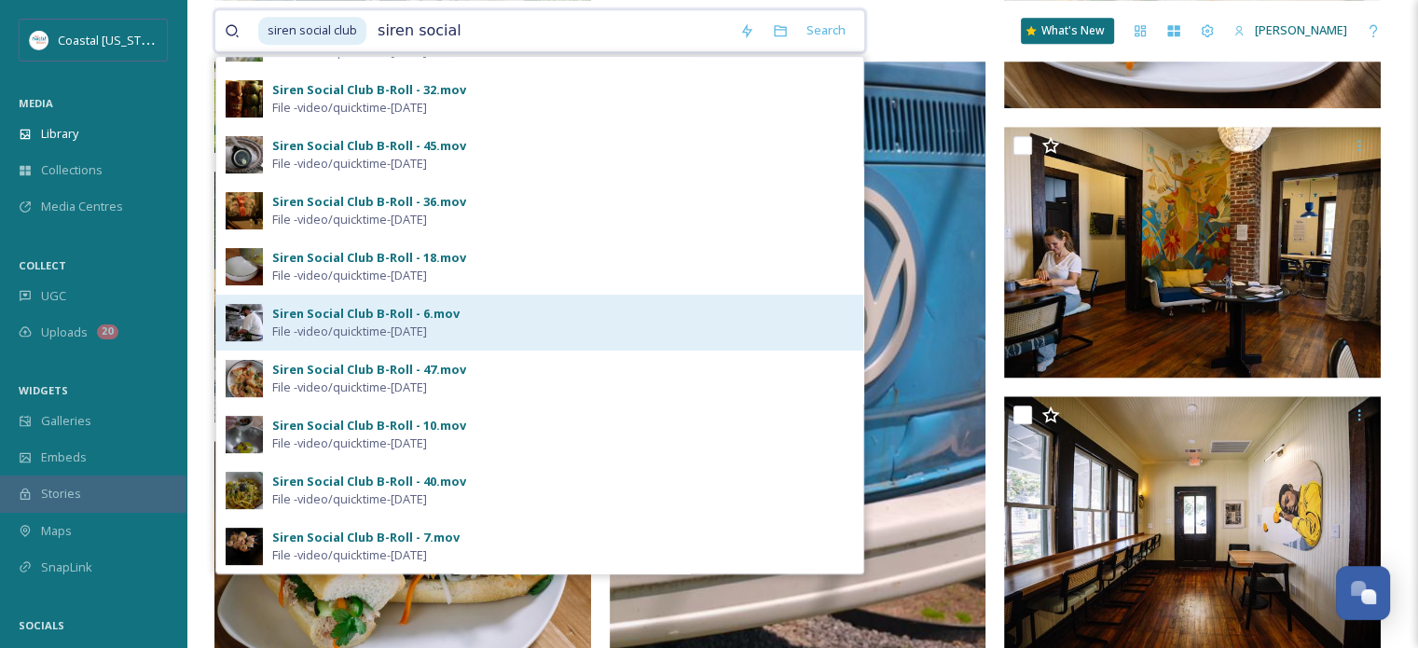
scroll to position [1831, 0]
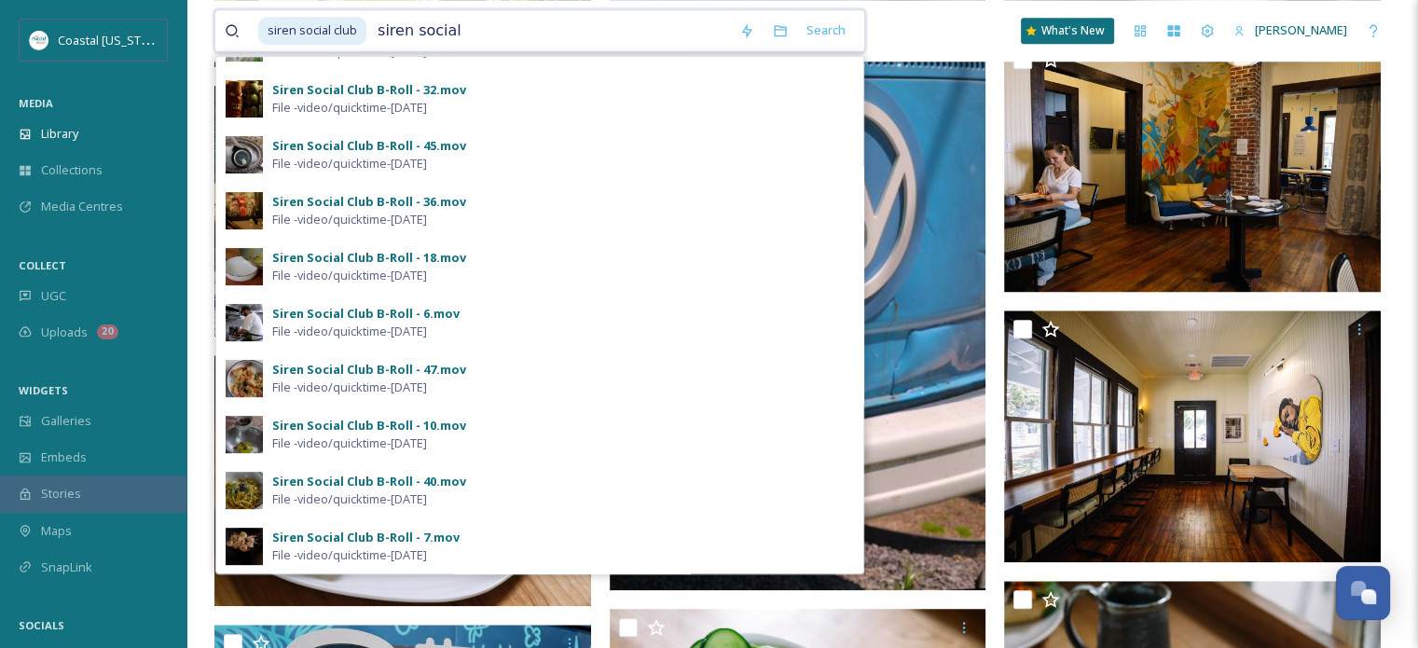
drag, startPoint x: 481, startPoint y: 23, endPoint x: 199, endPoint y: 33, distance: 282.6
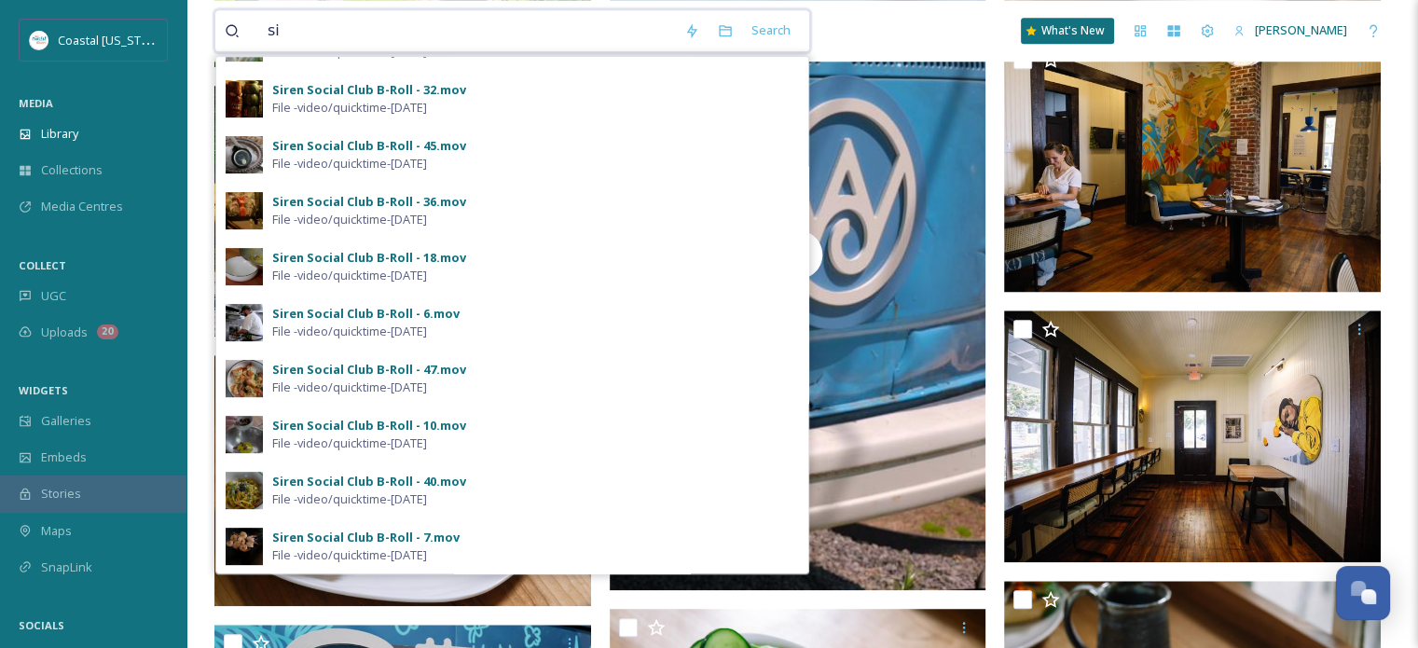
type input "s"
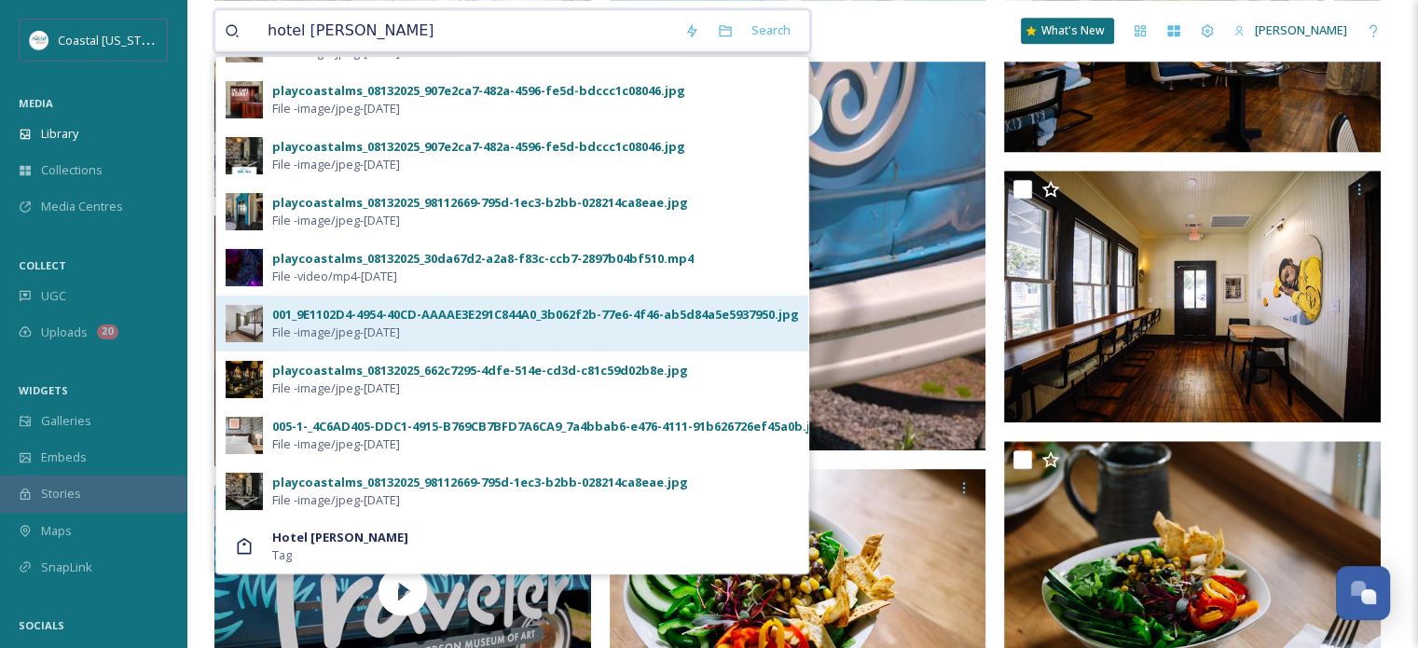
scroll to position [2111, 0]
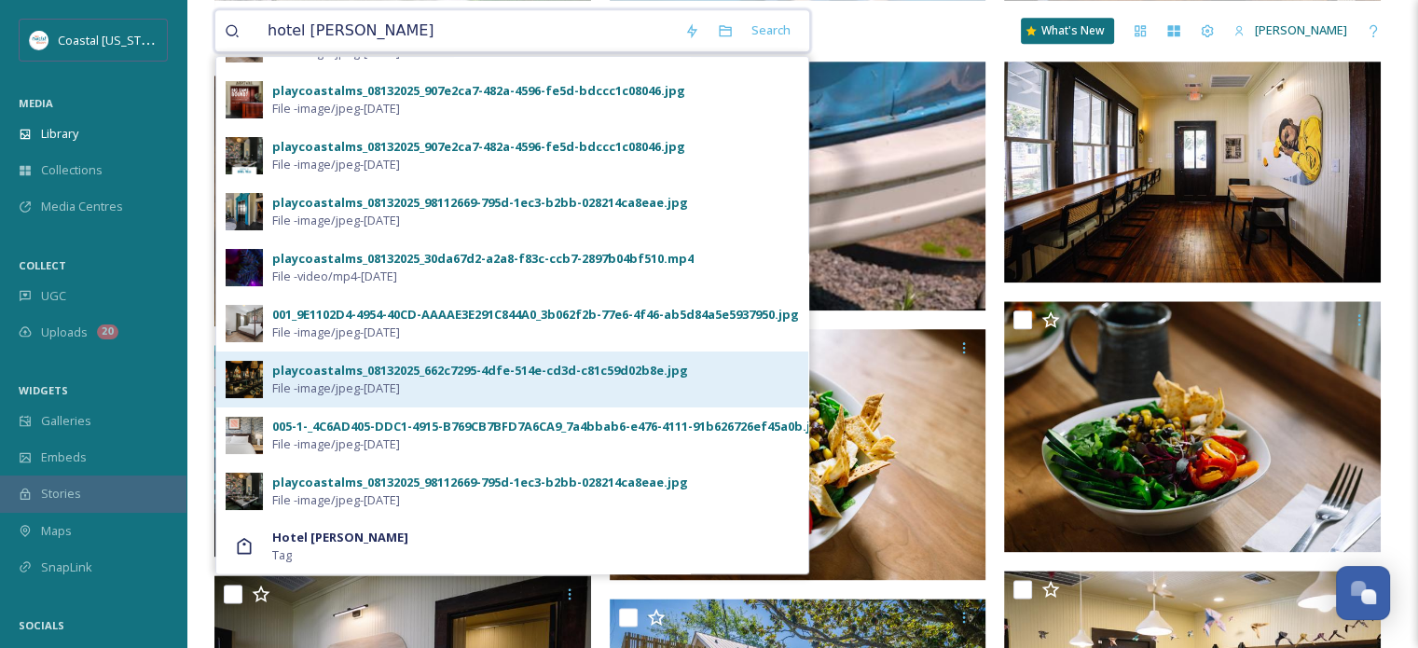
type input "hotel [PERSON_NAME]"
click at [388, 389] on span "File - image/jpeg - [DATE]" at bounding box center [336, 388] width 128 height 18
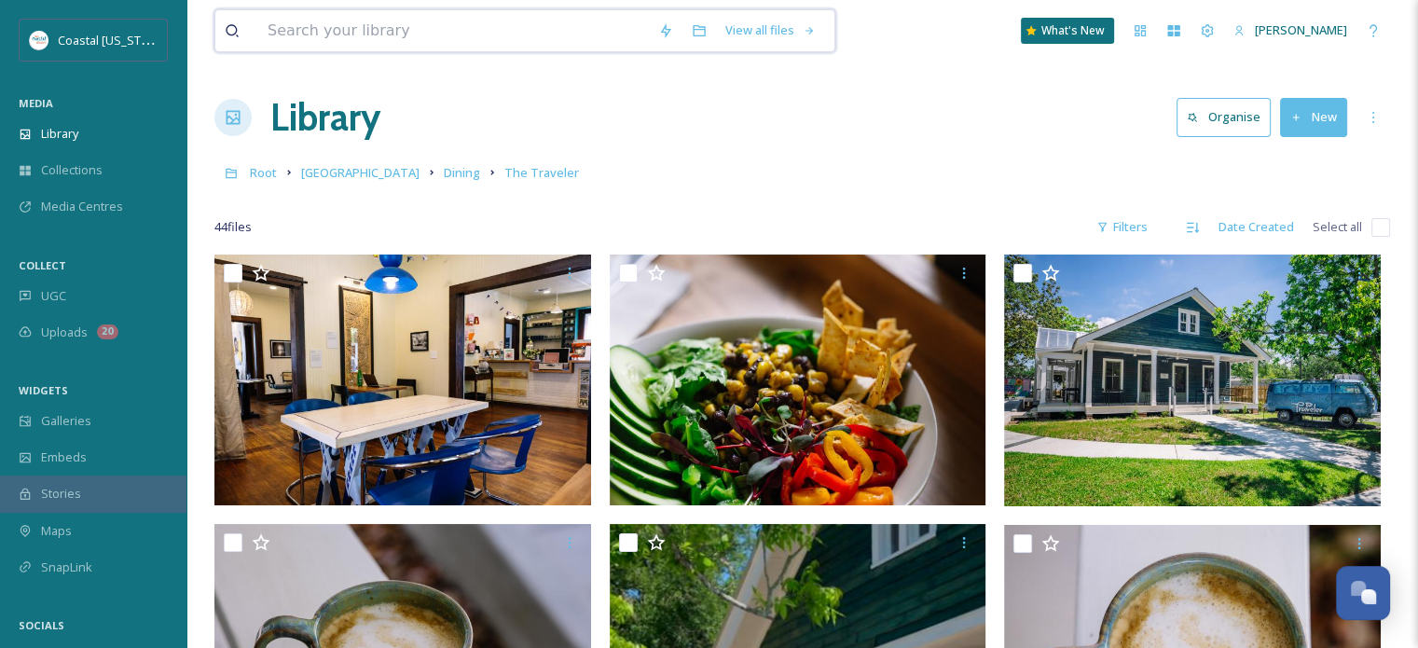
click at [396, 31] on input at bounding box center [453, 30] width 391 height 41
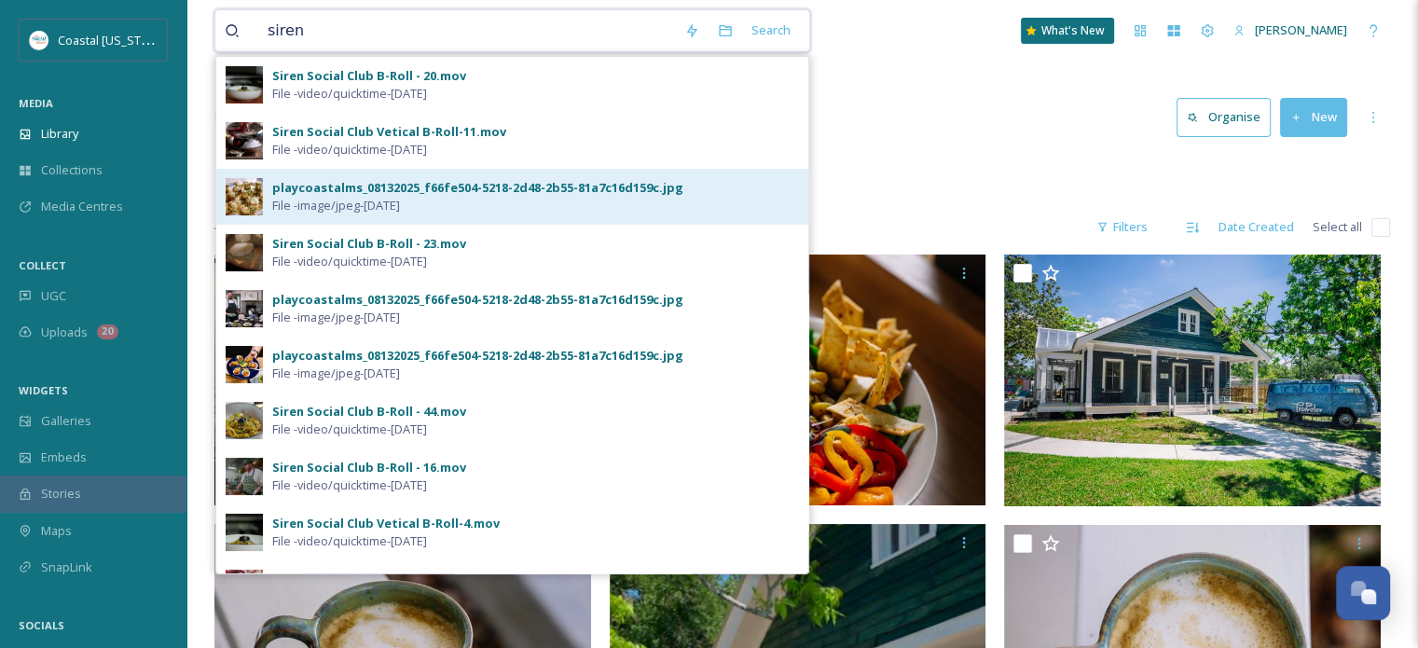
type input "siren"
click at [400, 200] on span "File - image/jpeg - [DATE]" at bounding box center [336, 206] width 128 height 18
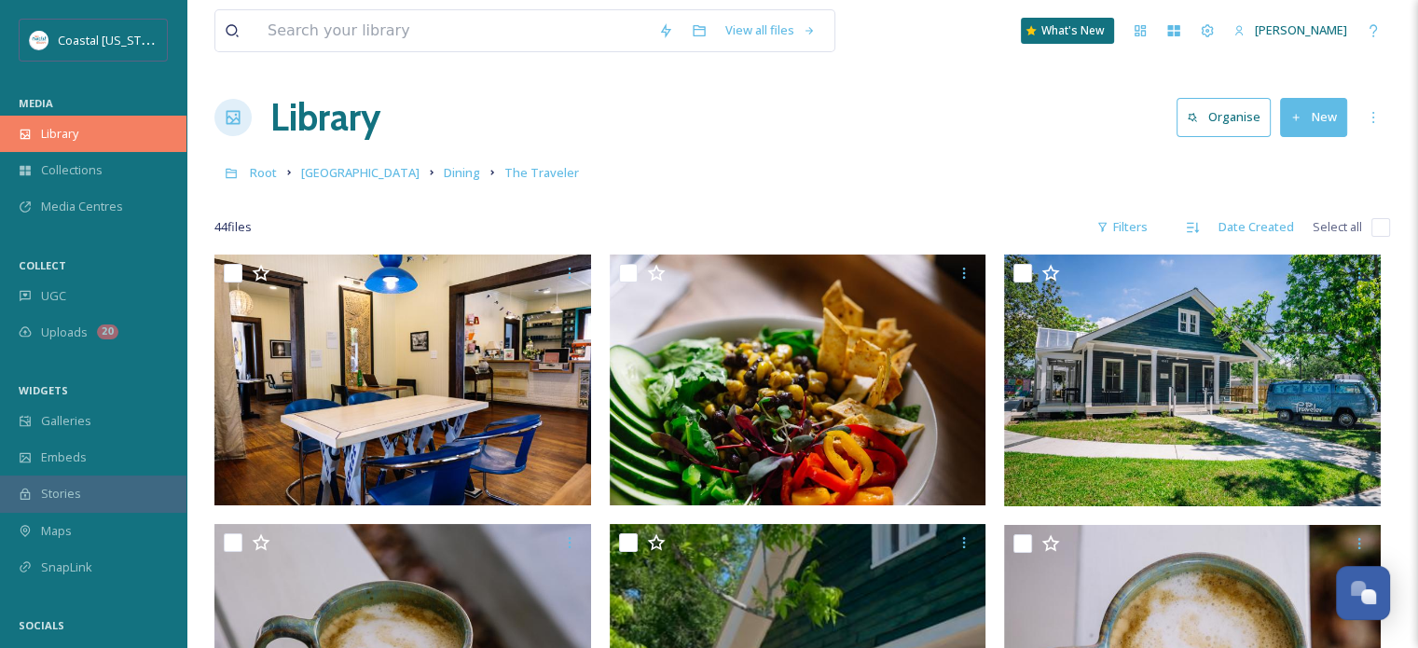
click at [72, 134] on span "Library" at bounding box center [59, 134] width 37 height 18
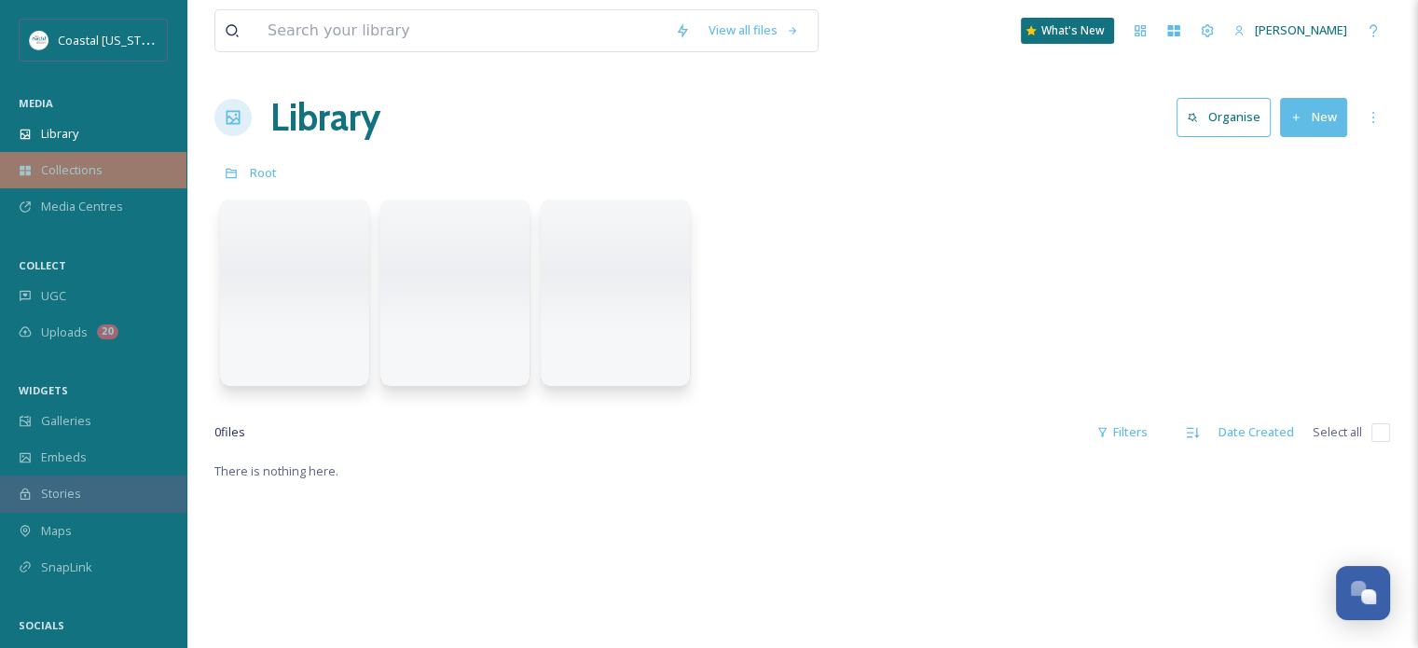
click at [103, 167] on div "Collections" at bounding box center [93, 170] width 186 height 36
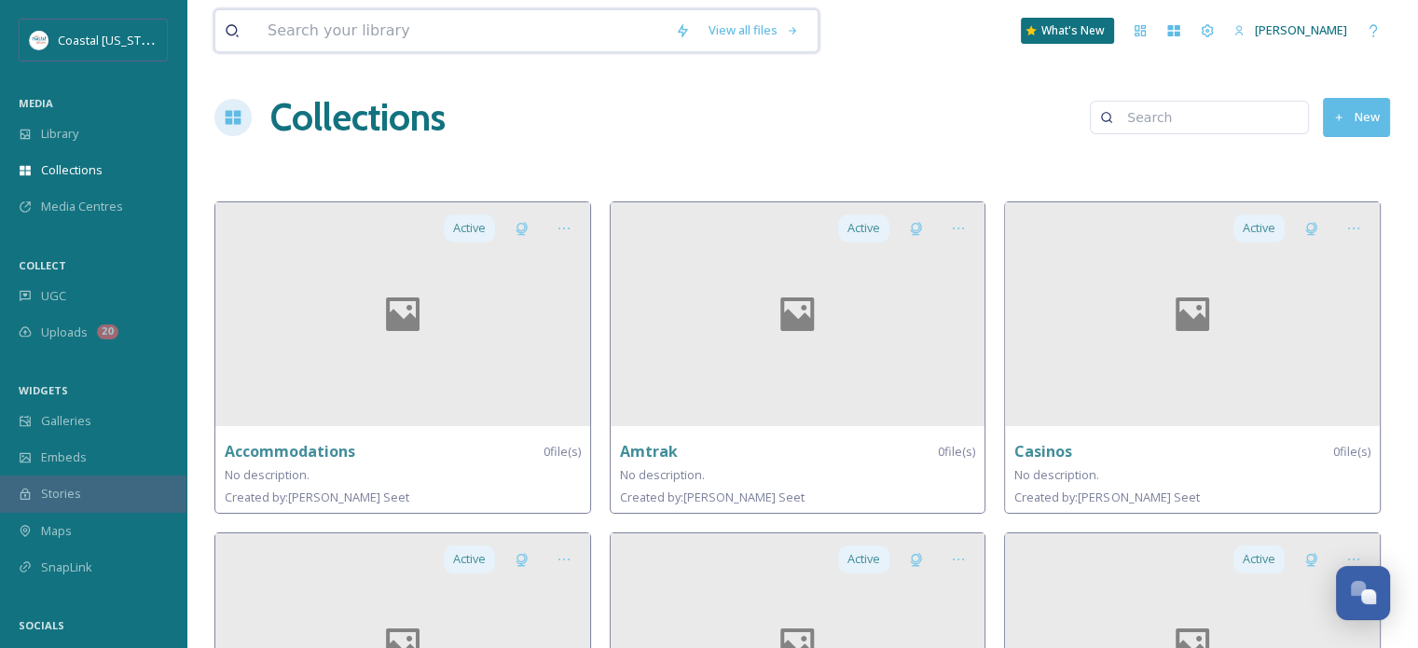
drag, startPoint x: 446, startPoint y: 34, endPoint x: 451, endPoint y: 22, distance: 12.5
click at [446, 33] on input at bounding box center [461, 30] width 407 height 41
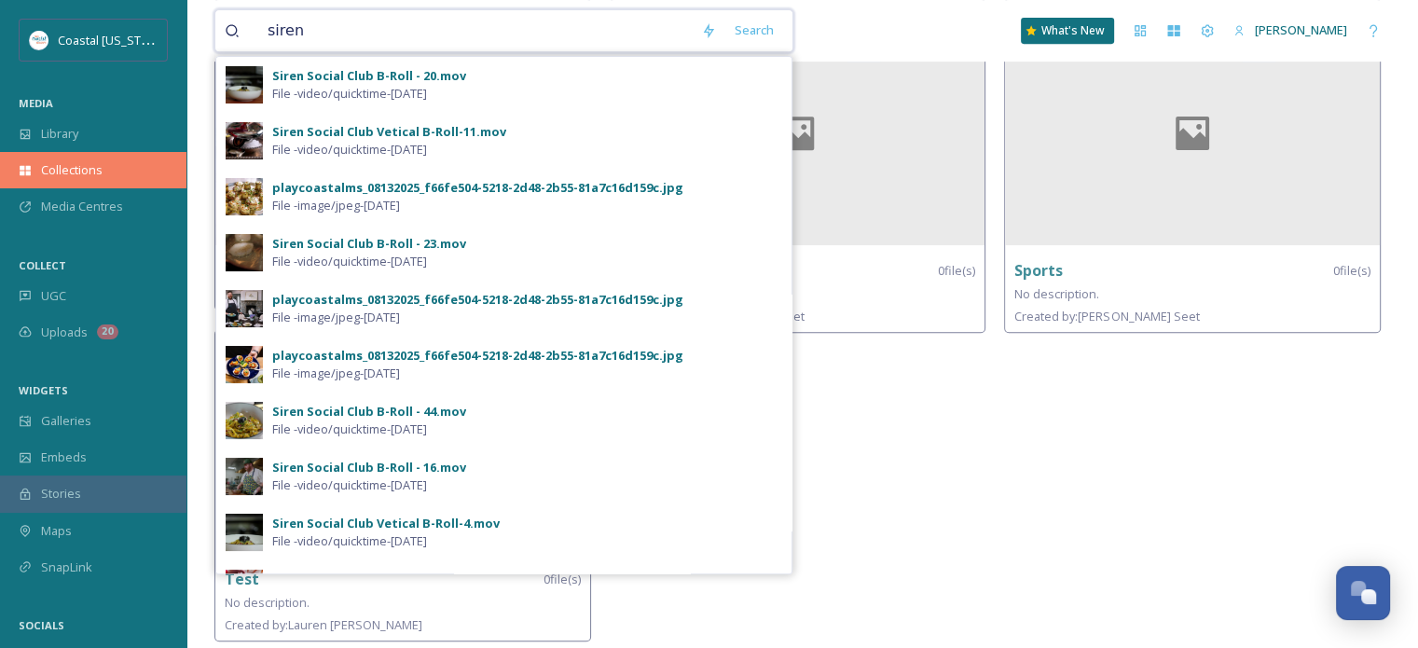
type input "siren"
click at [103, 167] on div "Collections" at bounding box center [93, 170] width 186 height 36
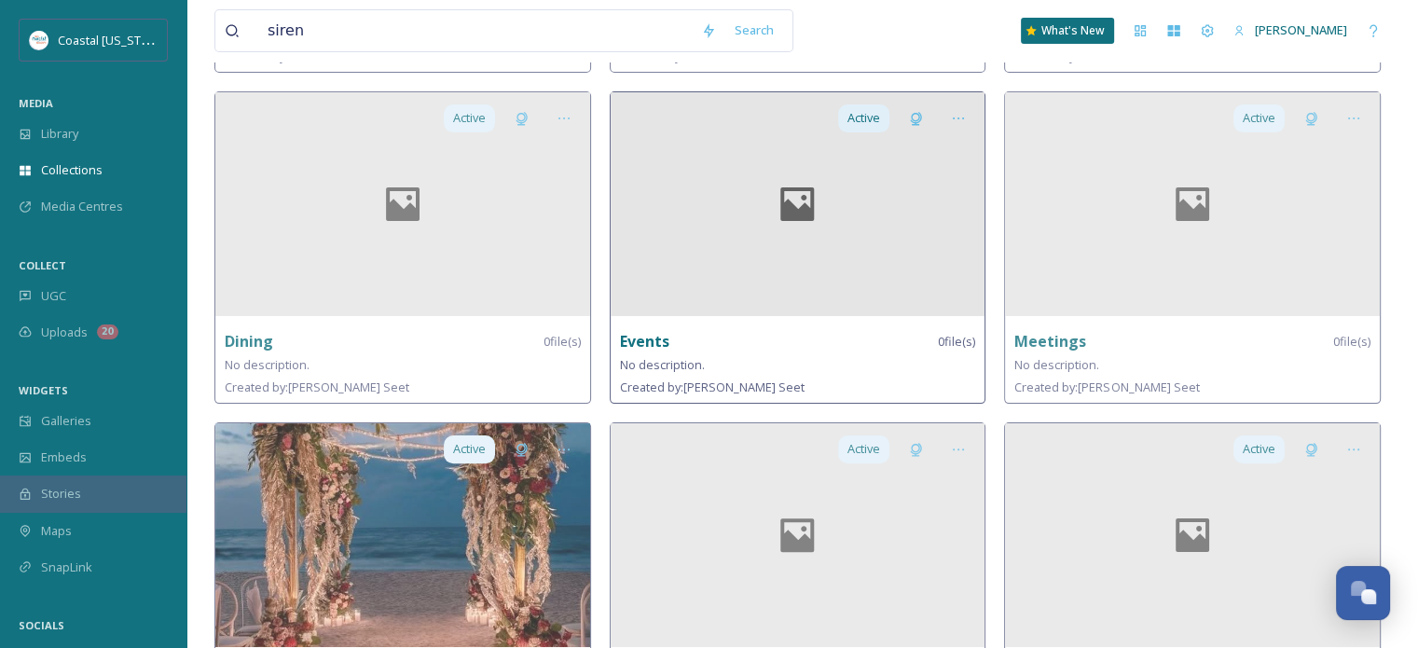
scroll to position [466, 0]
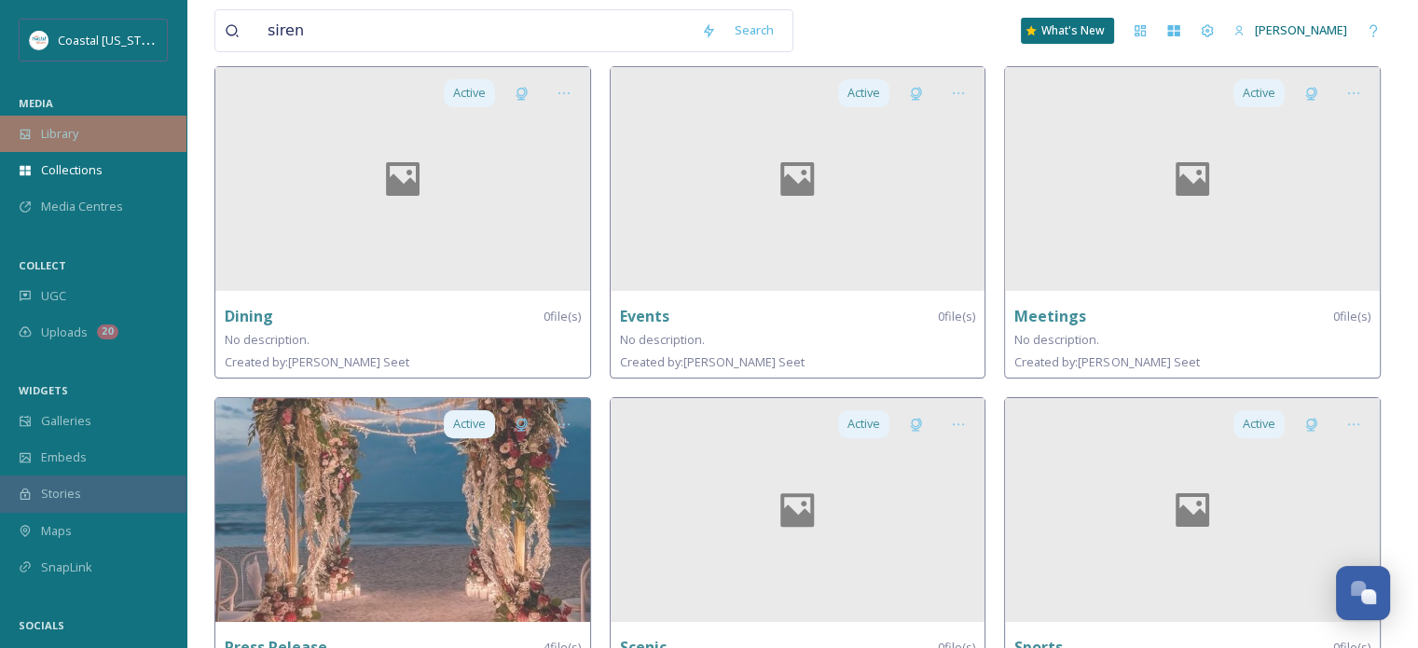
click at [75, 133] on span "Library" at bounding box center [59, 134] width 37 height 18
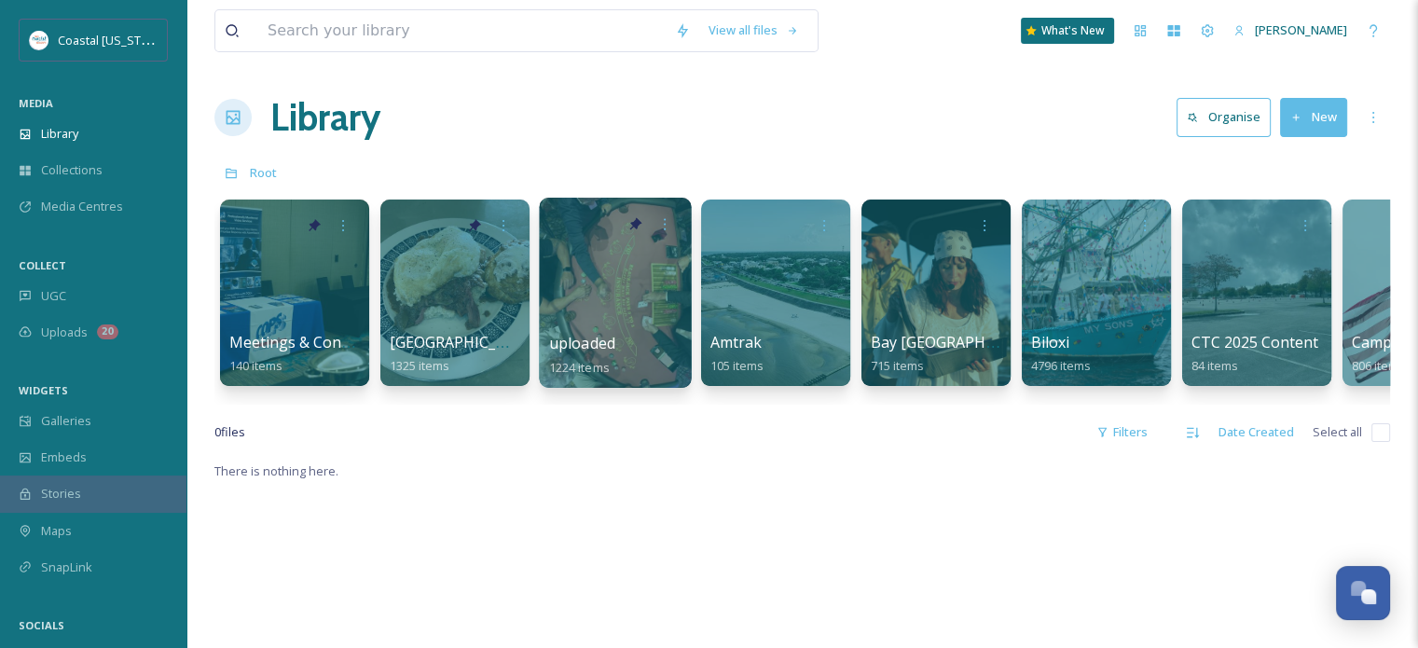
click at [616, 287] on div at bounding box center [615, 293] width 152 height 190
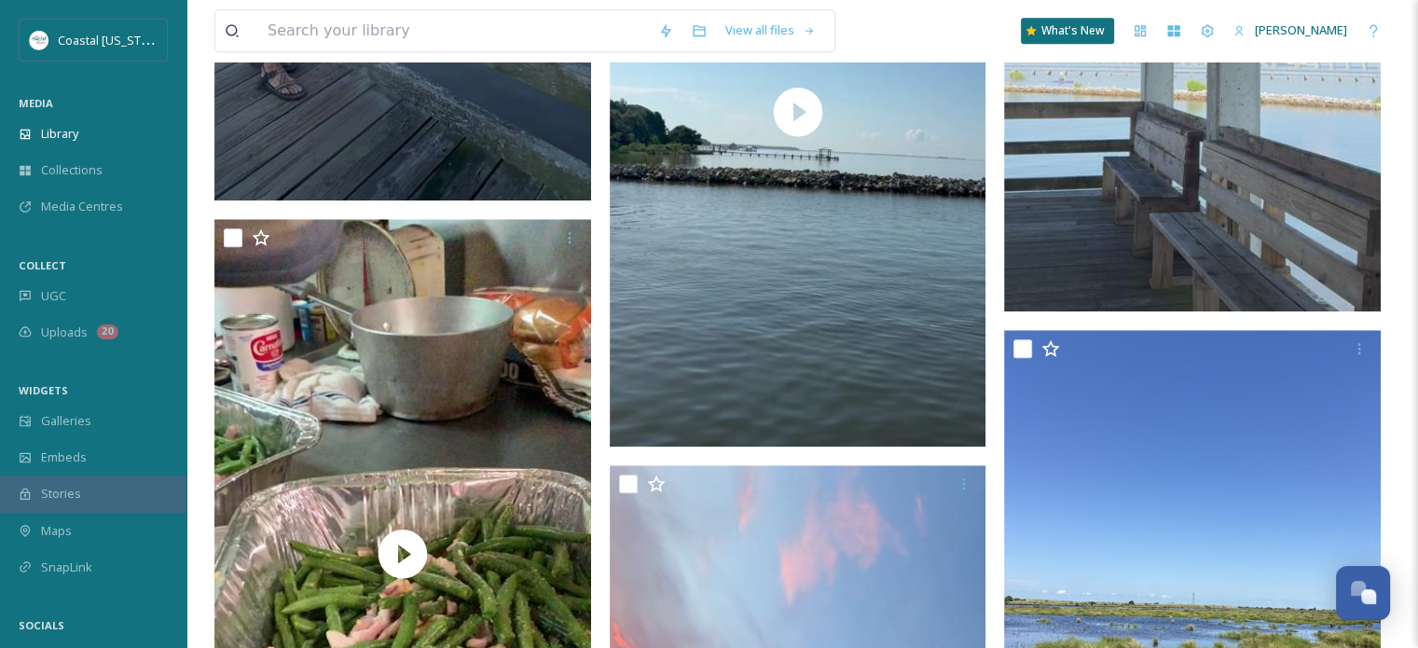
scroll to position [1398, 0]
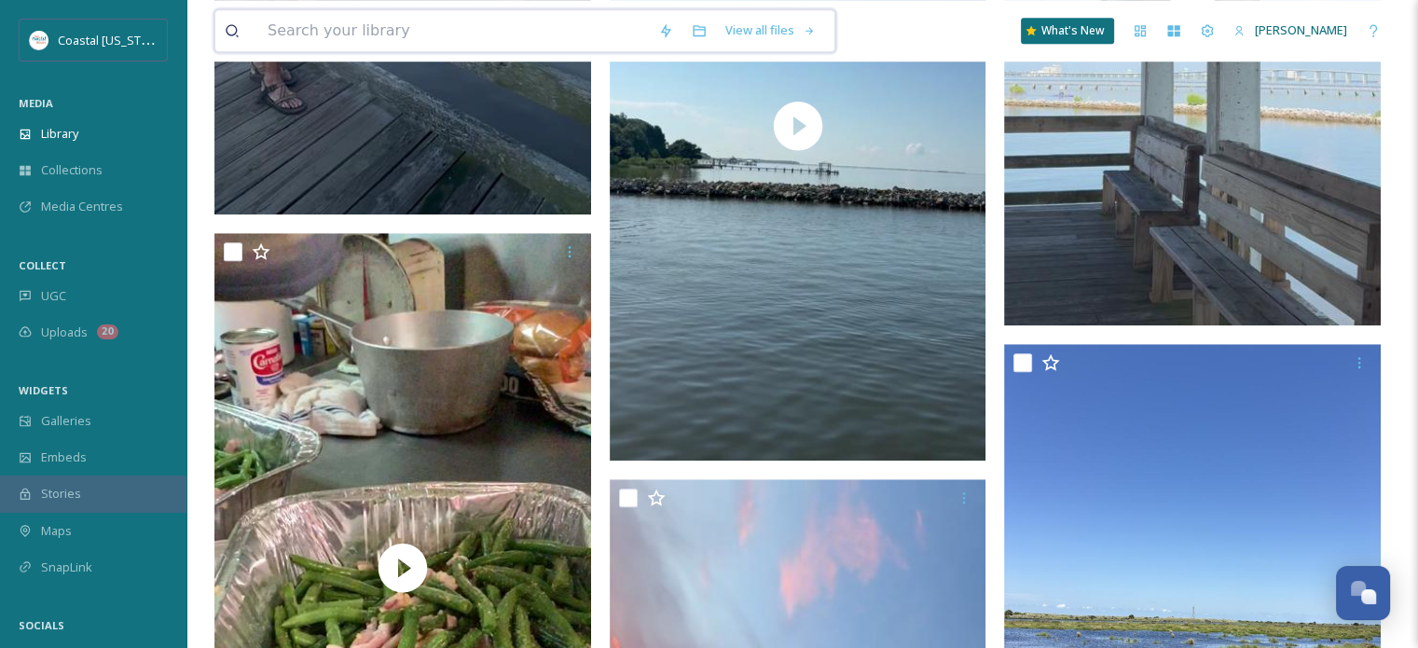
click at [370, 32] on input at bounding box center [453, 30] width 391 height 41
type input "white pillars"
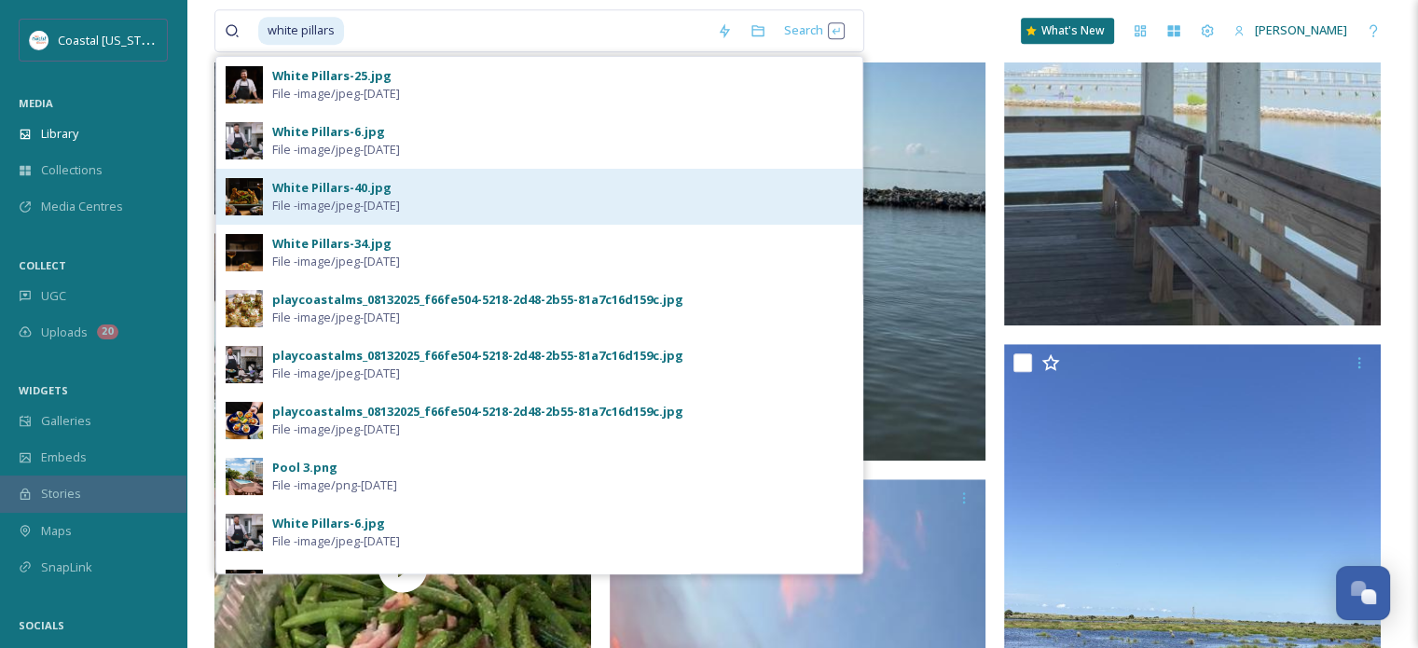
click at [321, 187] on div "White Pillars-40.jpg" at bounding box center [331, 188] width 119 height 18
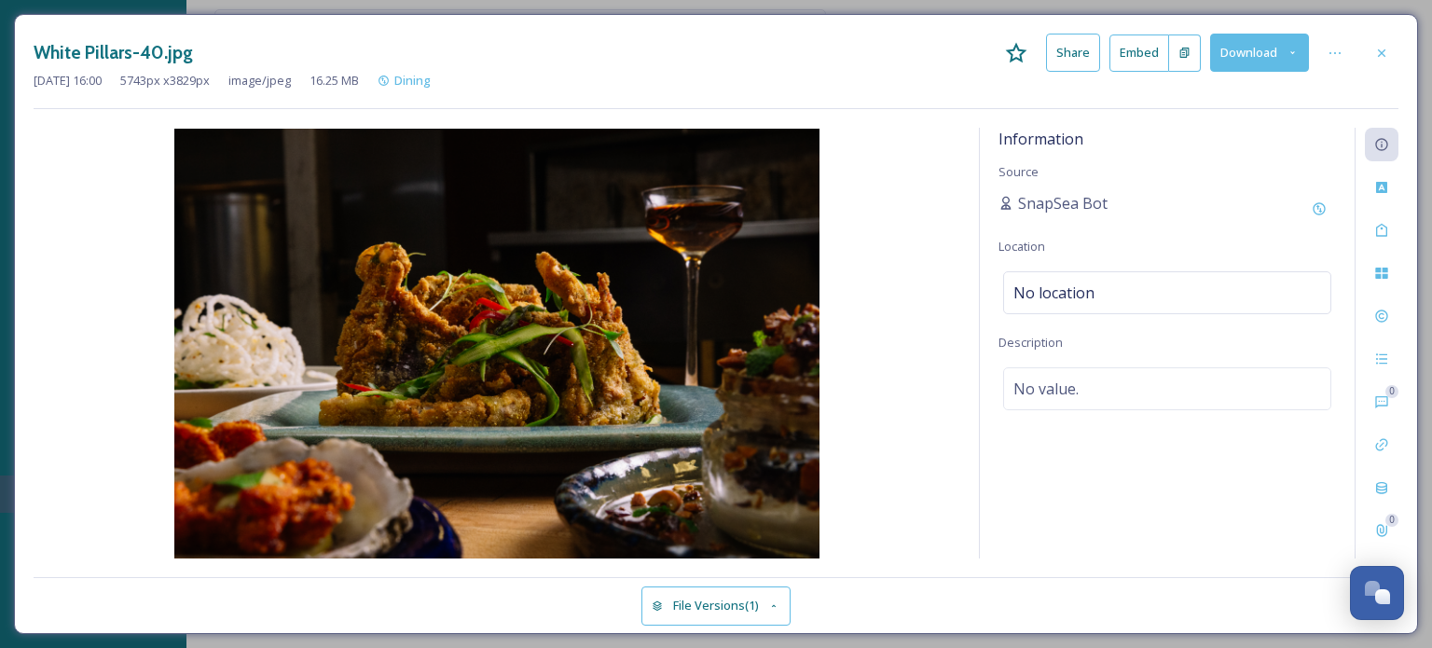
click at [1279, 50] on button "Download" at bounding box center [1259, 53] width 99 height 38
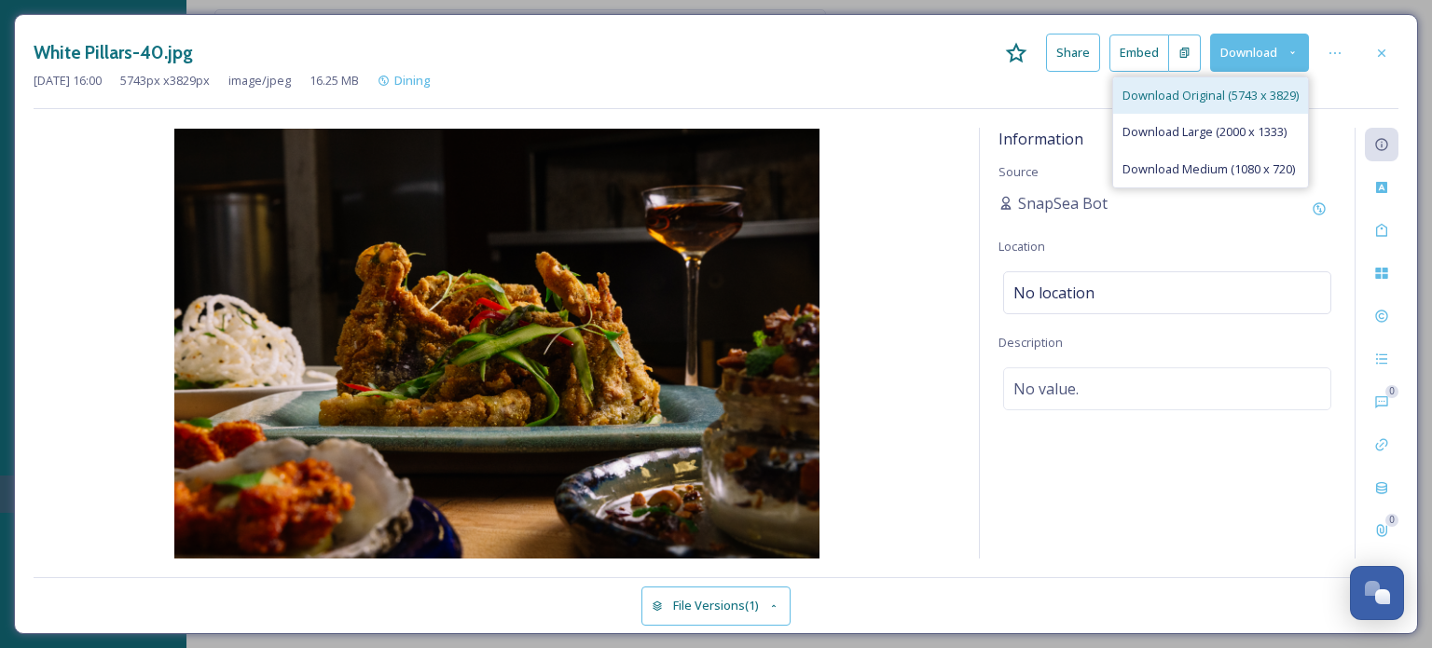
click at [1217, 96] on span "Download Original (5743 x 3829)" at bounding box center [1210, 96] width 176 height 18
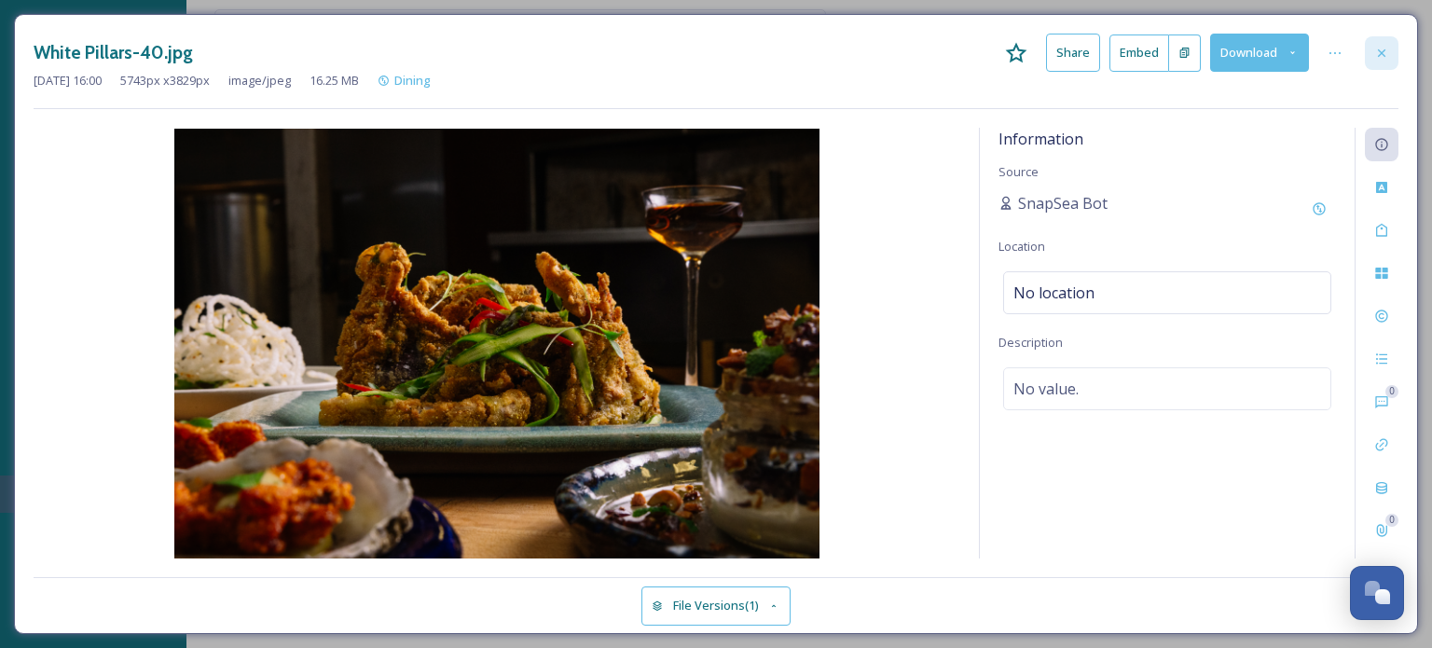
click at [1381, 53] on icon at bounding box center [1381, 53] width 15 height 15
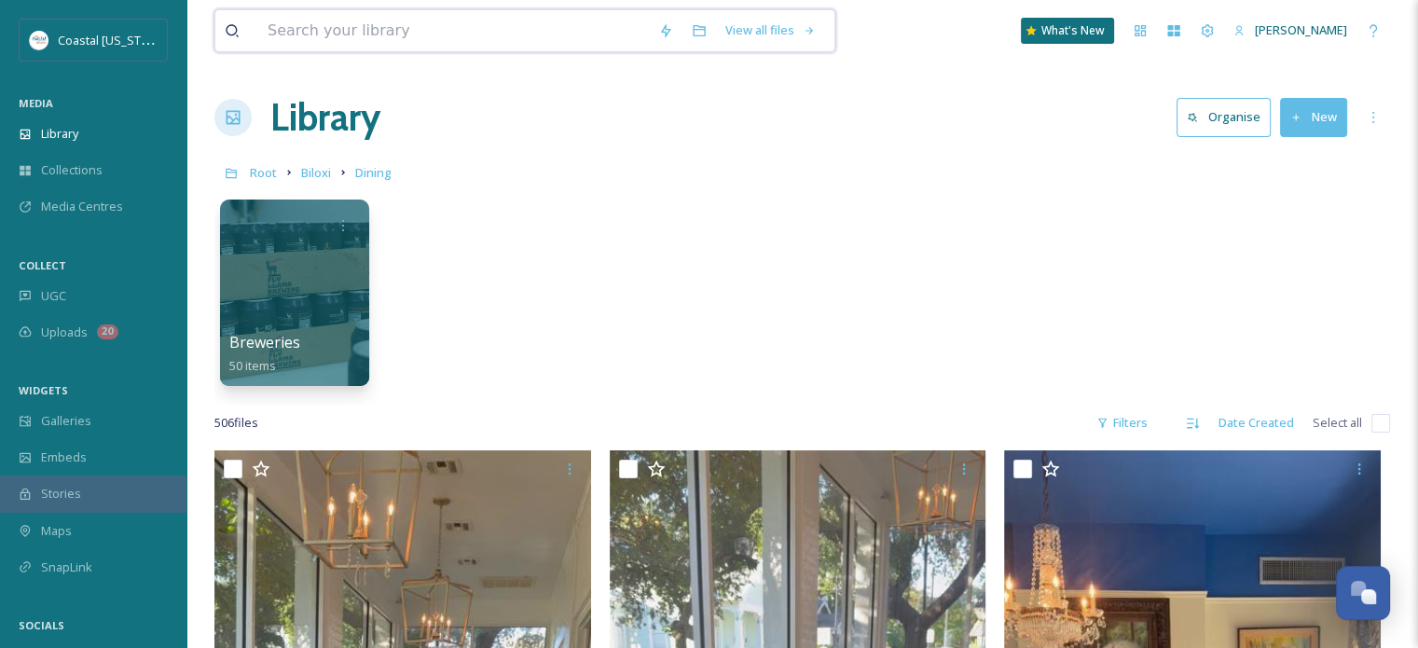
click at [432, 37] on input at bounding box center [453, 30] width 391 height 41
type input "oystering"
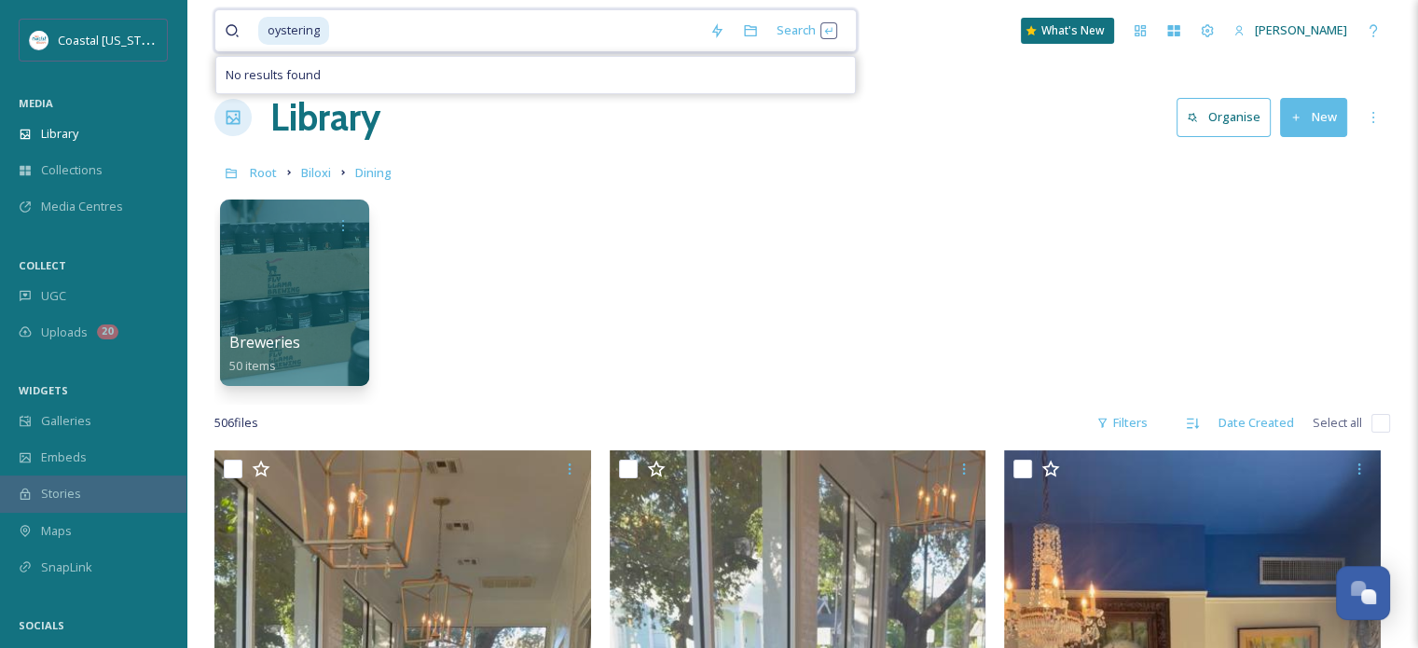
drag, startPoint x: 365, startPoint y: 28, endPoint x: 222, endPoint y: 28, distance: 143.5
click at [222, 28] on div "oystering Search No results found" at bounding box center [535, 30] width 642 height 43
type input "o"
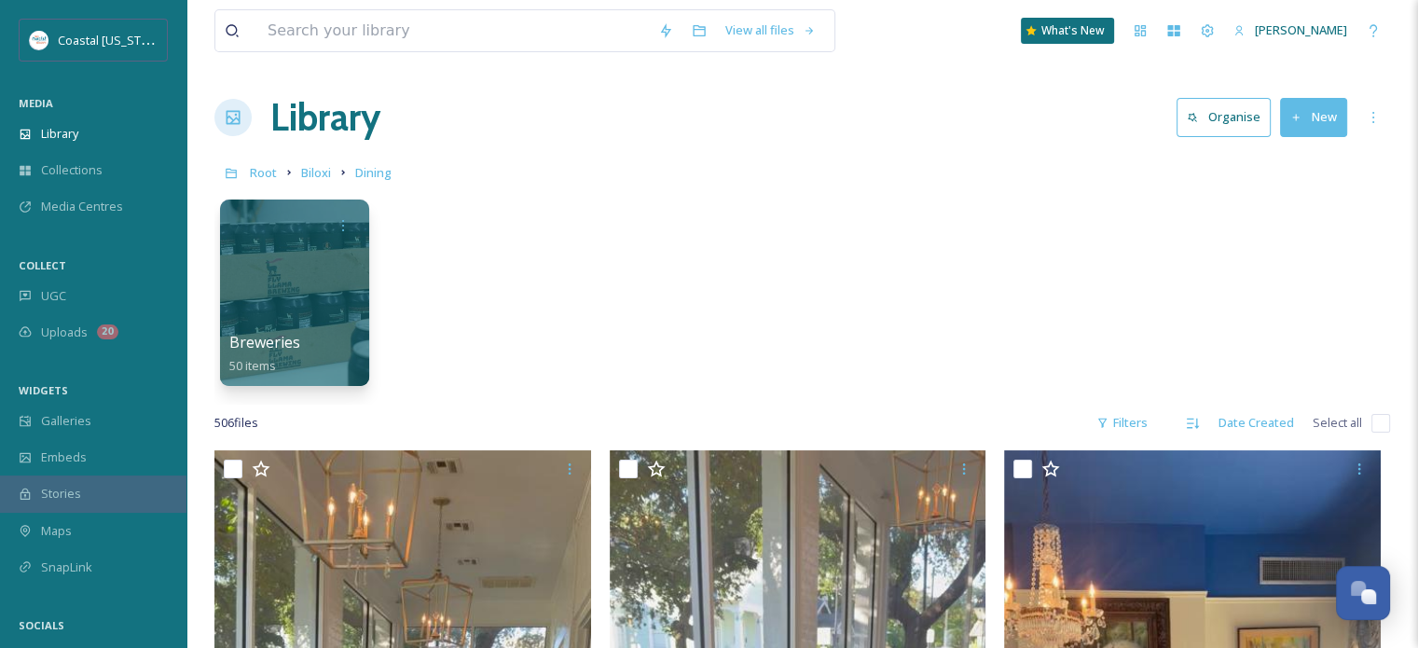
click at [980, 237] on div "Breweries 50 items" at bounding box center [801, 297] width 1175 height 214
click at [467, 32] on input at bounding box center [453, 30] width 391 height 41
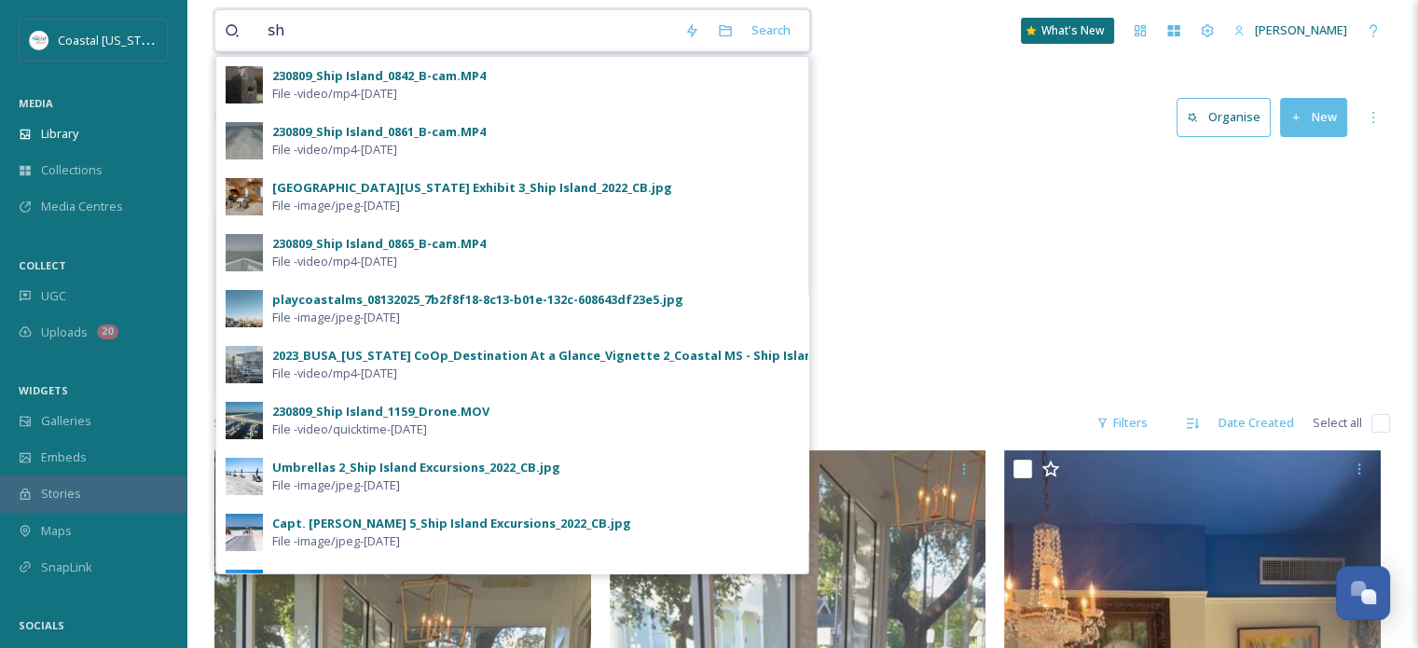
type input "s"
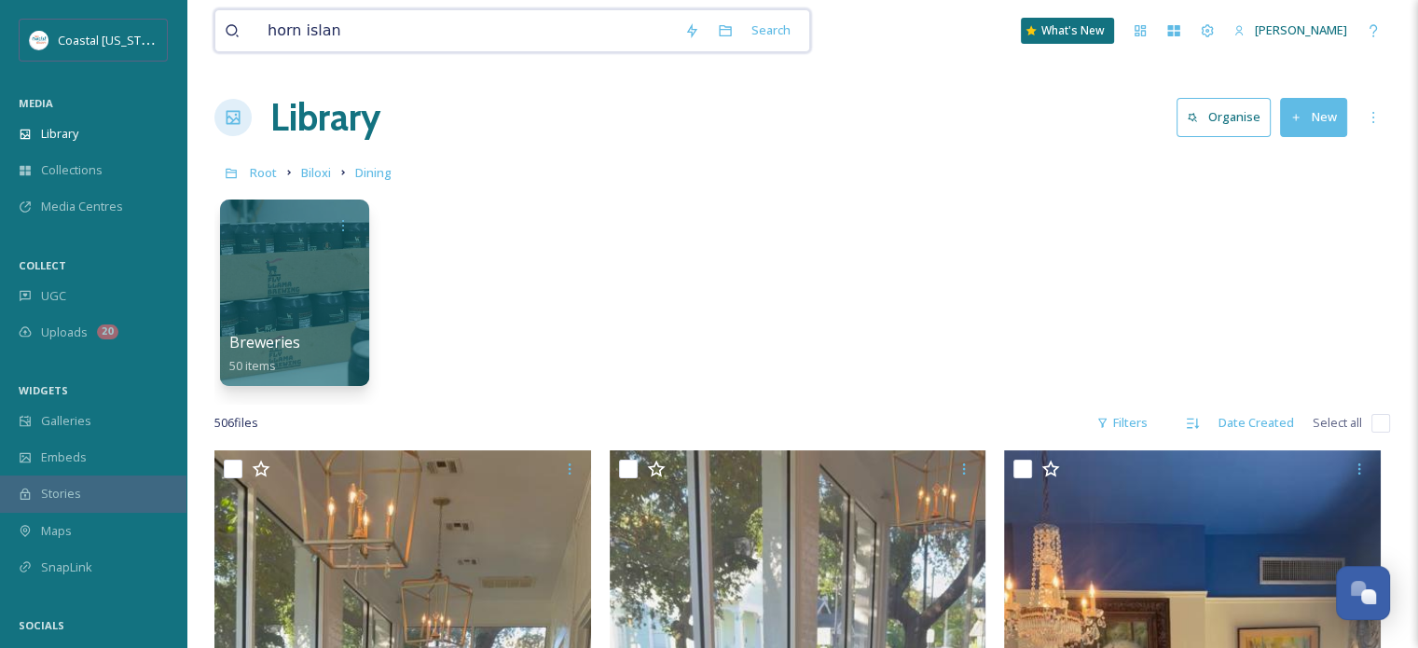
type input "[GEOGRAPHIC_DATA]"
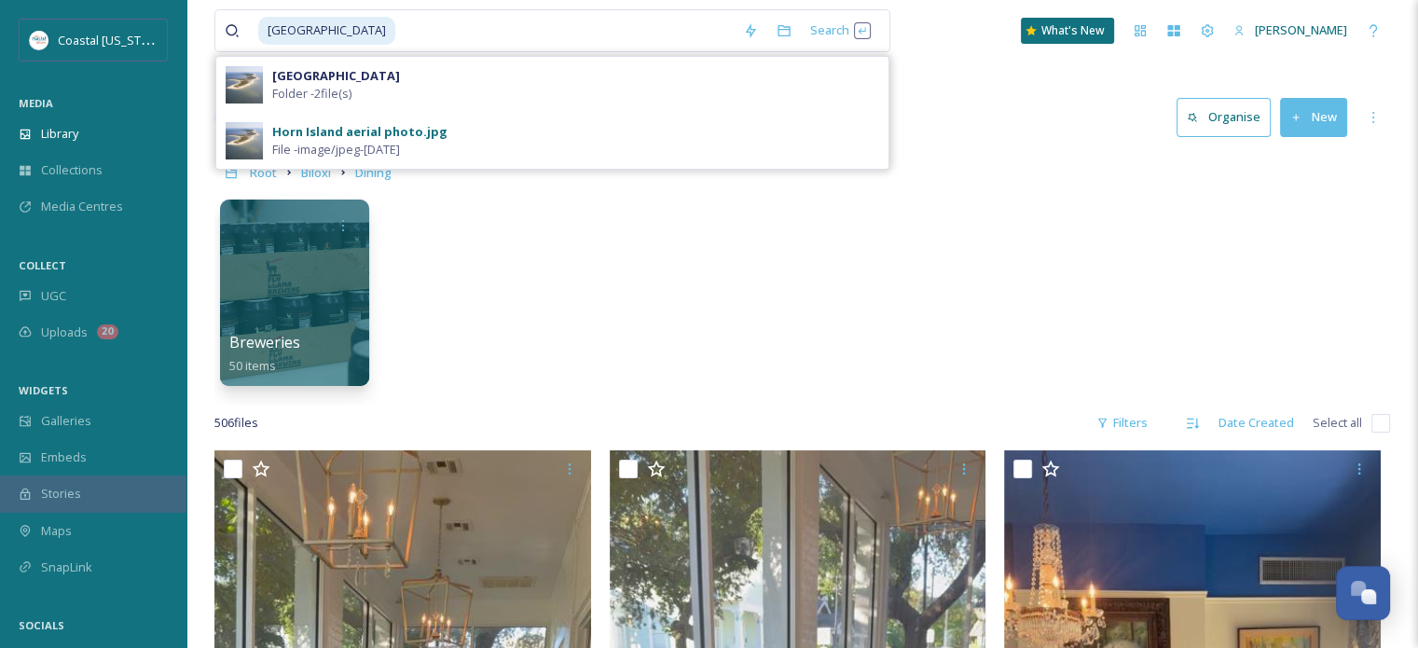
drag, startPoint x: 330, startPoint y: 81, endPoint x: 340, endPoint y: 77, distance: 10.9
click at [330, 81] on strong "[GEOGRAPHIC_DATA]" at bounding box center [336, 75] width 128 height 17
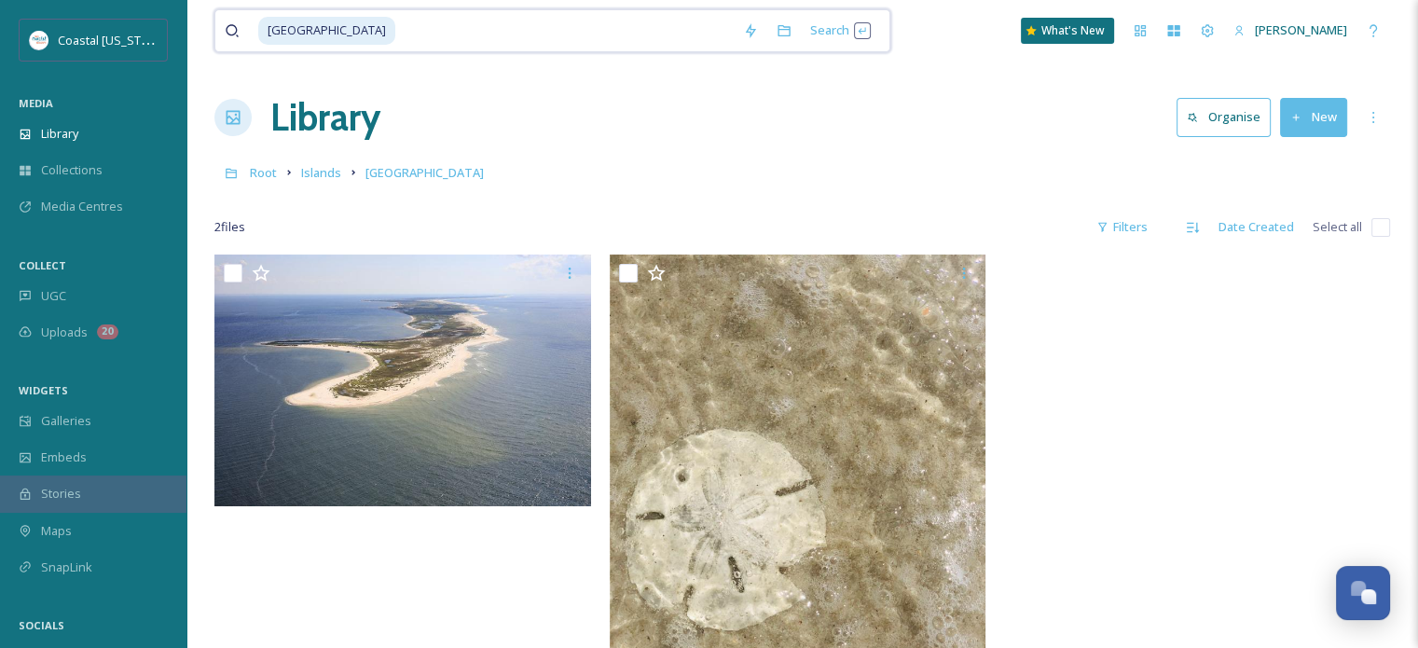
click at [397, 37] on input at bounding box center [565, 30] width 336 height 41
drag, startPoint x: 384, startPoint y: 39, endPoint x: 240, endPoint y: 21, distance: 144.7
click at [232, 29] on div "[GEOGRAPHIC_DATA]" at bounding box center [479, 30] width 509 height 41
type input "h"
type input "vestige"
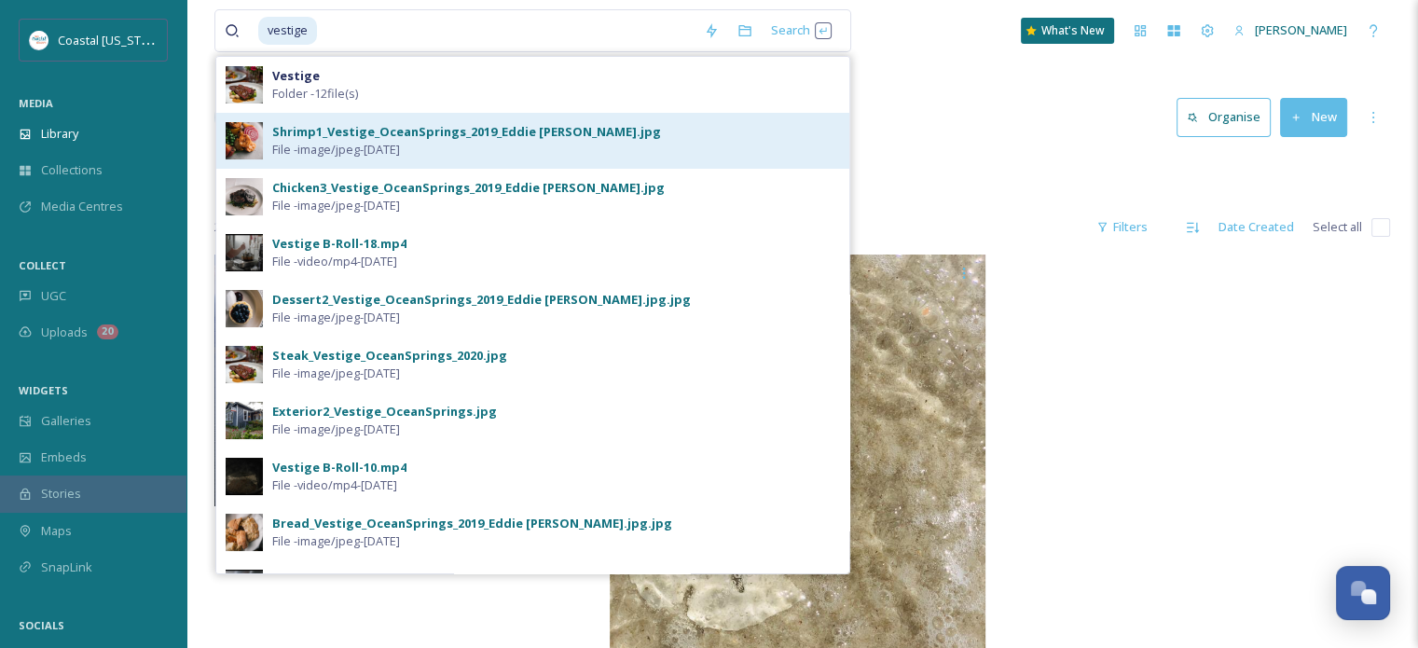
click at [332, 130] on div "Shrimp1_Vestige_OceanSprings_2019_Eddie [PERSON_NAME].jpg" at bounding box center [466, 132] width 389 height 18
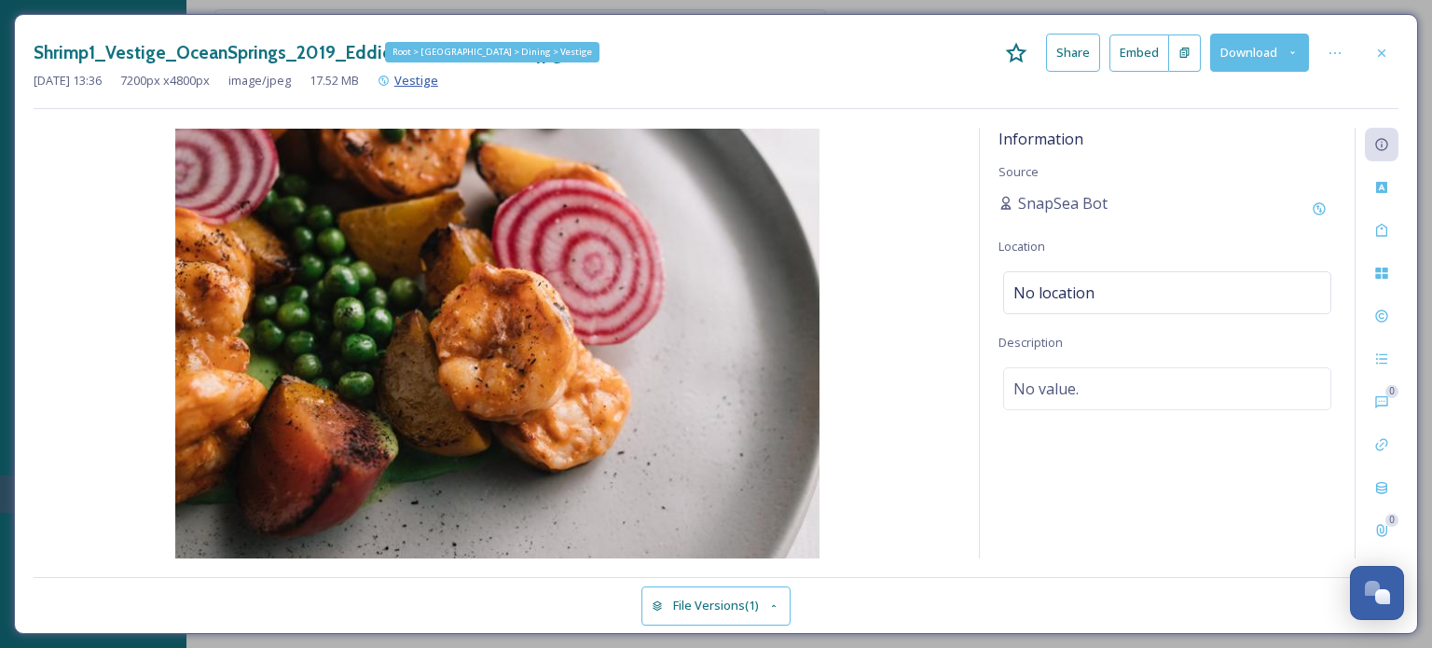
click at [438, 81] on span "Vestige" at bounding box center [416, 80] width 44 height 17
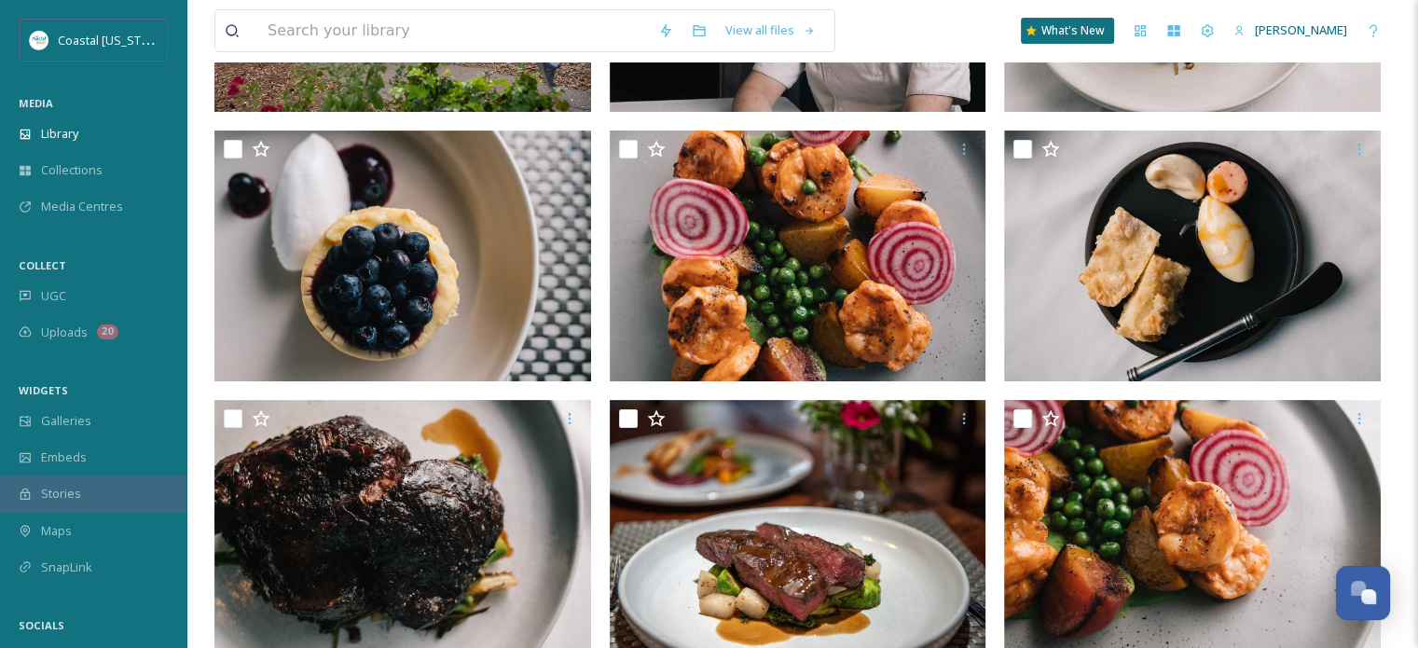
scroll to position [138, 0]
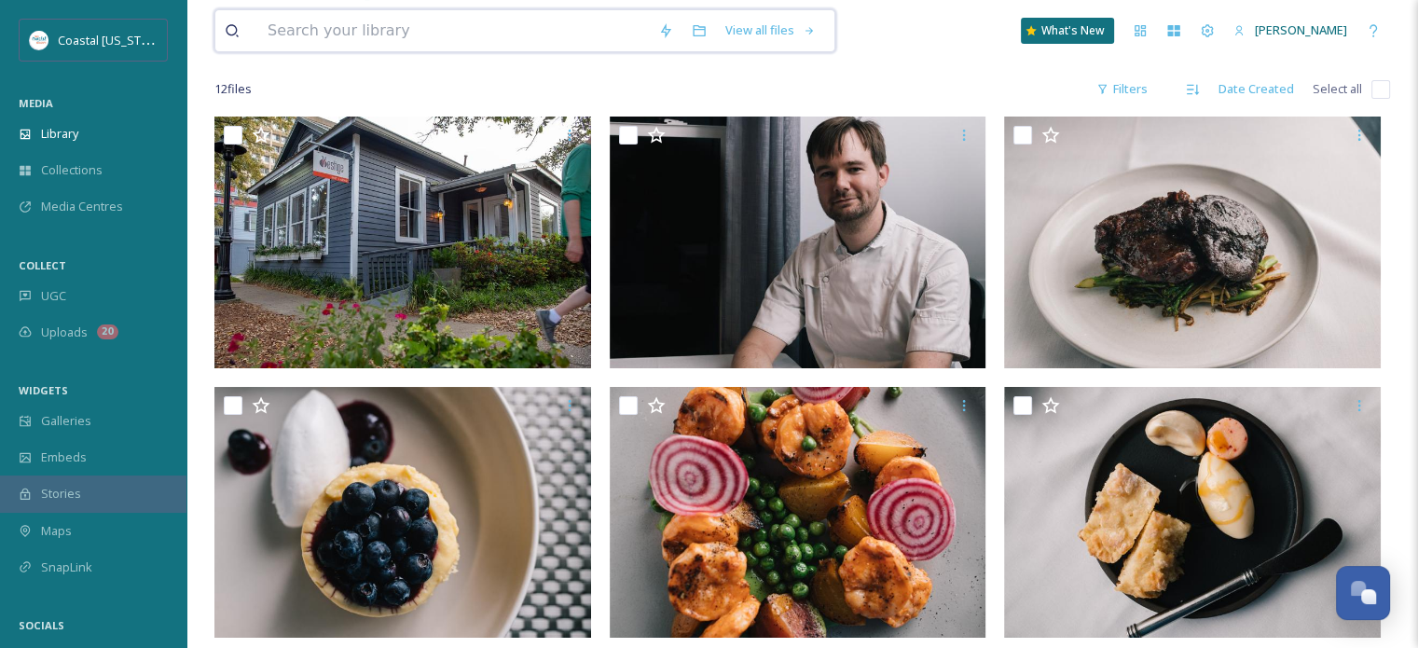
click at [430, 25] on input at bounding box center [453, 30] width 391 height 41
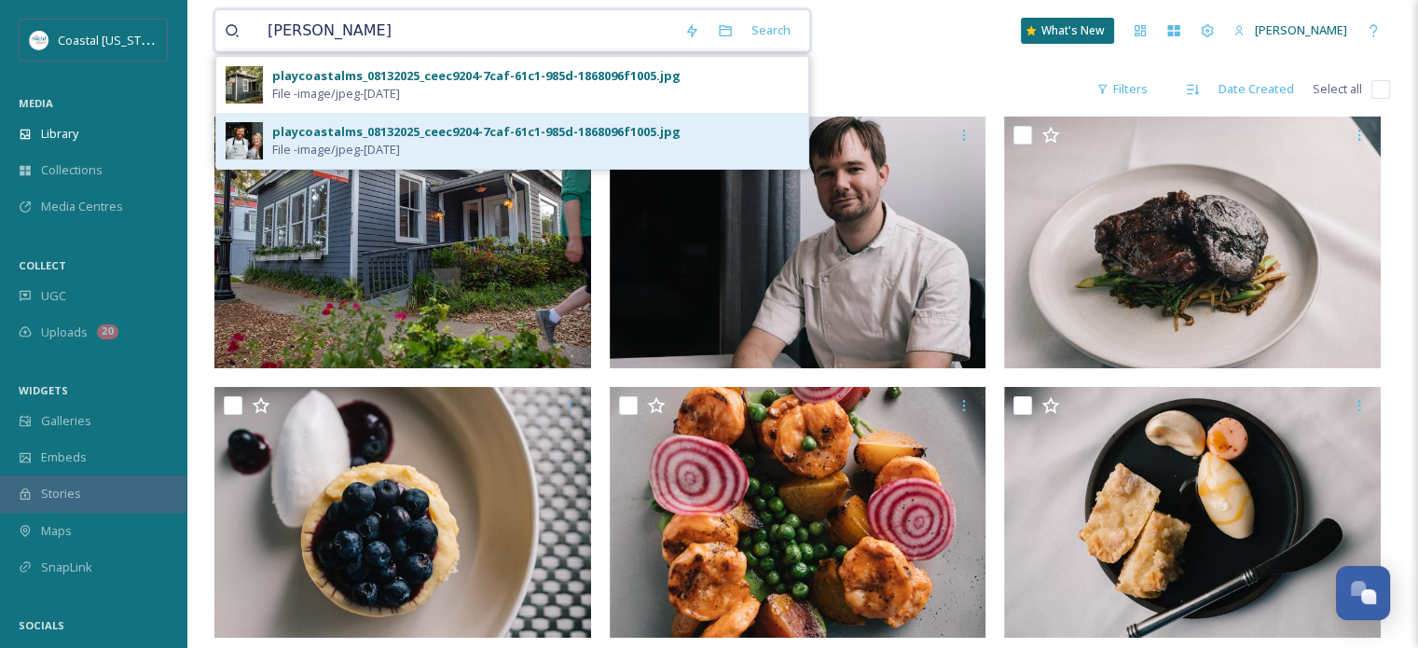
type input "[PERSON_NAME]"
click at [550, 131] on div "playcoastalms_08132025_ceec9204-7caf-61c1-985d-1868096f1005.jpg" at bounding box center [476, 132] width 408 height 18
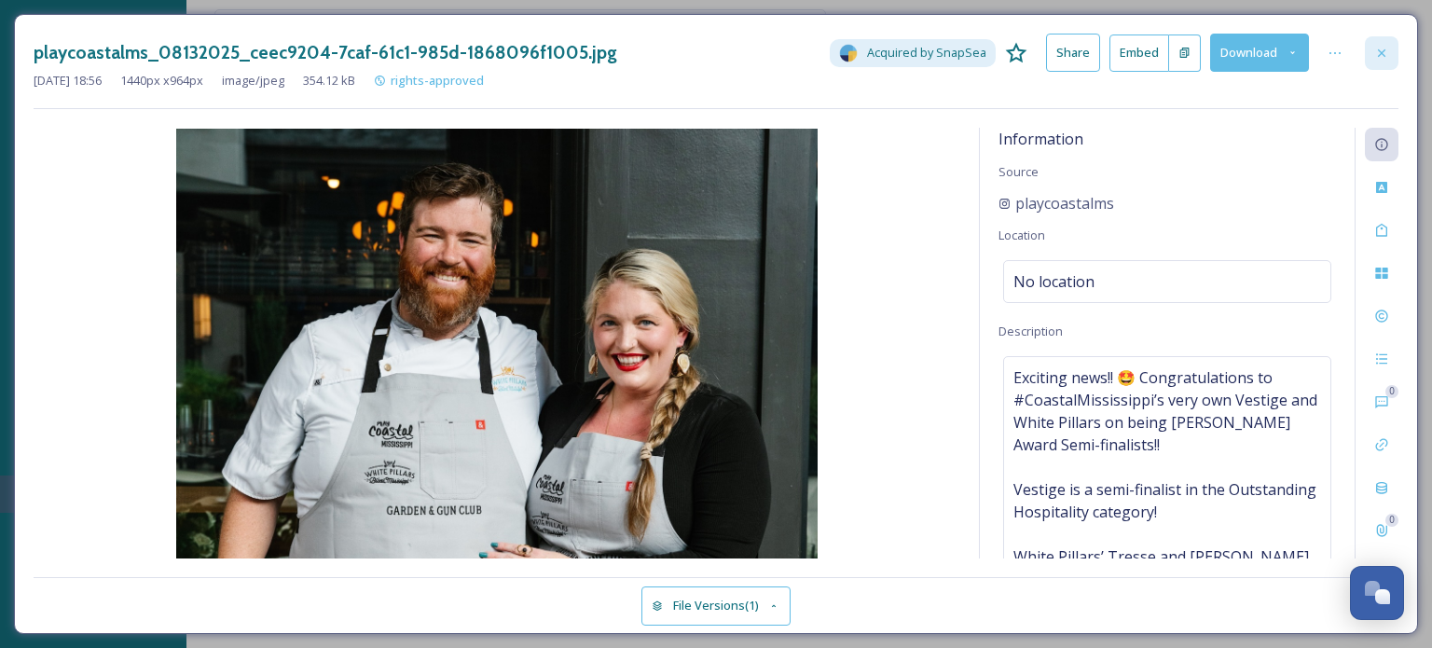
click at [1387, 49] on icon at bounding box center [1381, 53] width 15 height 15
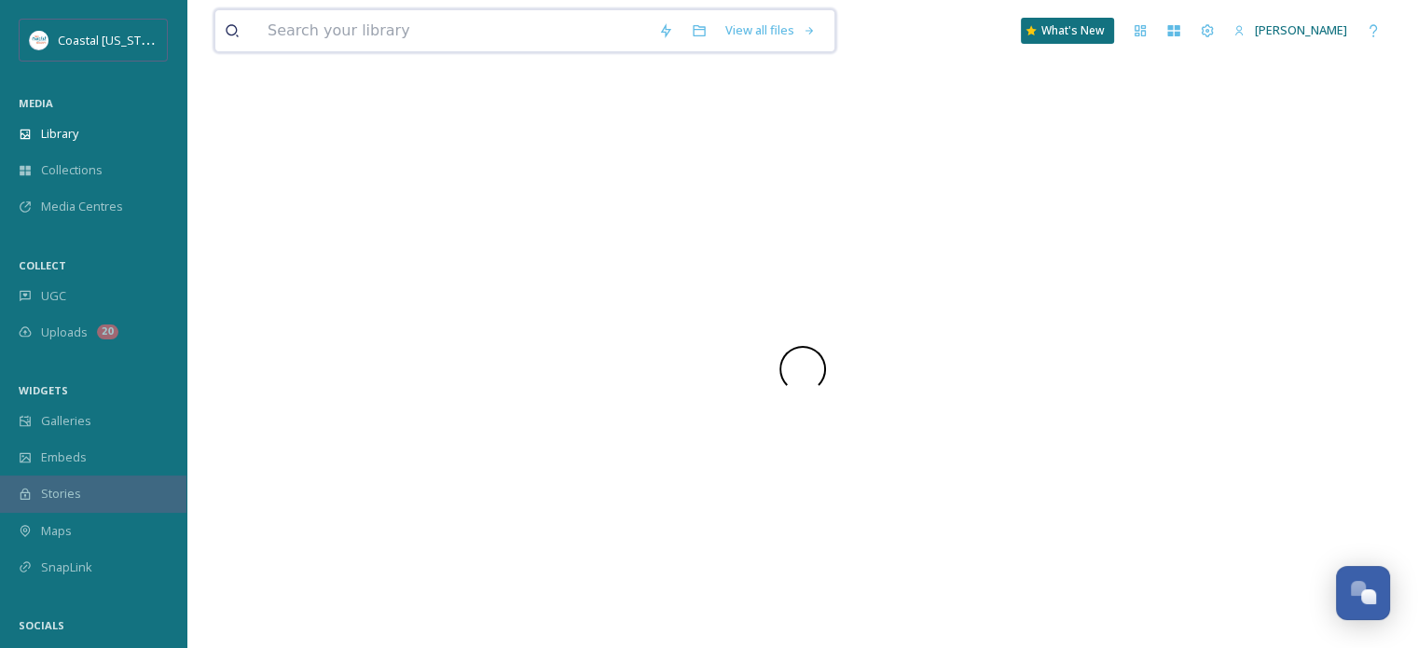
click at [372, 38] on input at bounding box center [453, 30] width 391 height 41
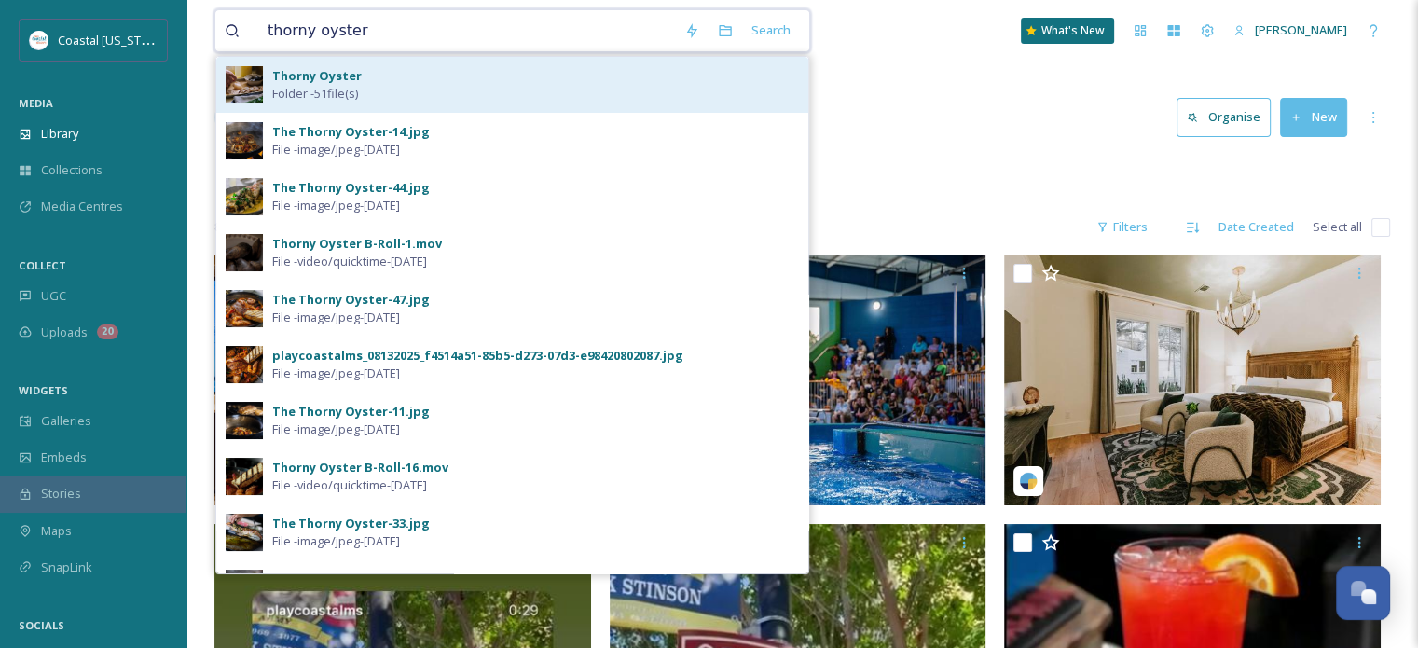
type input "thorny oyster"
click at [343, 88] on span "Folder - 51 file(s)" at bounding box center [315, 94] width 86 height 18
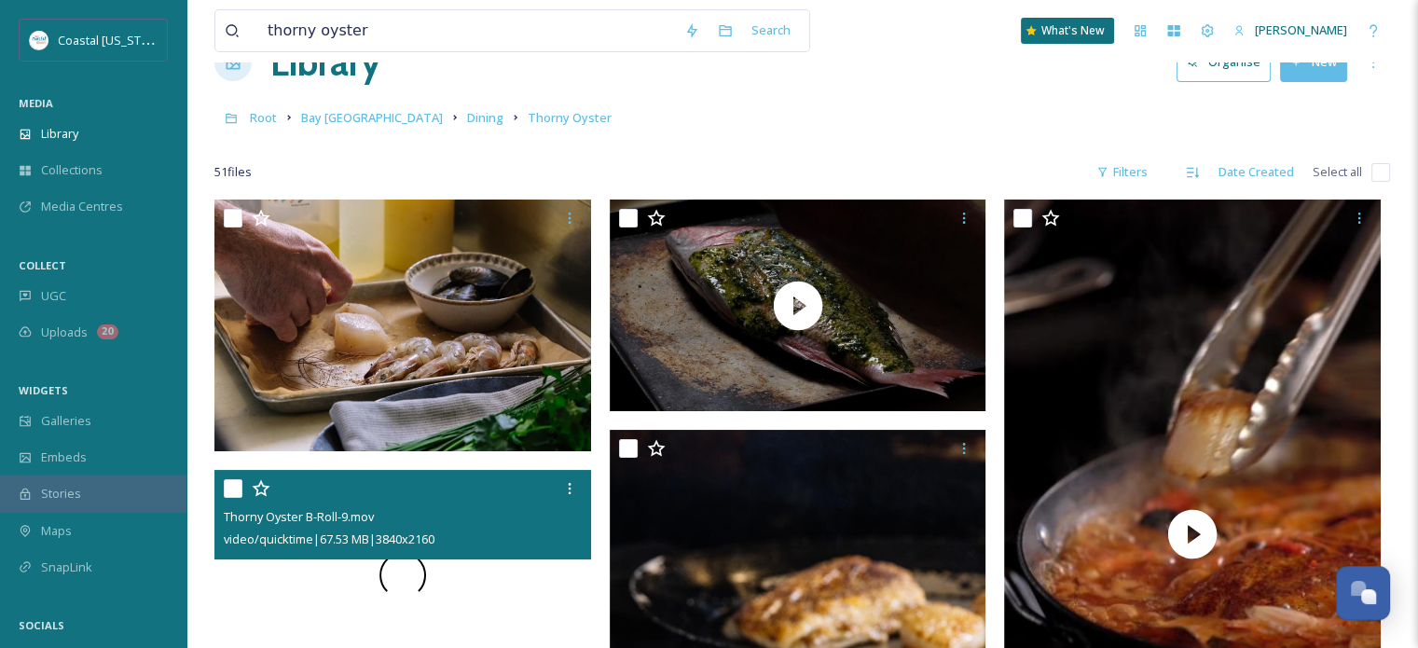
scroll to position [1, 0]
